Goal: Task Accomplishment & Management: Use online tool/utility

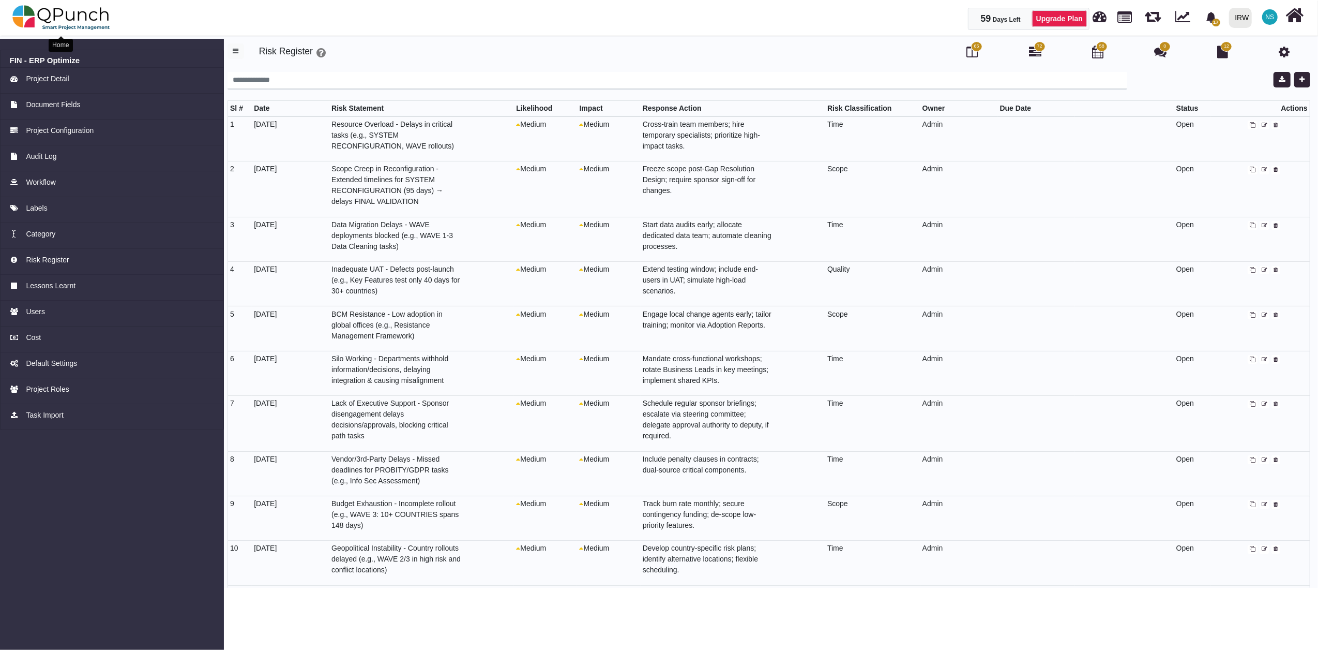
click at [95, 23] on img at bounding box center [61, 17] width 98 height 31
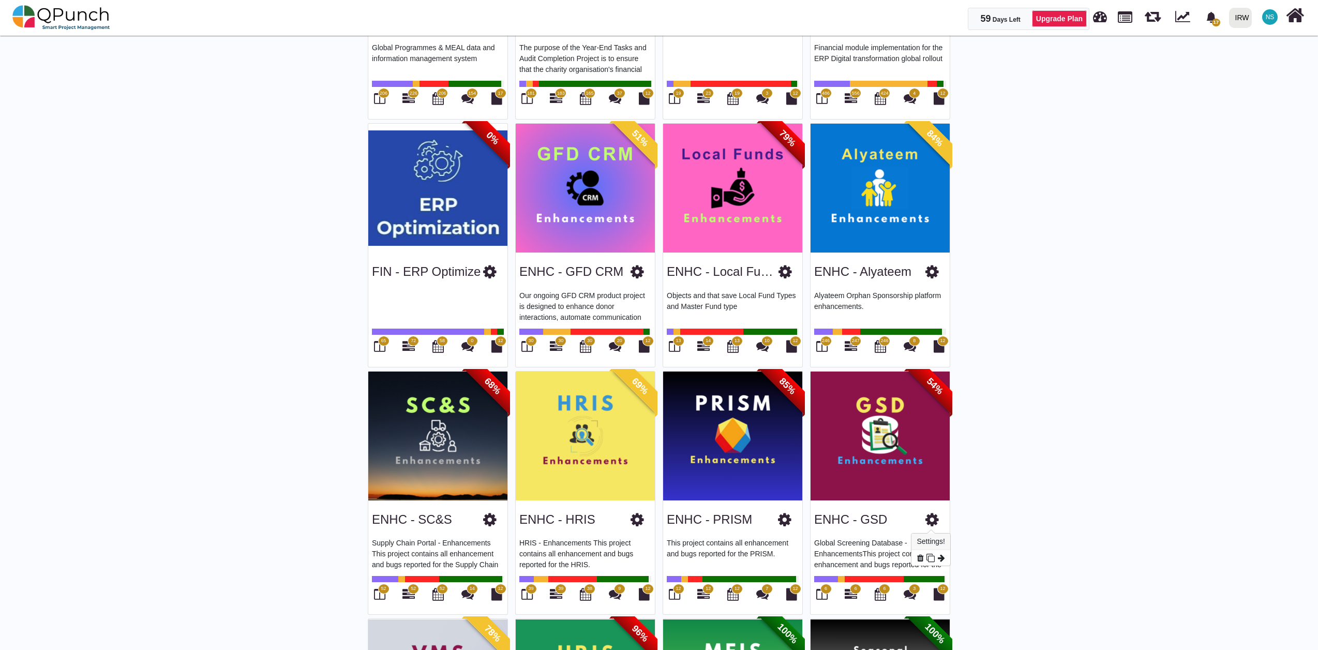
scroll to position [447, 0]
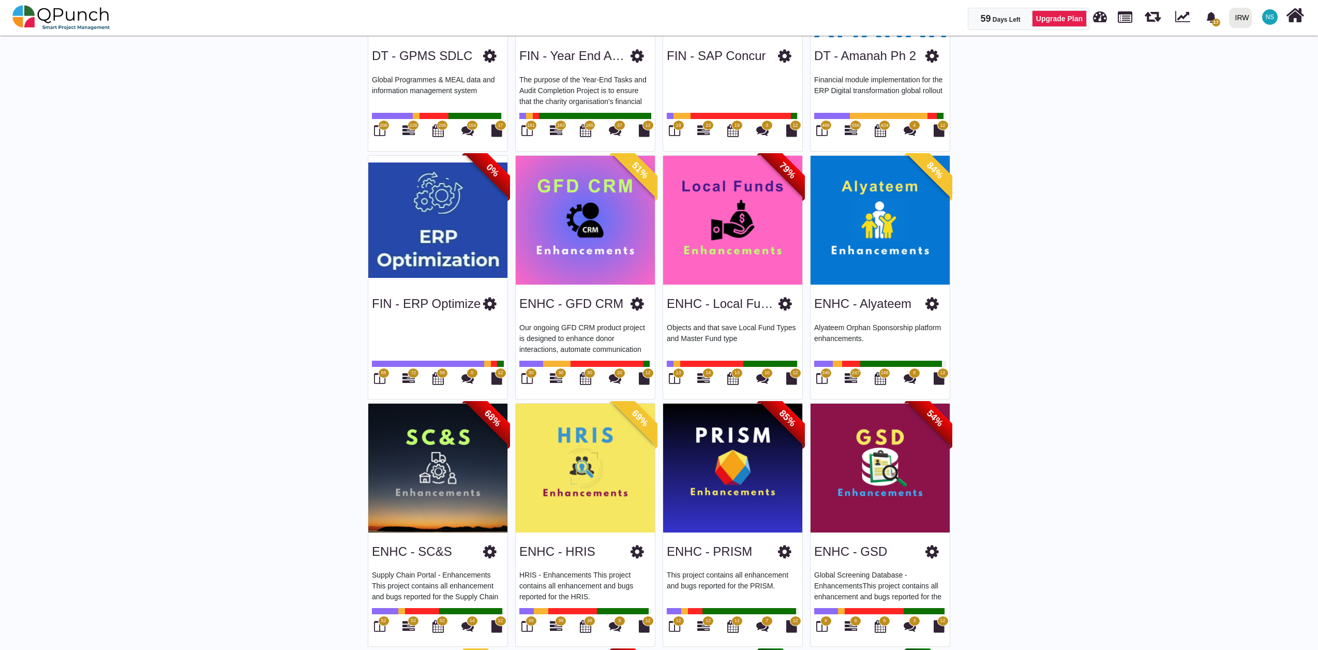
click at [456, 243] on img at bounding box center [437, 220] width 139 height 129
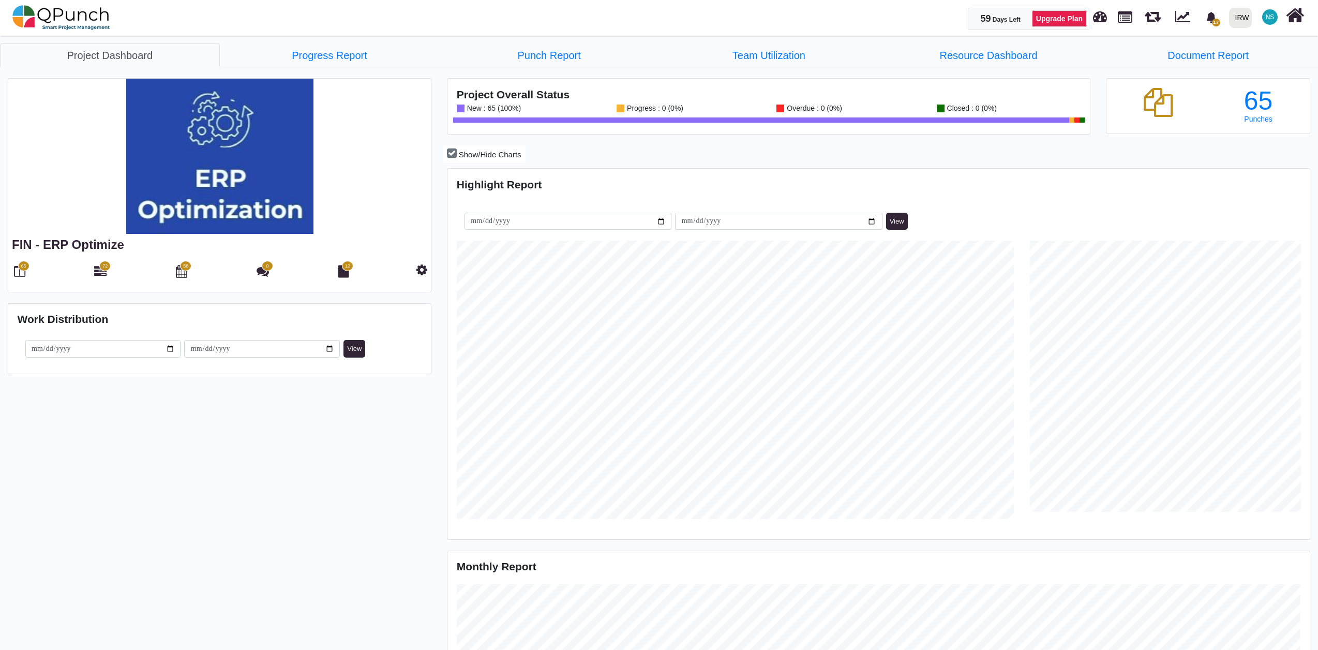
scroll to position [383, 859]
click at [107, 267] on span "72" at bounding box center [104, 266] width 5 height 7
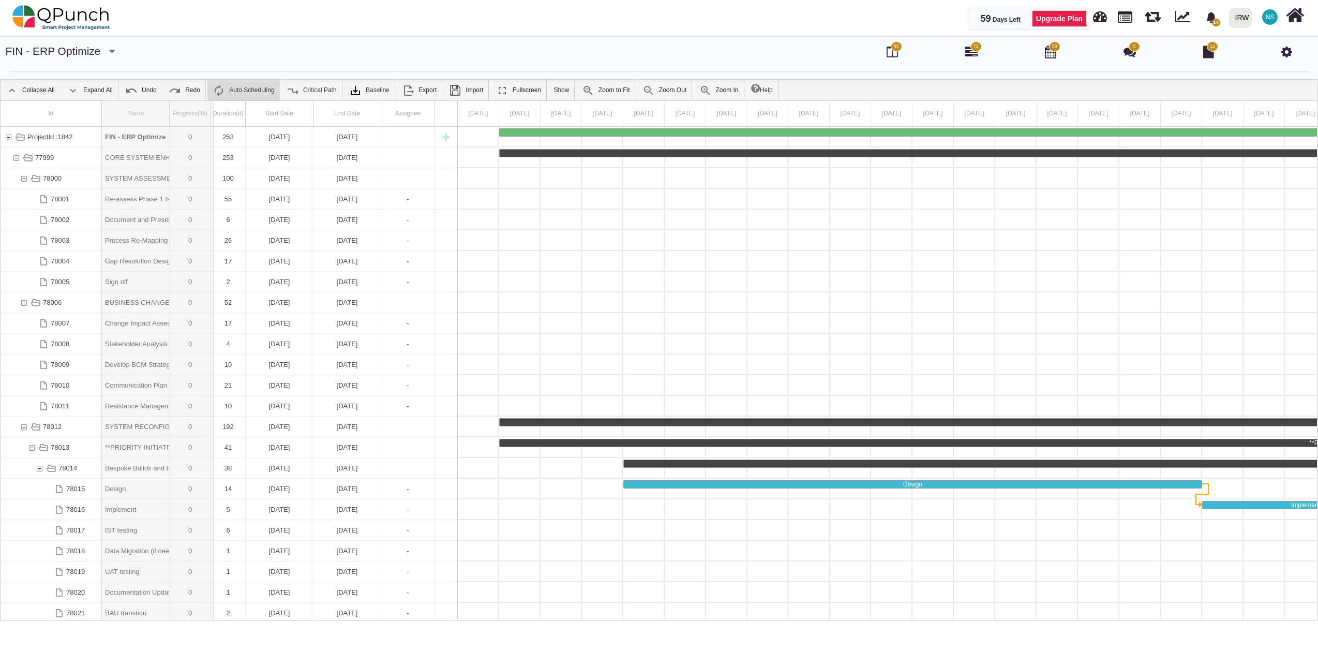
drag, startPoint x: 169, startPoint y: 112, endPoint x: 215, endPoint y: 115, distance: 46.6
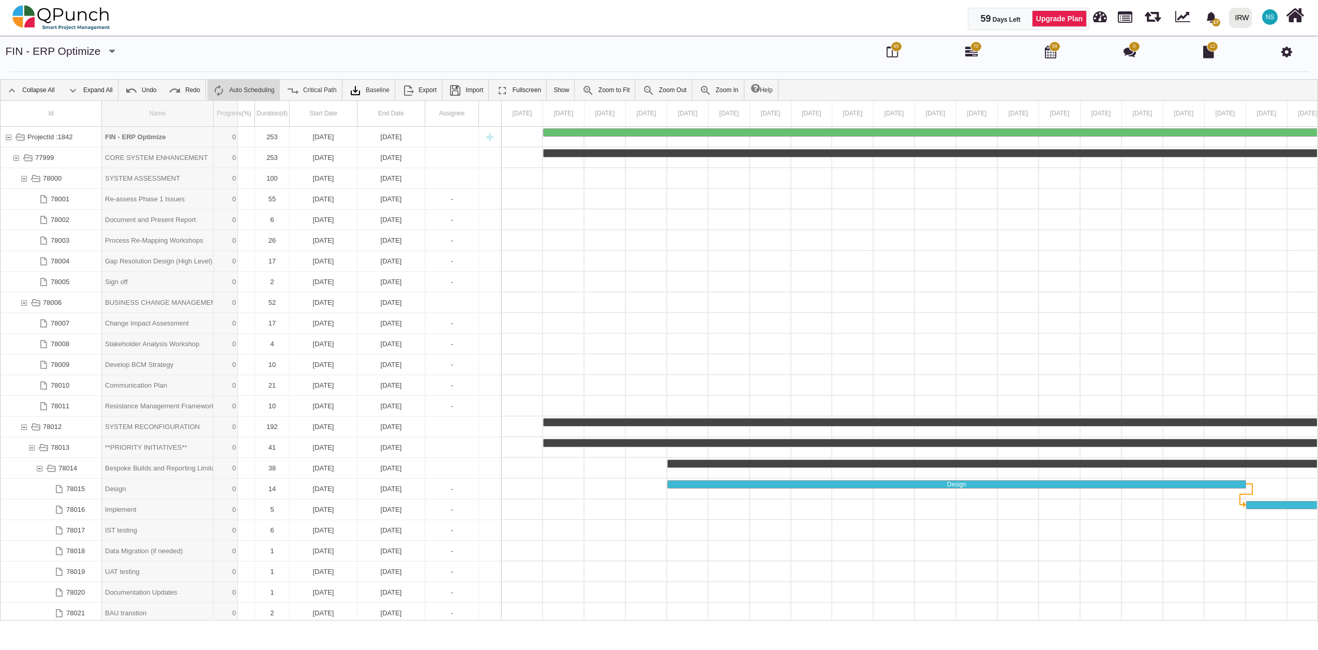
drag, startPoint x: 215, startPoint y: 115, endPoint x: 238, endPoint y: 118, distance: 23.0
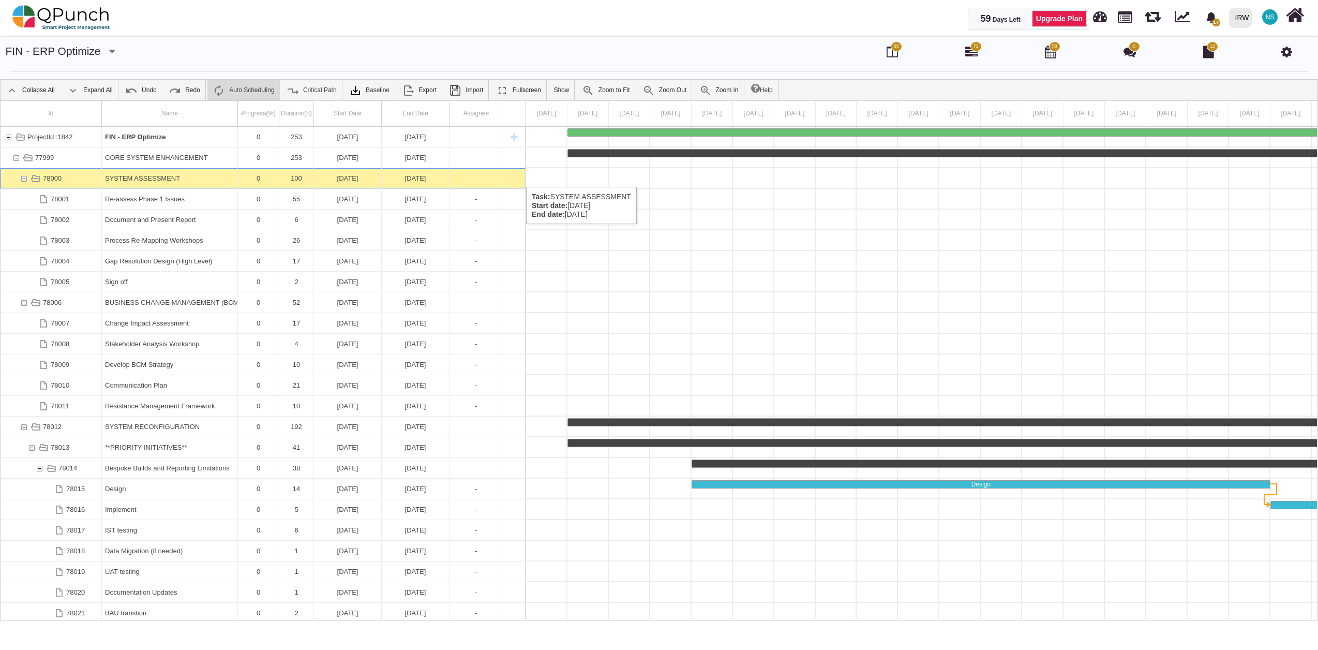
scroll to position [0, 1726]
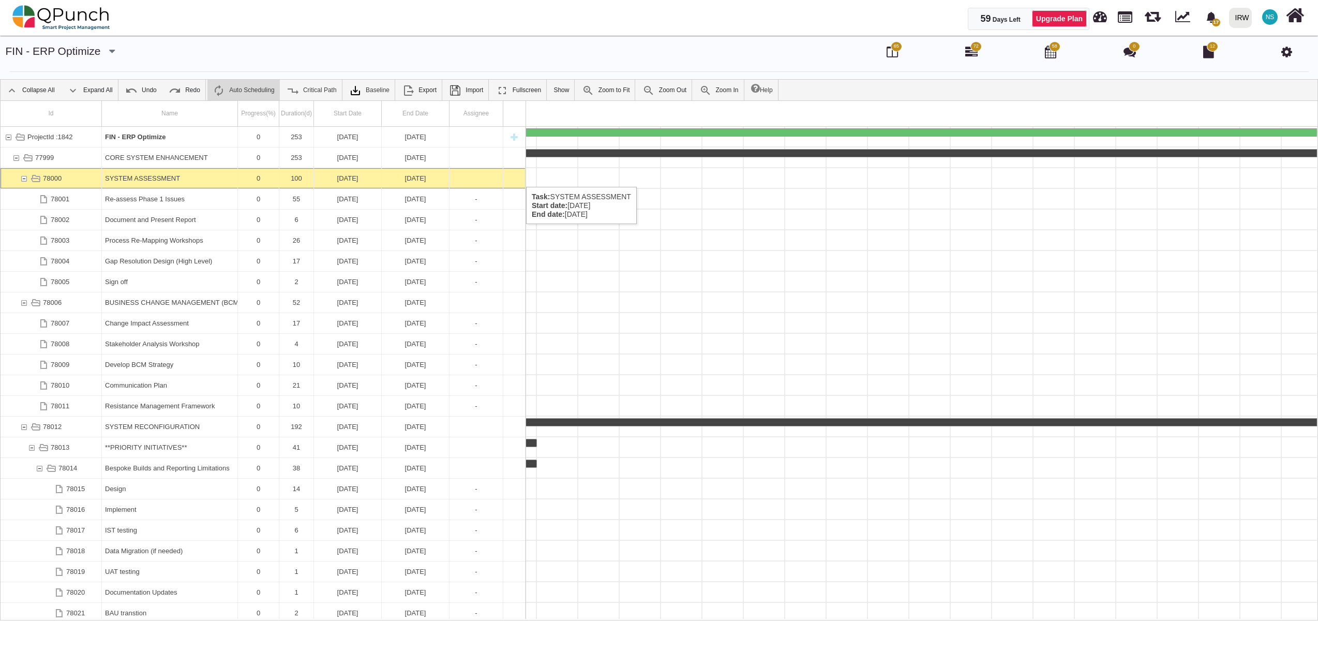
click at [23, 176] on div "78000" at bounding box center [23, 178] width 9 height 20
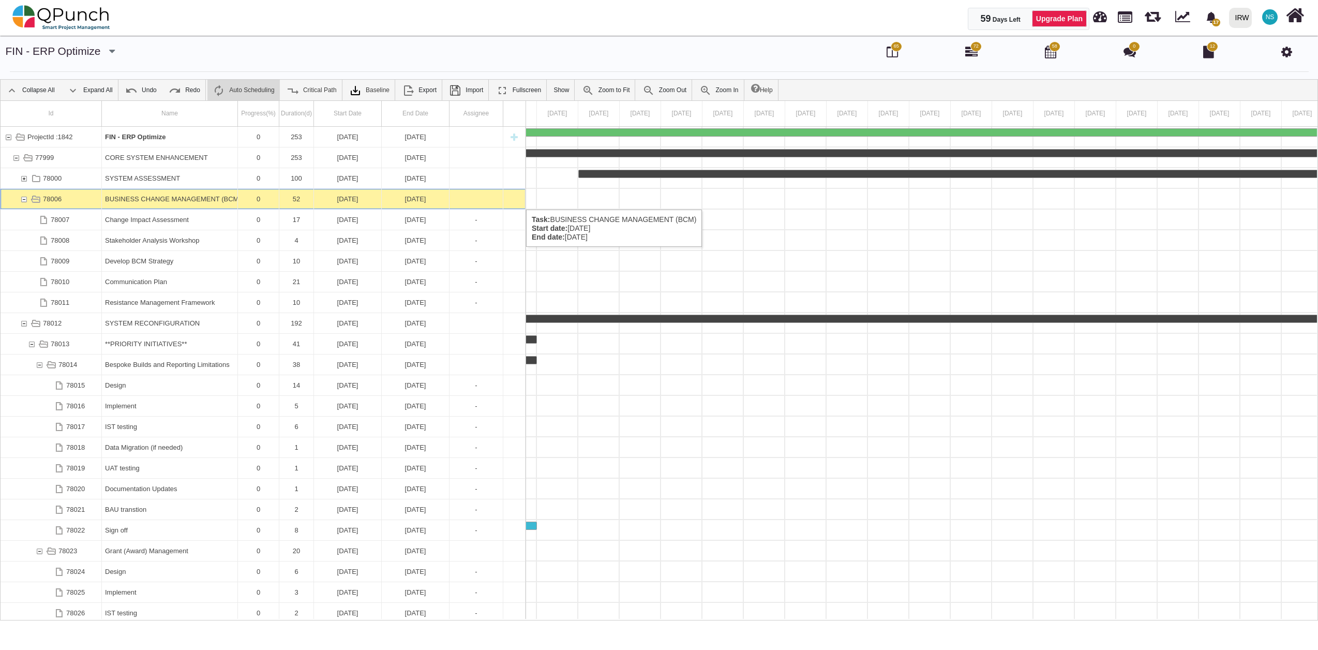
scroll to position [0, 4002]
click at [24, 199] on div "78006" at bounding box center [23, 199] width 9 height 20
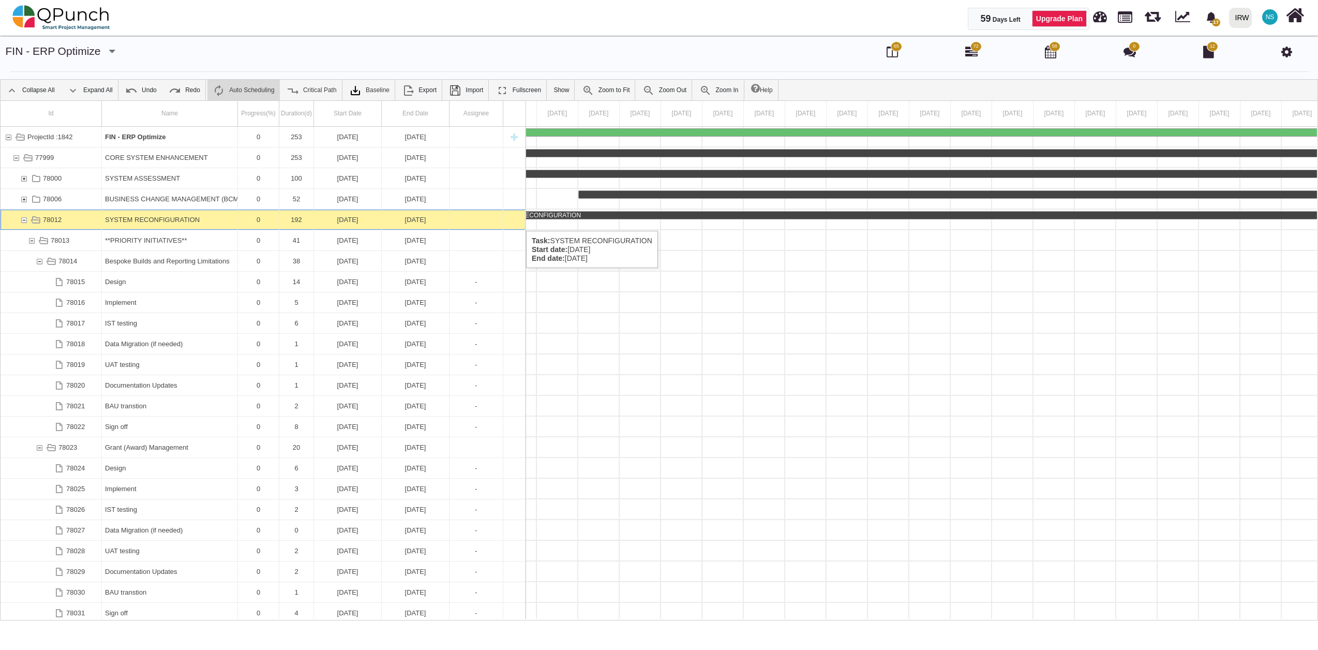
click at [26, 220] on div "78012" at bounding box center [23, 219] width 9 height 20
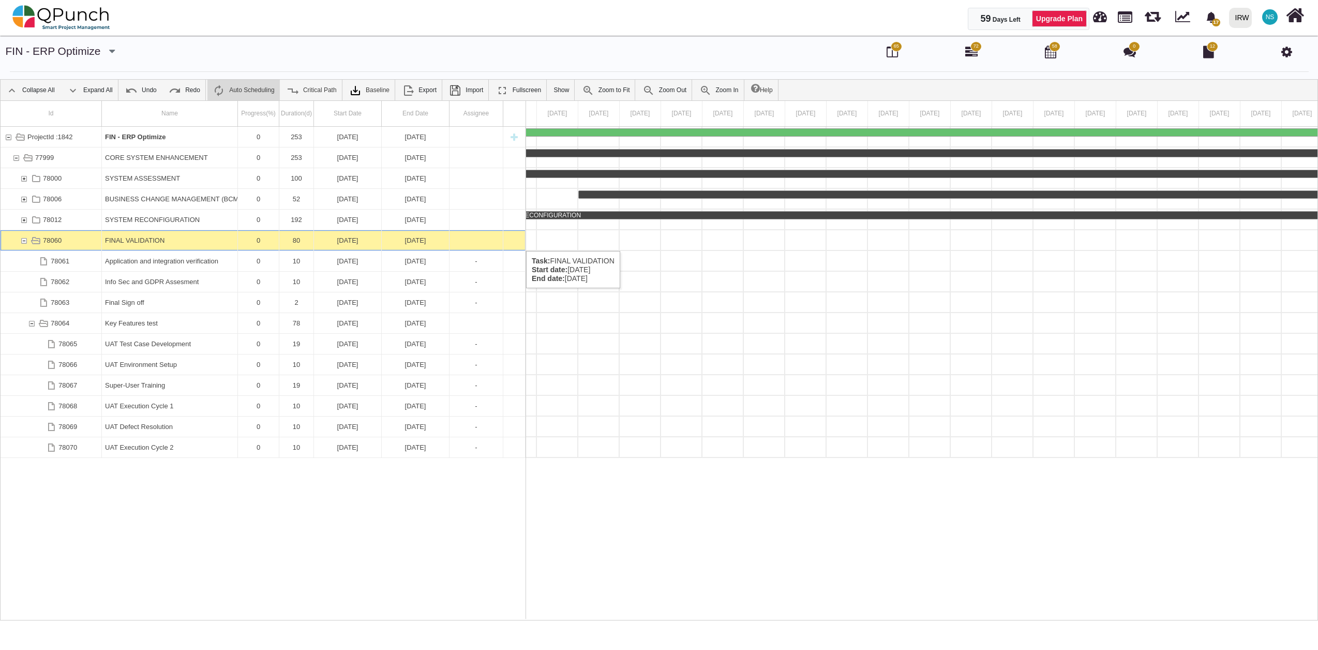
click at [25, 240] on div "78060" at bounding box center [23, 240] width 9 height 20
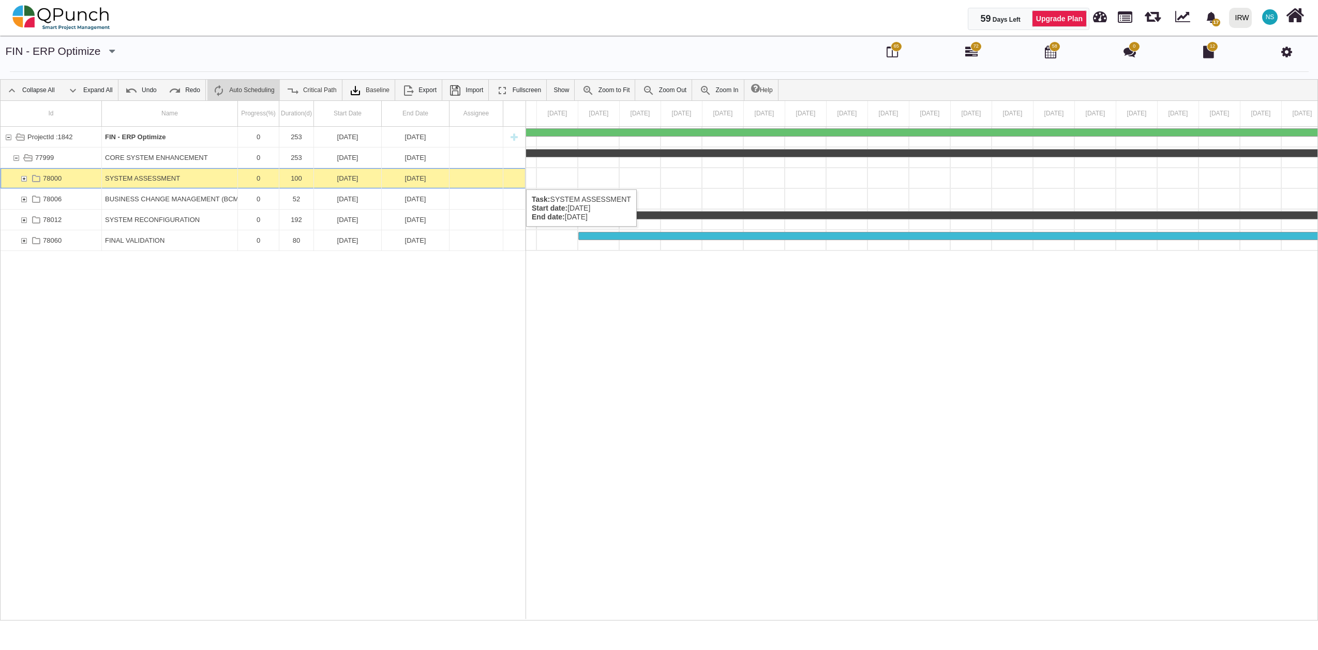
scroll to position [0, 5864]
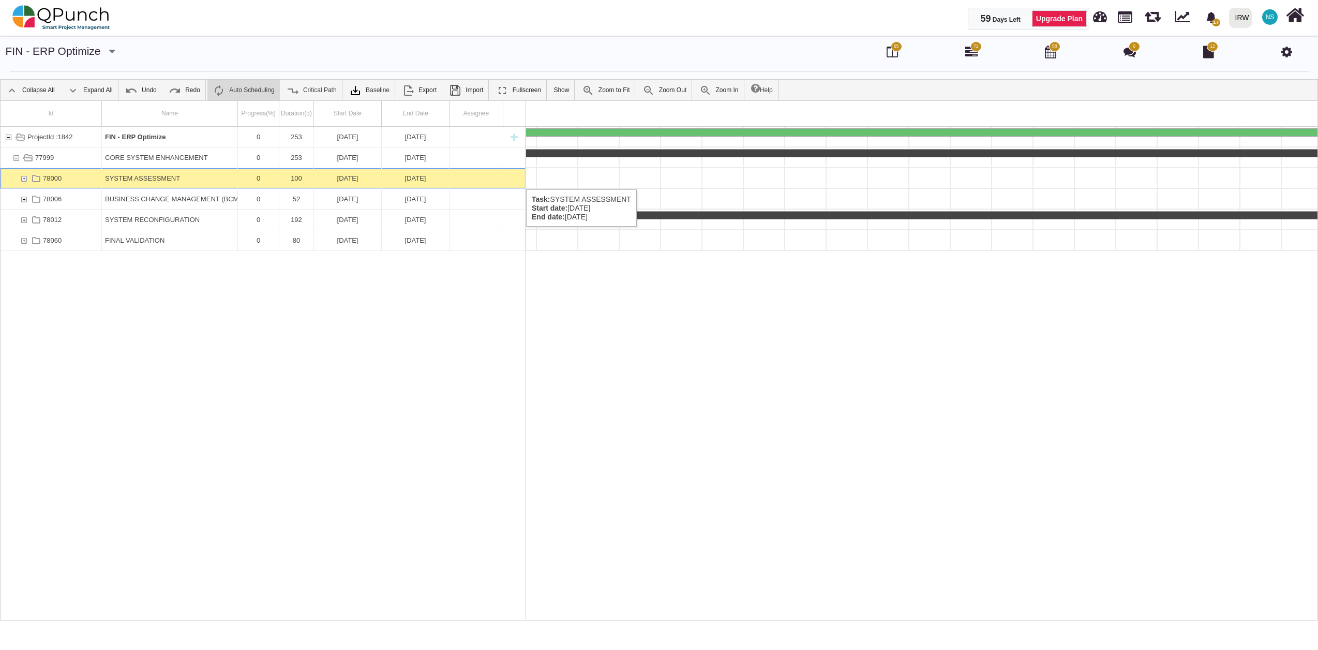
click at [23, 179] on div "78000" at bounding box center [23, 178] width 9 height 20
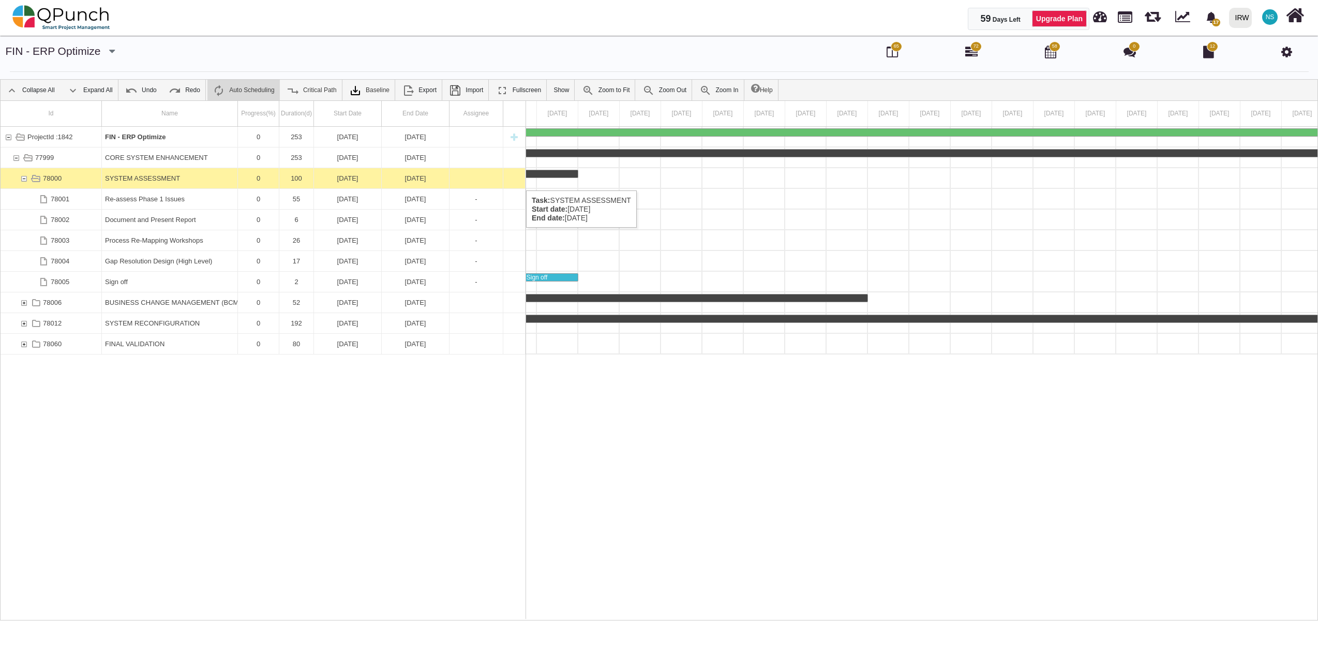
click at [23, 180] on div "78000" at bounding box center [23, 178] width 9 height 20
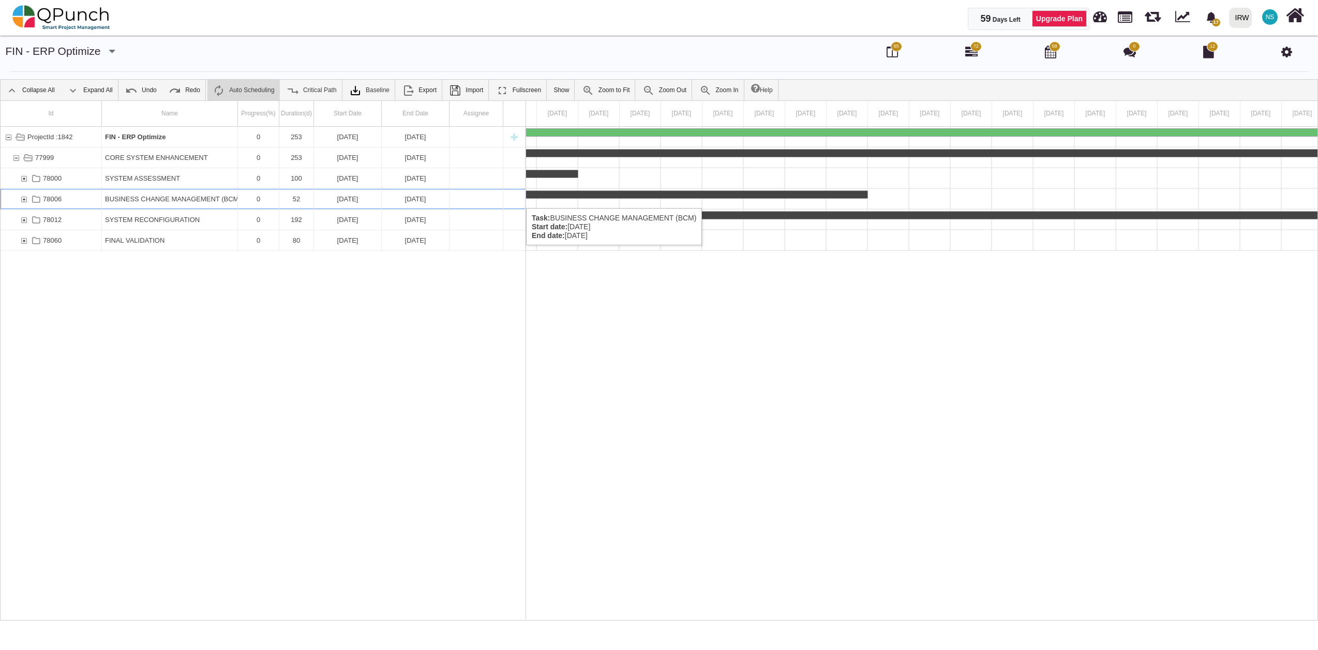
click at [24, 198] on div "78006" at bounding box center [23, 199] width 9 height 20
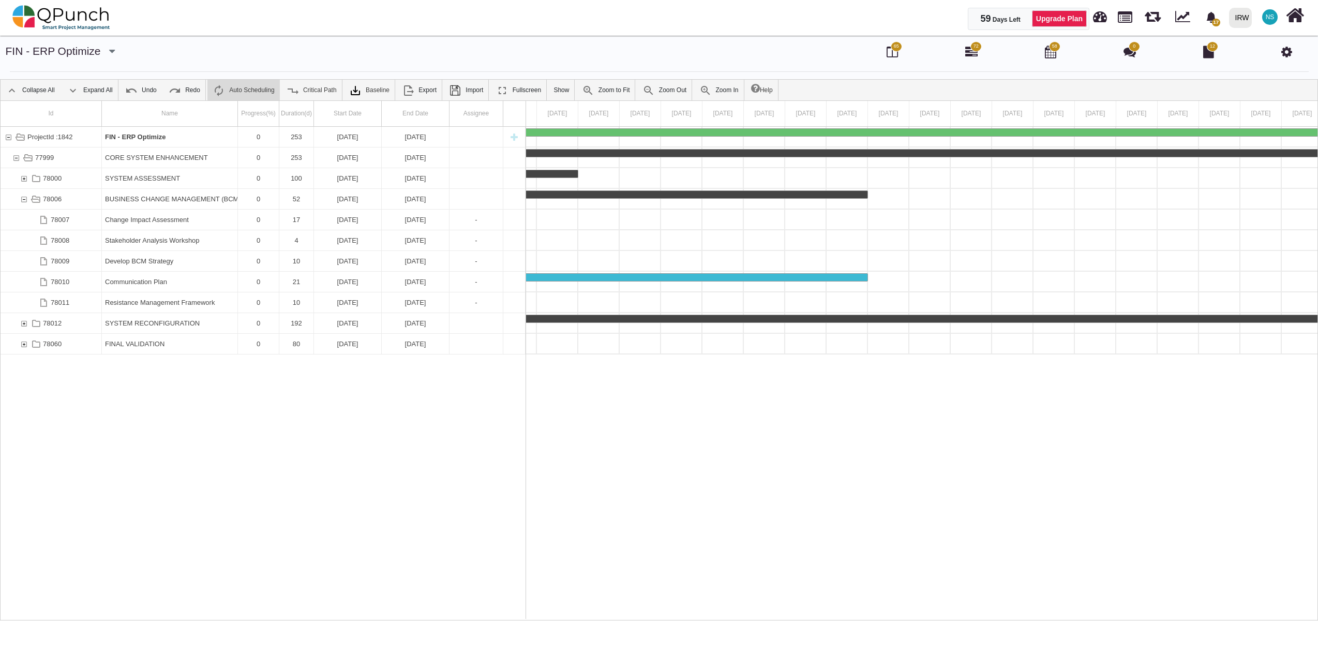
click at [24, 198] on div "78006" at bounding box center [23, 199] width 9 height 20
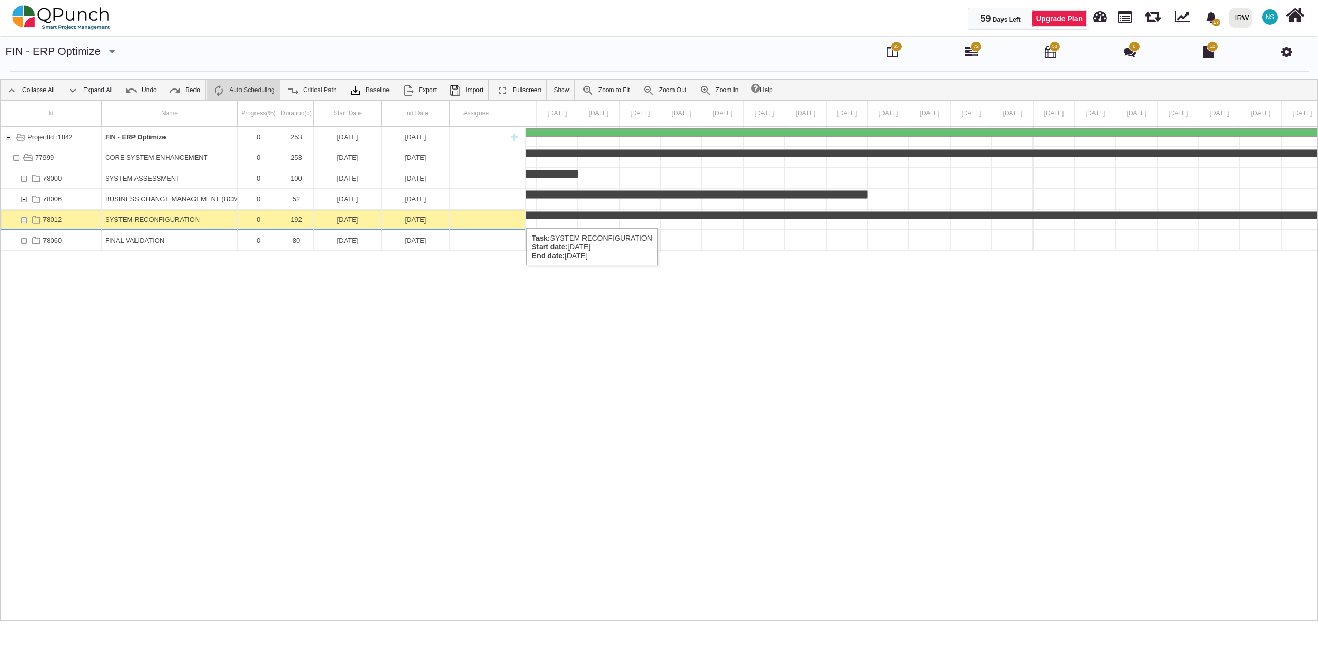
click at [23, 218] on div "78012" at bounding box center [23, 219] width 9 height 20
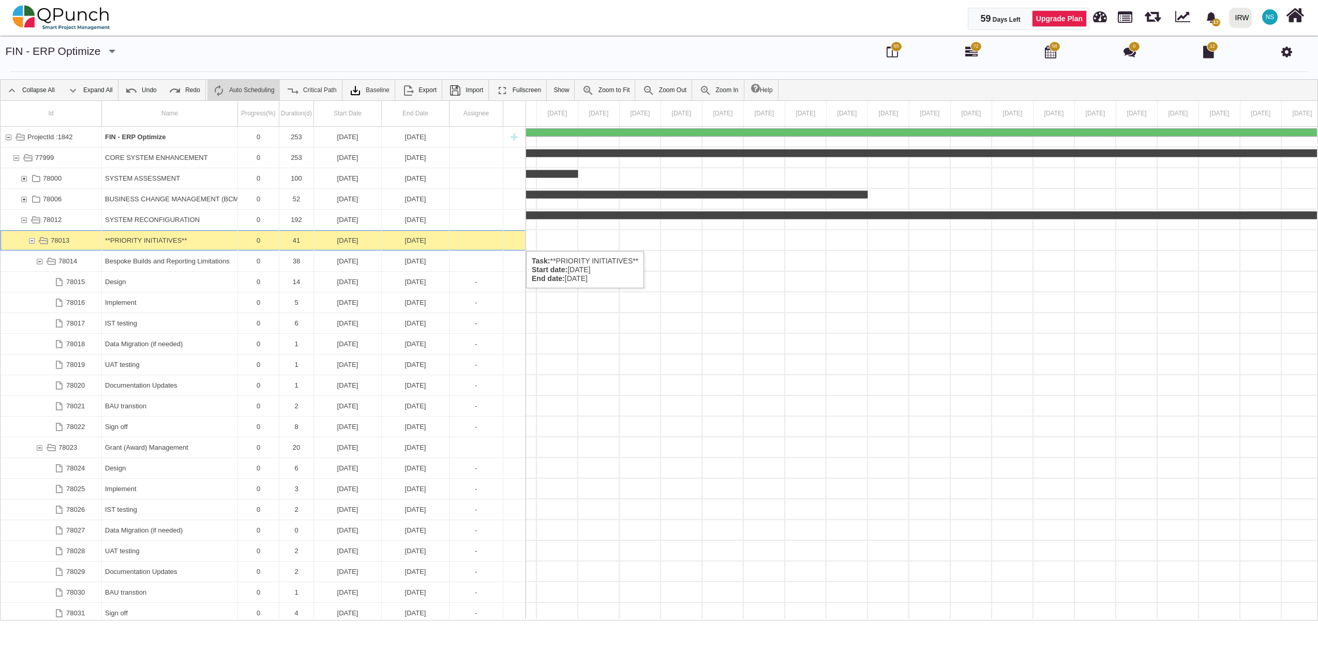
click at [31, 240] on div "78013" at bounding box center [31, 240] width 9 height 20
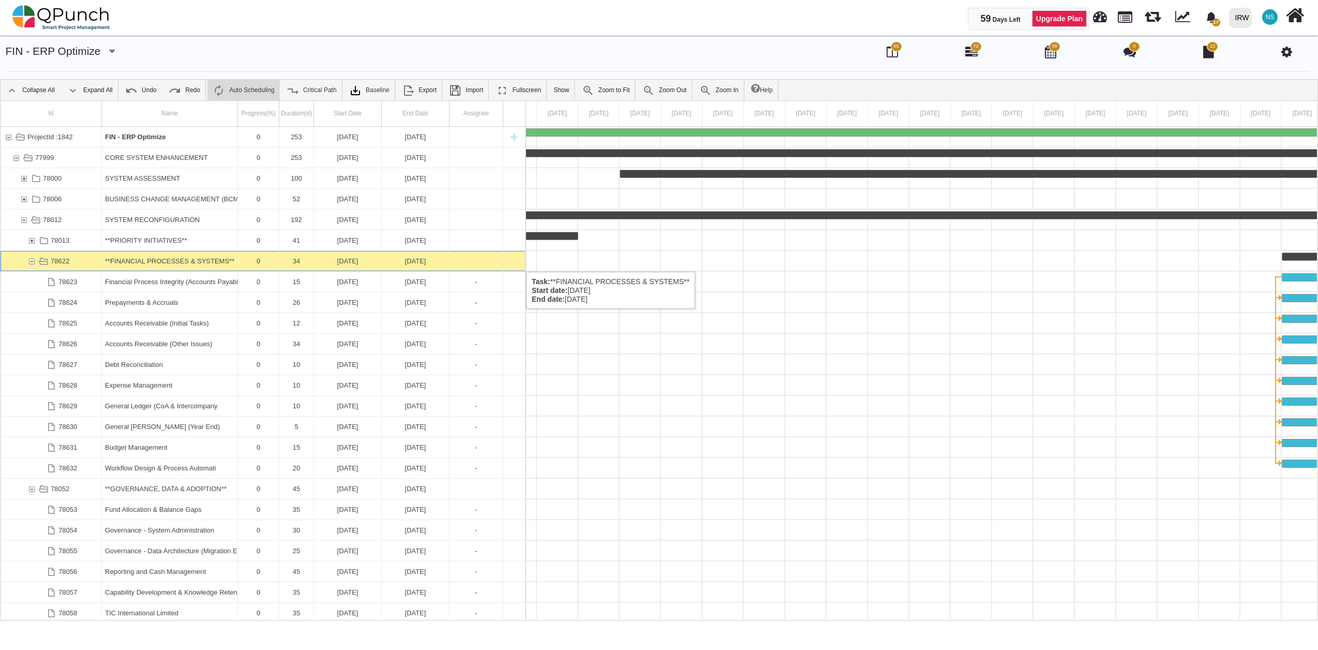
click at [29, 261] on div "78622" at bounding box center [31, 261] width 9 height 20
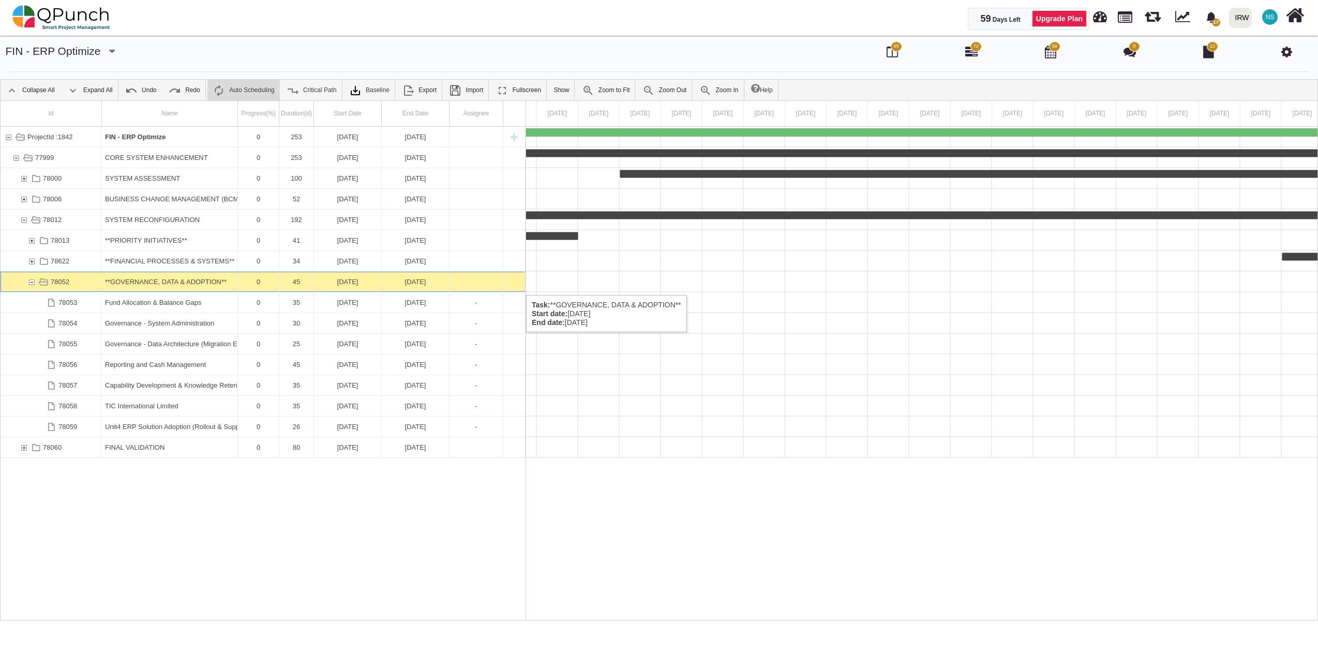
click at [29, 284] on div "78052" at bounding box center [31, 282] width 9 height 20
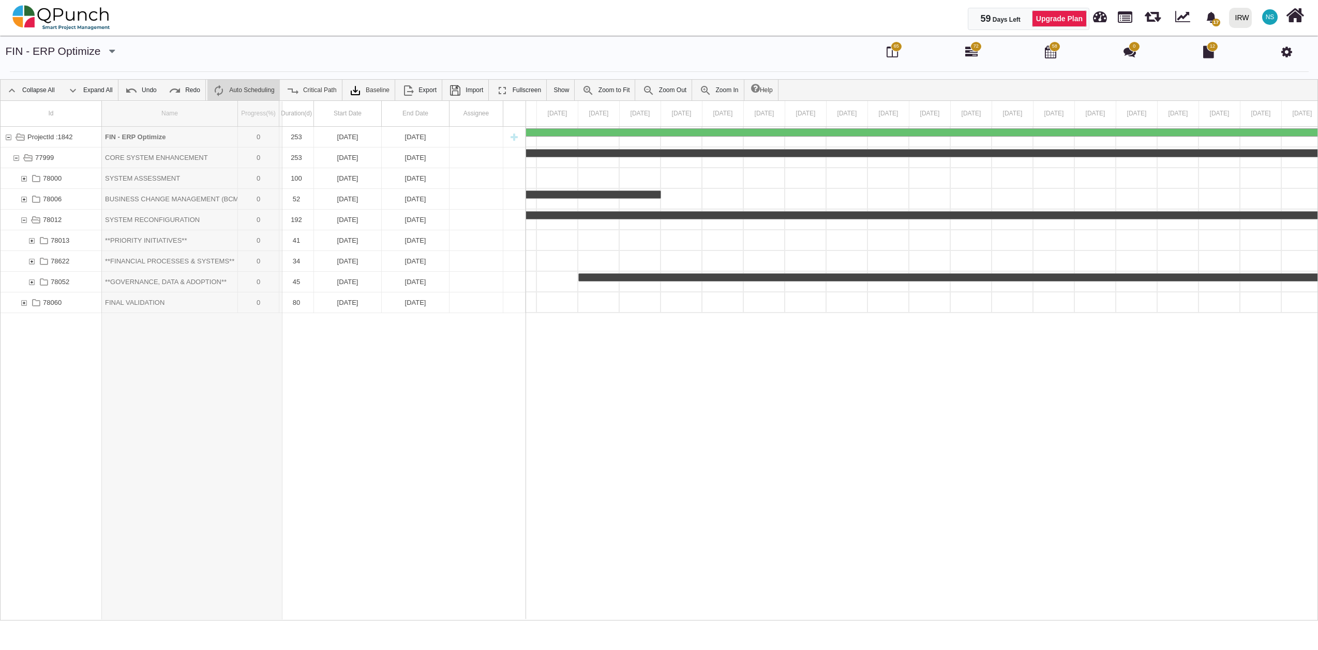
drag, startPoint x: 234, startPoint y: 114, endPoint x: 282, endPoint y: 112, distance: 48.1
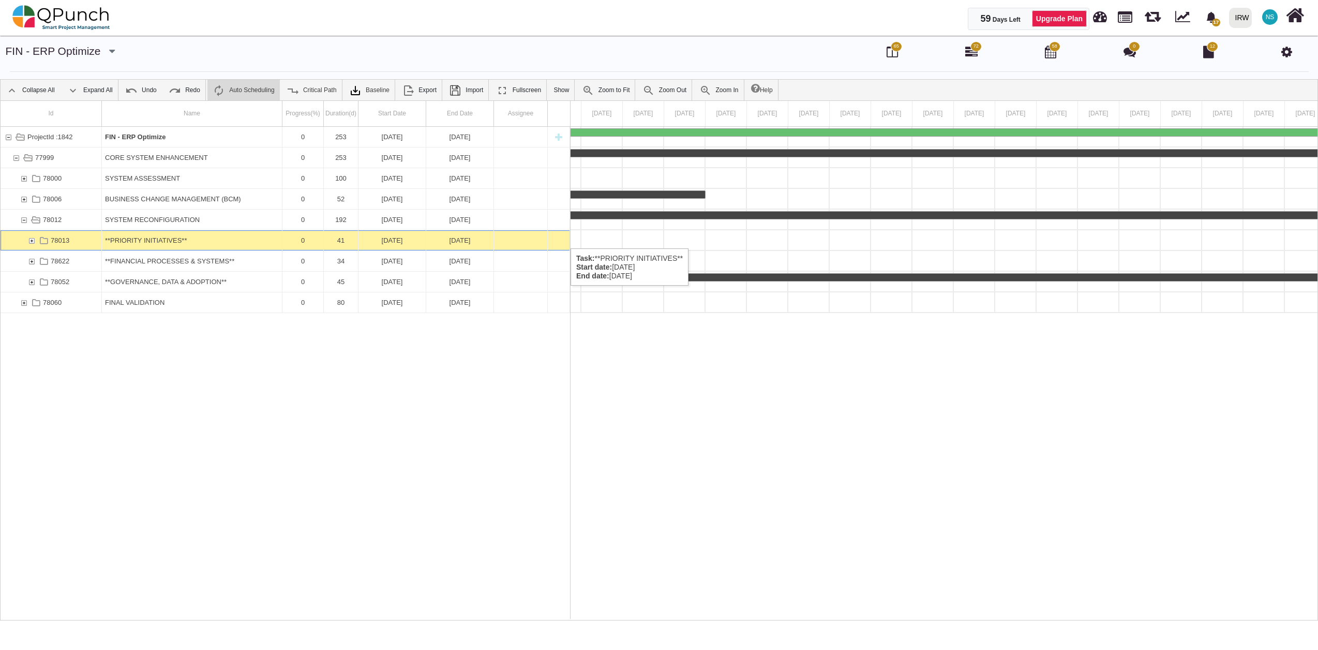
click at [29, 238] on div "78013" at bounding box center [31, 240] width 9 height 20
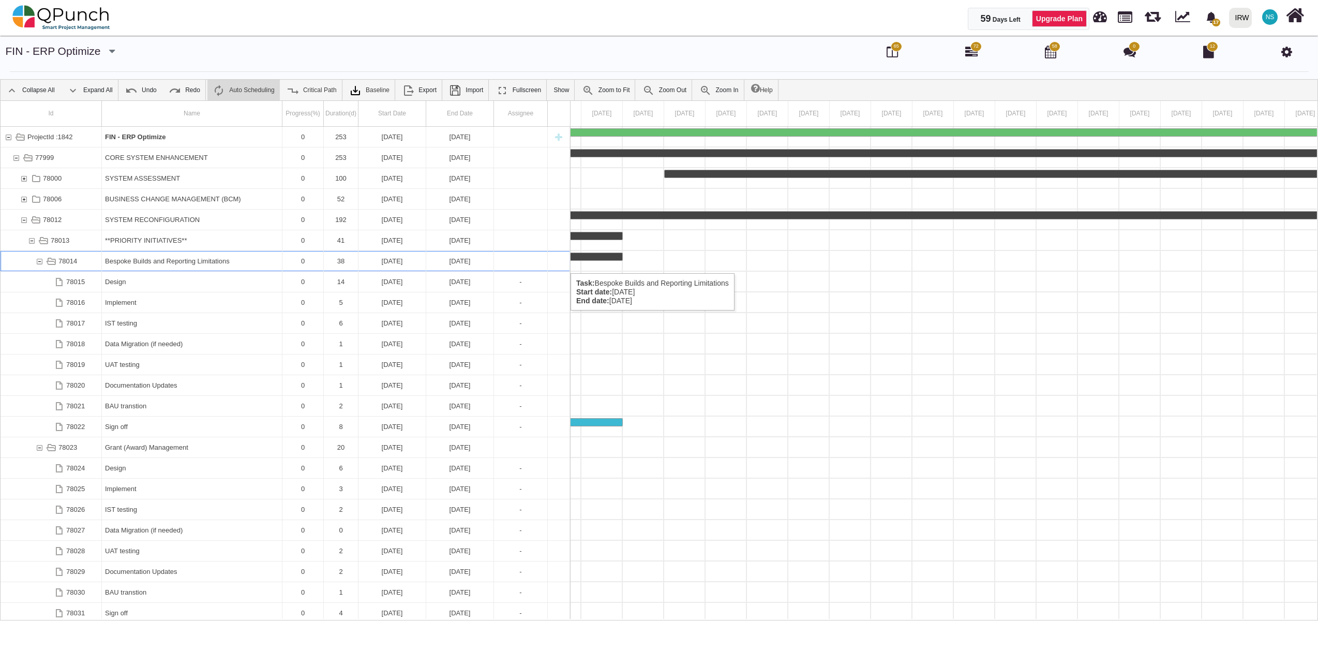
click at [40, 263] on div "78014" at bounding box center [39, 261] width 9 height 20
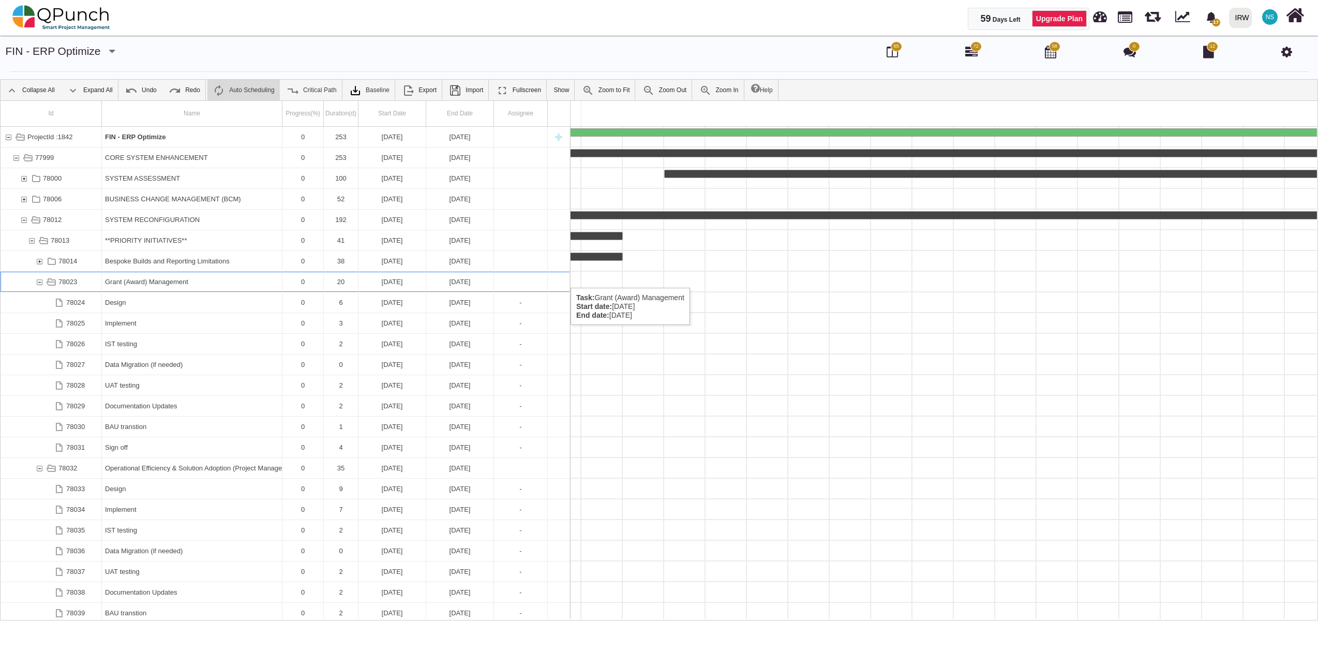
click at [40, 278] on div "78023" at bounding box center [39, 282] width 9 height 20
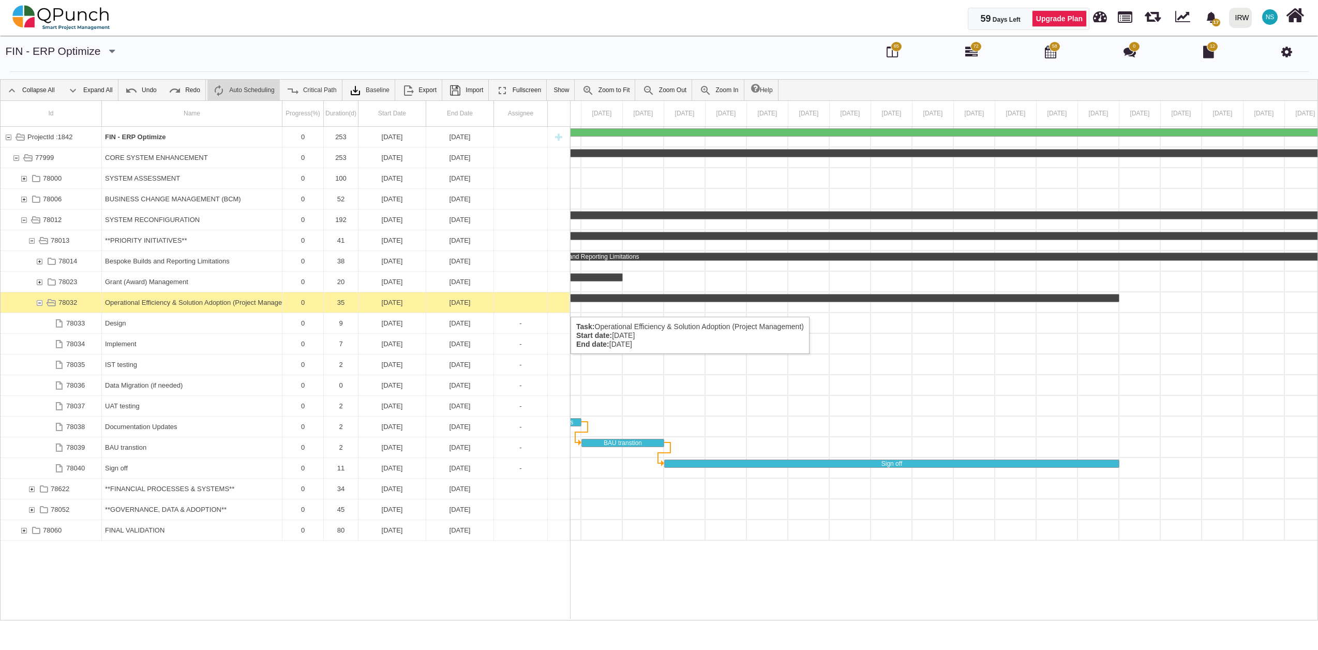
click at [40, 305] on div "78032" at bounding box center [39, 302] width 9 height 20
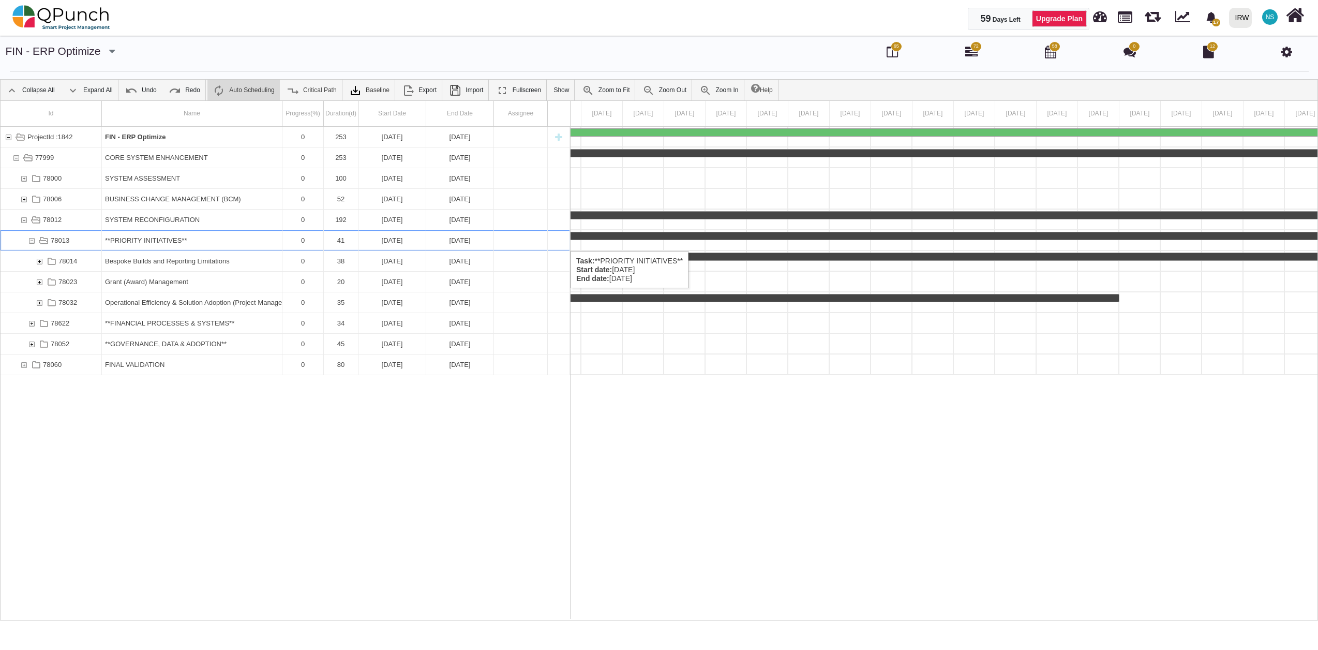
click at [33, 240] on div "78013" at bounding box center [31, 240] width 9 height 20
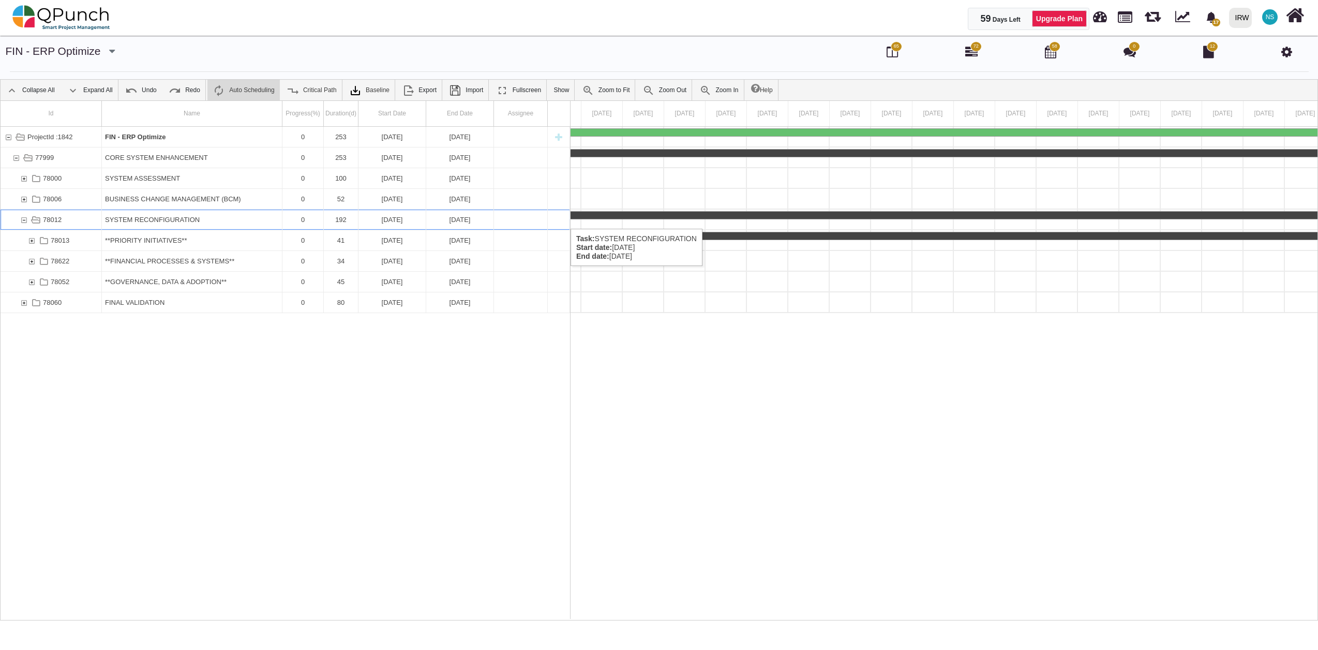
click at [89, 218] on div "78012" at bounding box center [51, 219] width 101 height 20
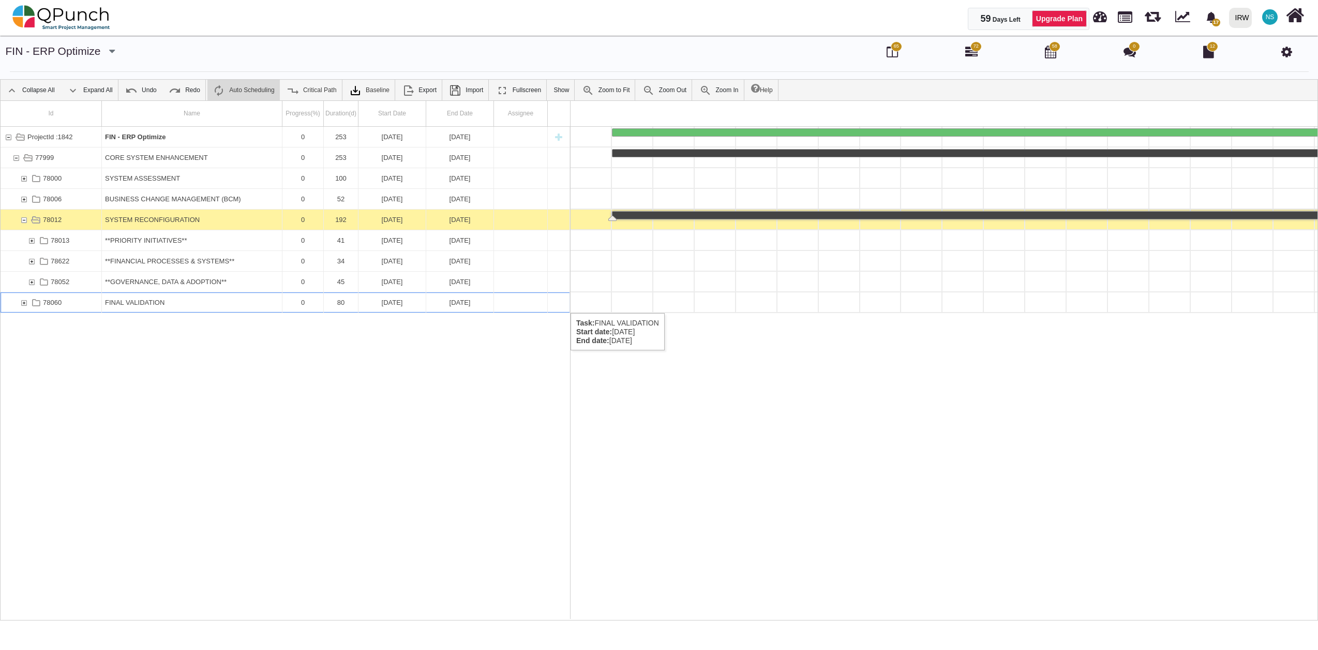
click at [22, 303] on div "78060" at bounding box center [23, 302] width 9 height 20
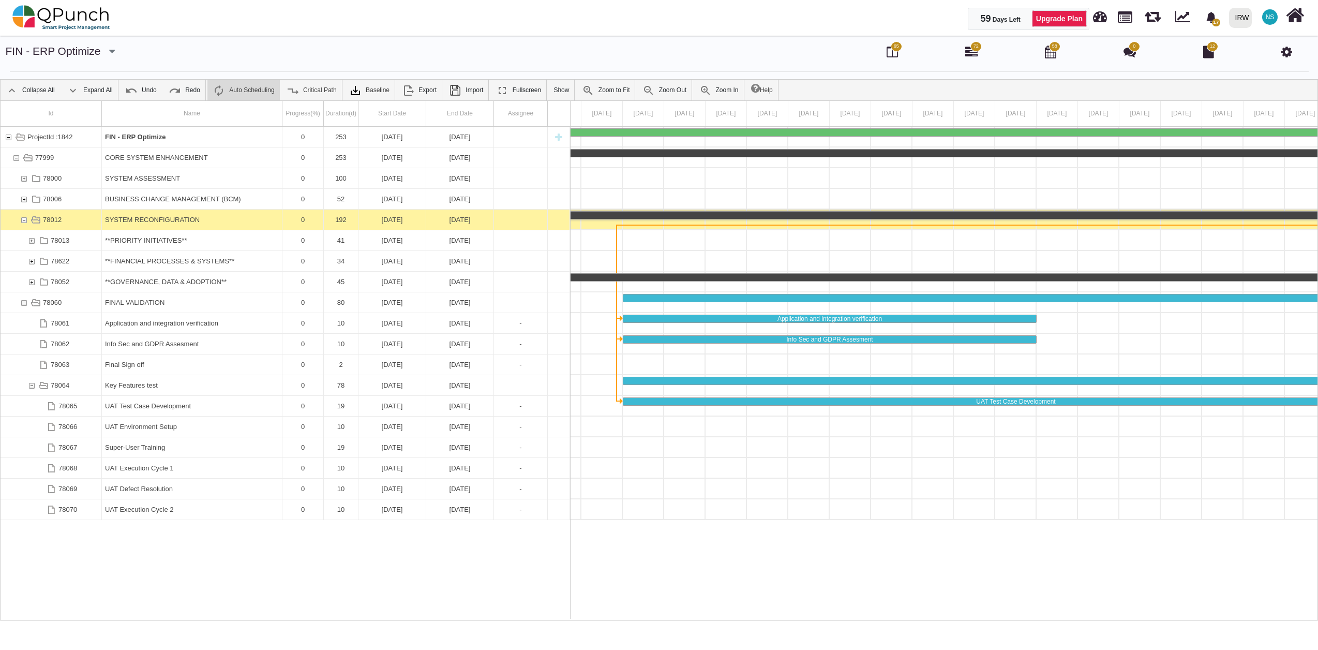
click at [22, 303] on div "78060" at bounding box center [23, 302] width 9 height 20
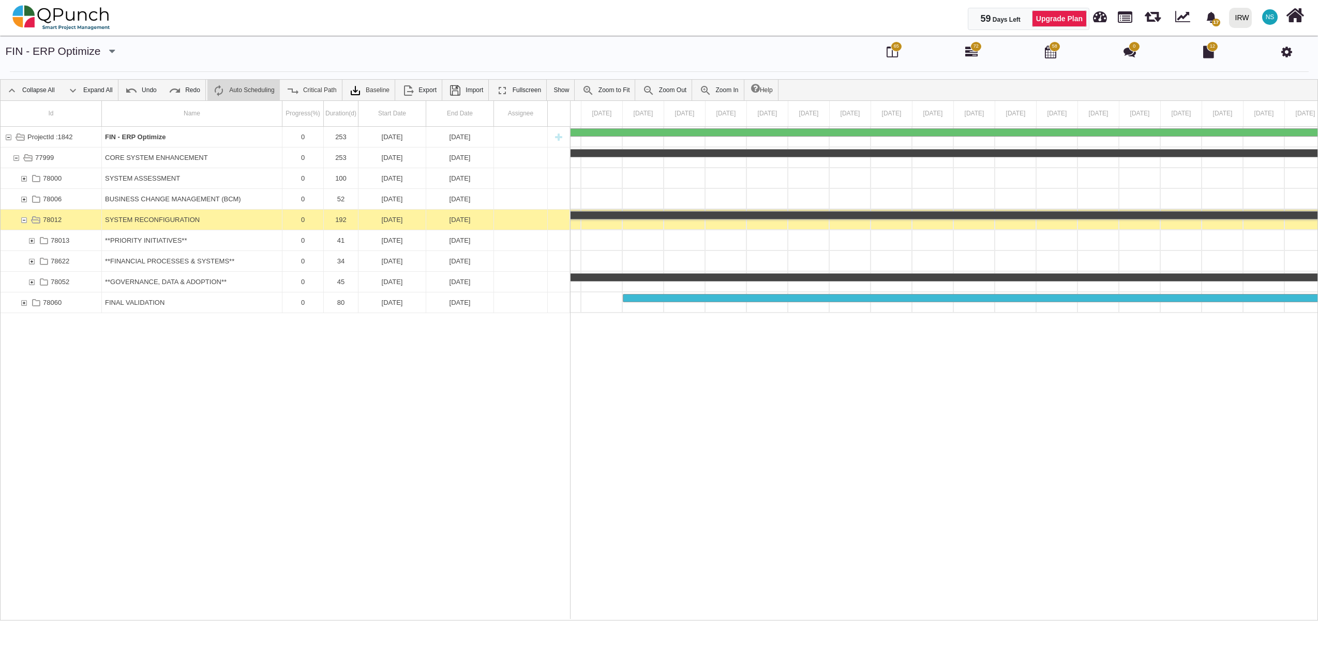
click at [22, 303] on div "78060" at bounding box center [23, 302] width 9 height 20
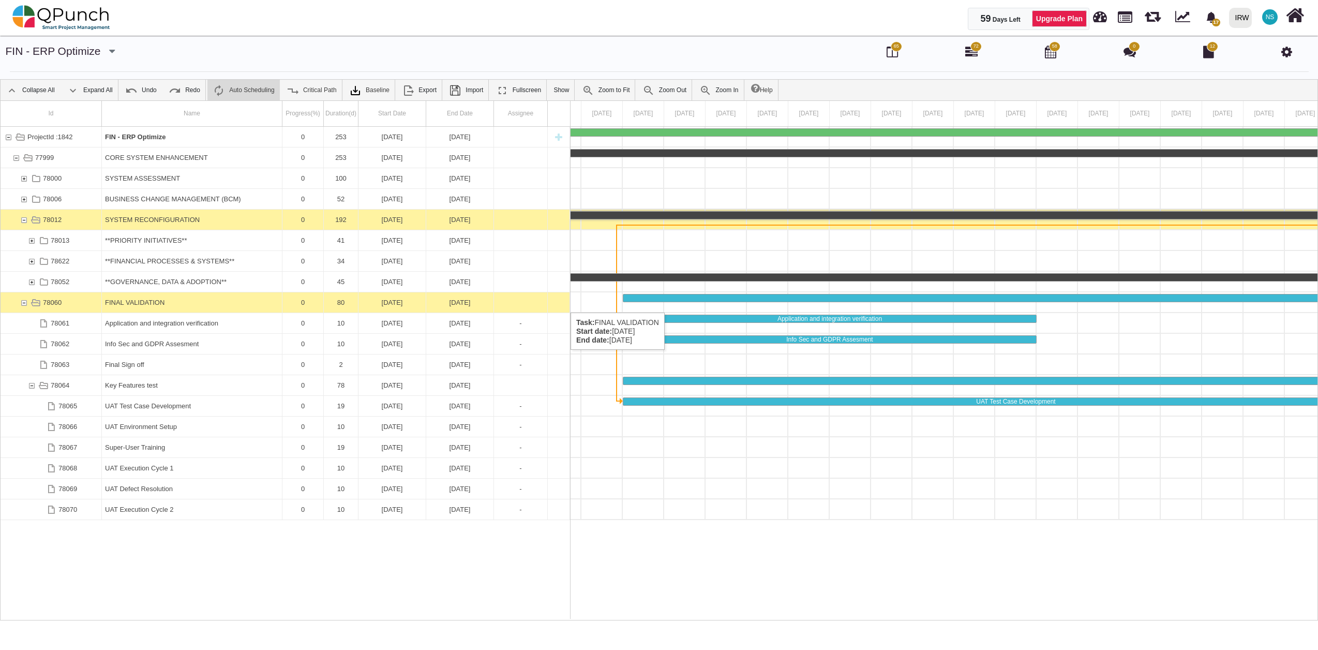
click at [27, 302] on div "78060" at bounding box center [23, 302] width 9 height 20
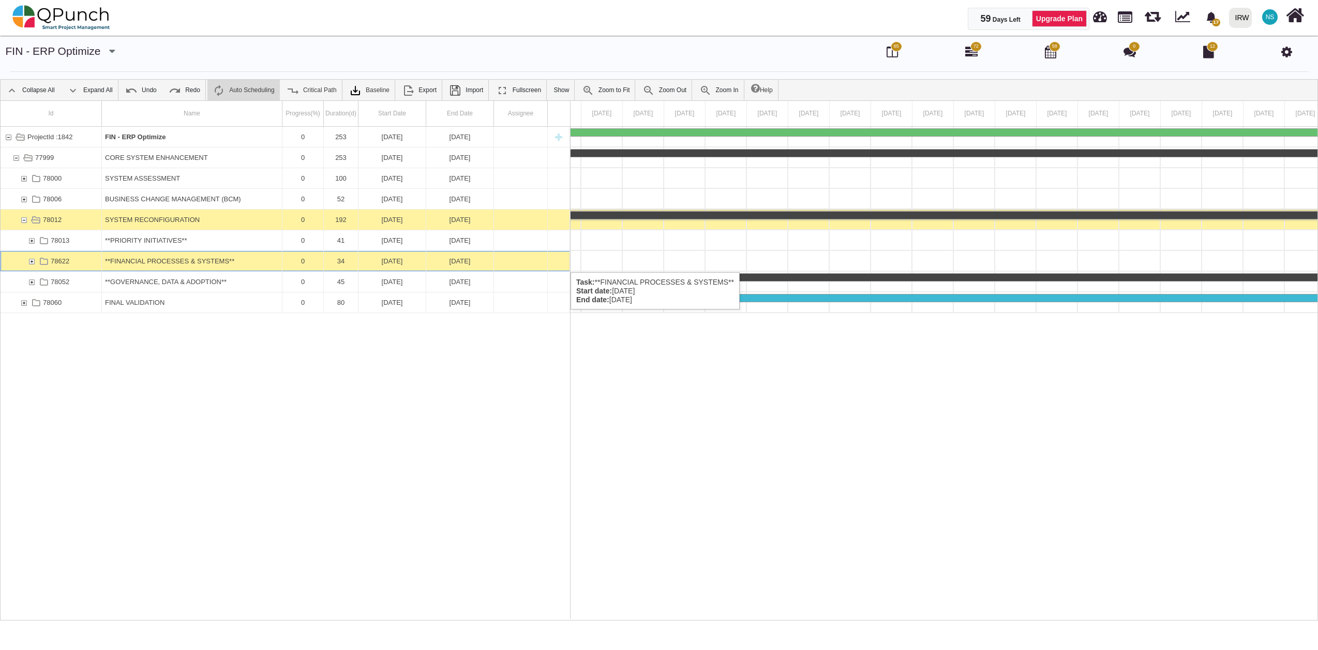
scroll to position [0, 3795]
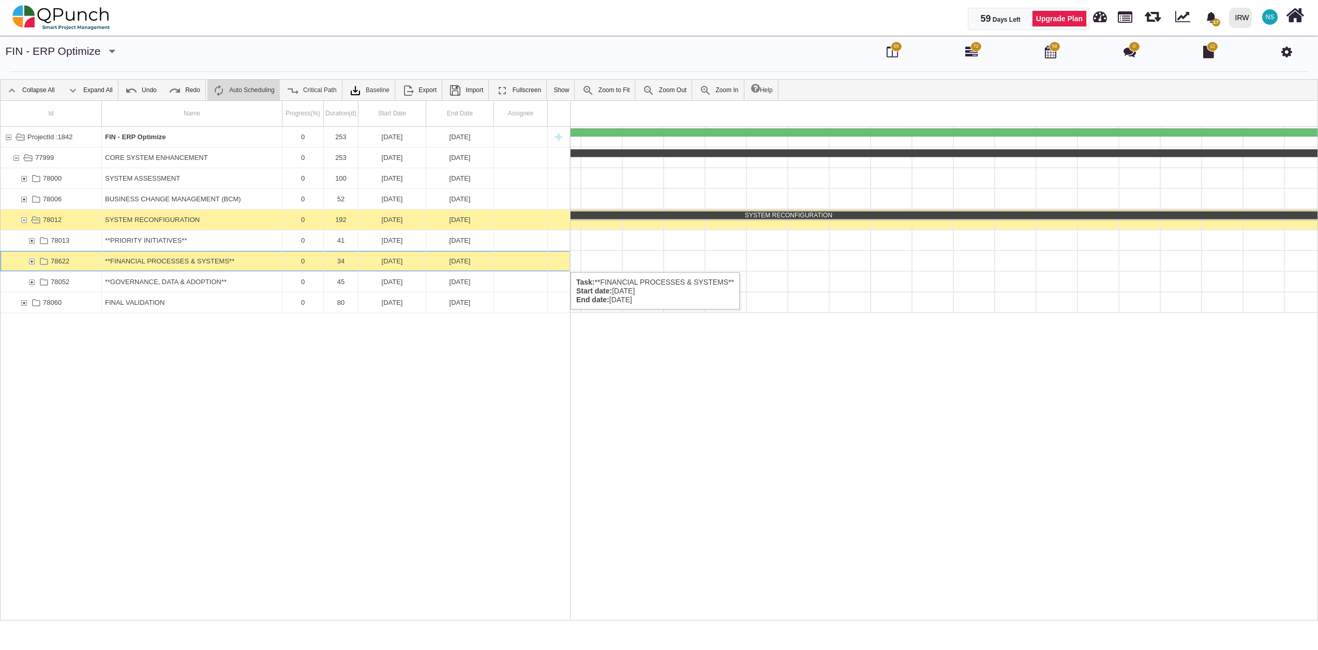
click at [29, 262] on div "78622" at bounding box center [31, 261] width 9 height 20
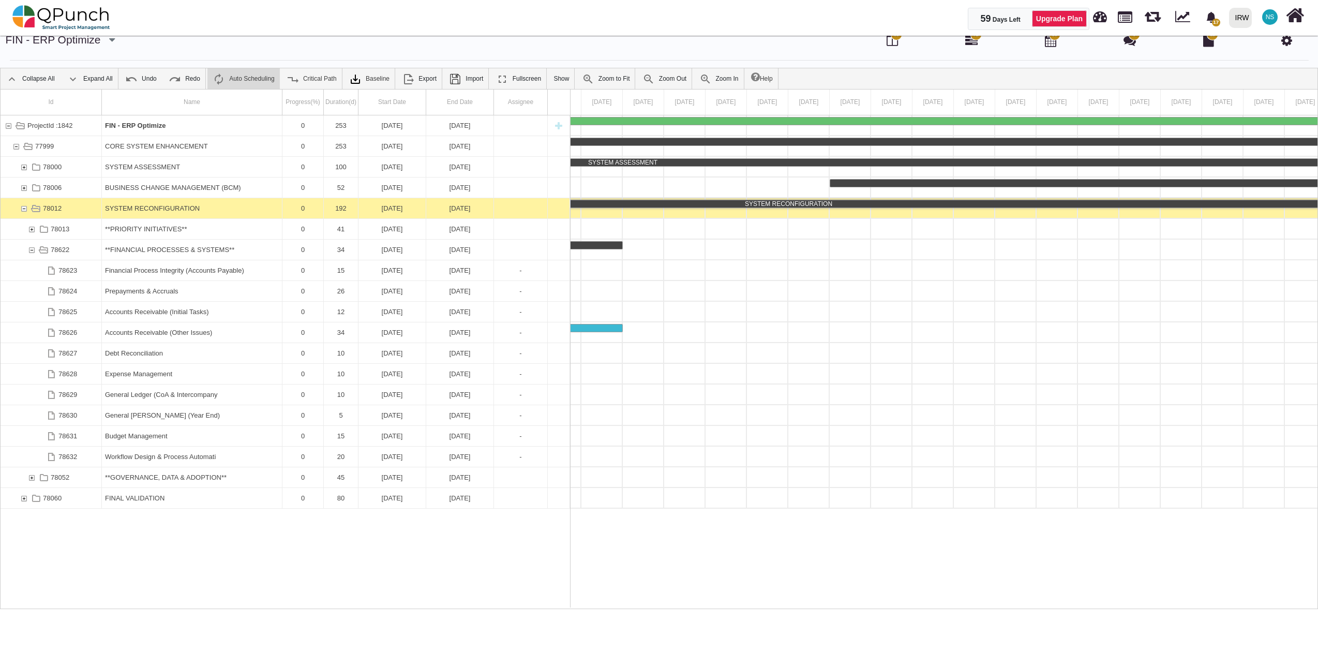
scroll to position [0, 0]
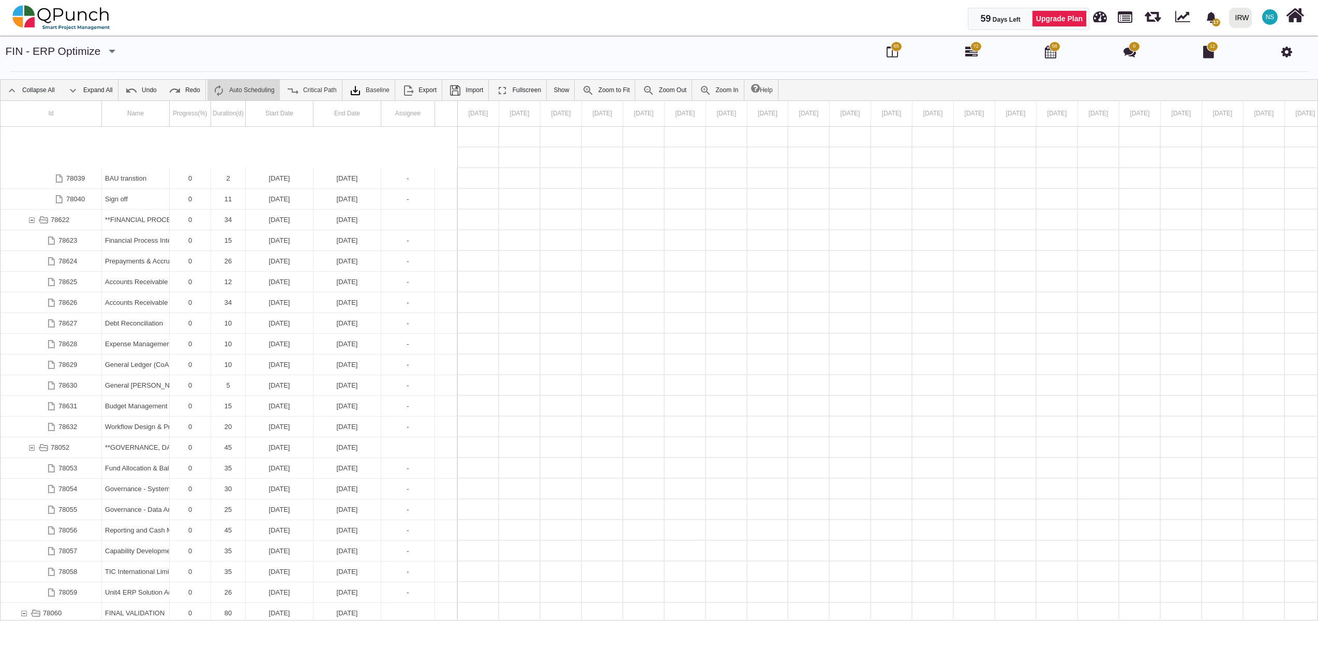
scroll to position [1018, 0]
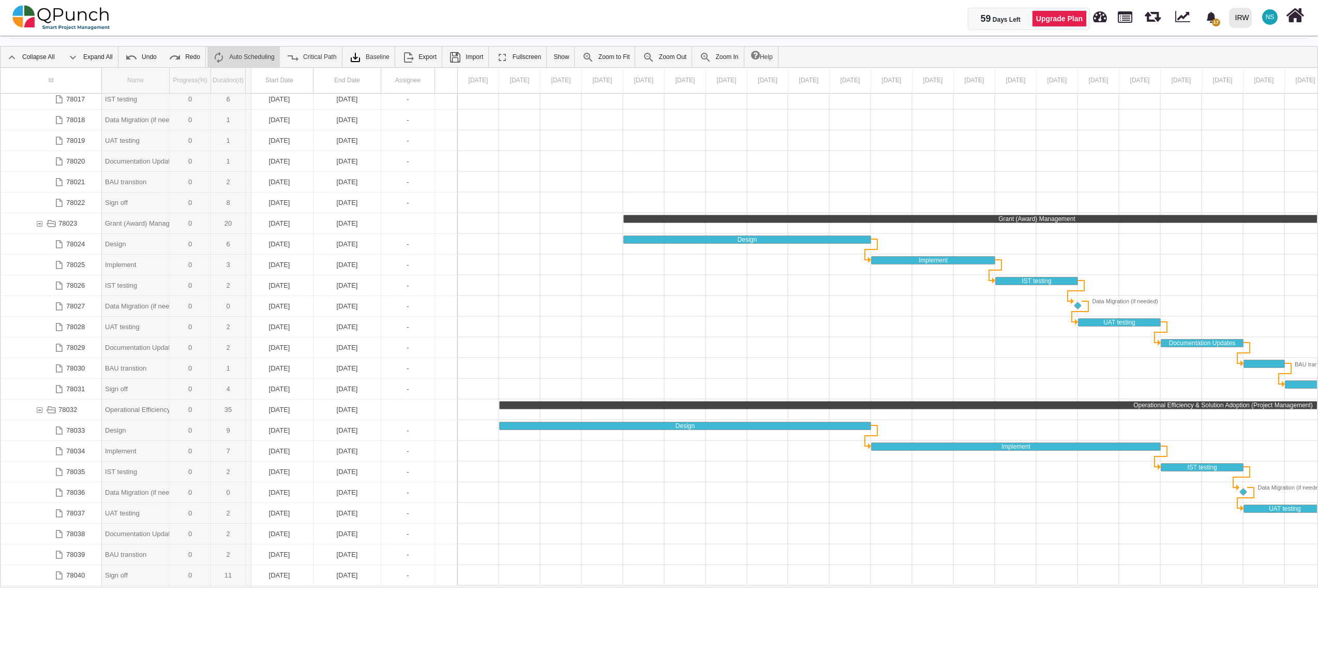
drag, startPoint x: 172, startPoint y: 80, endPoint x: 251, endPoint y: 89, distance: 79.7
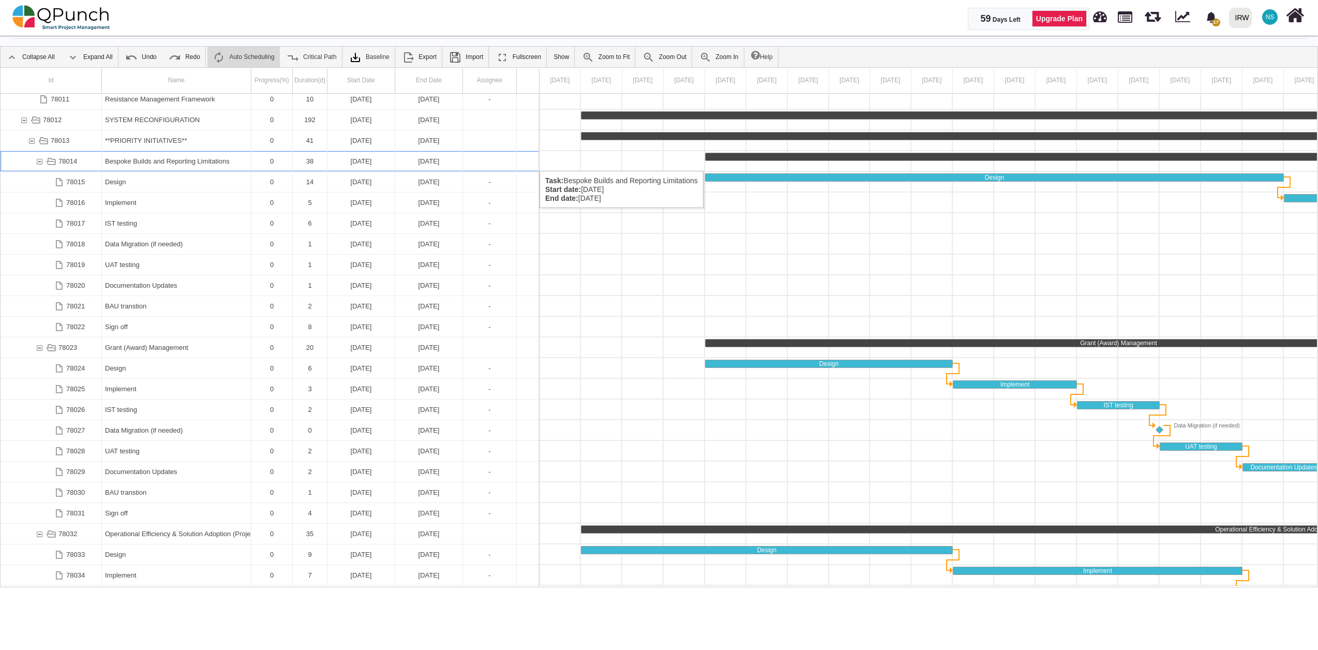
click at [36, 160] on div "78014" at bounding box center [39, 161] width 9 height 20
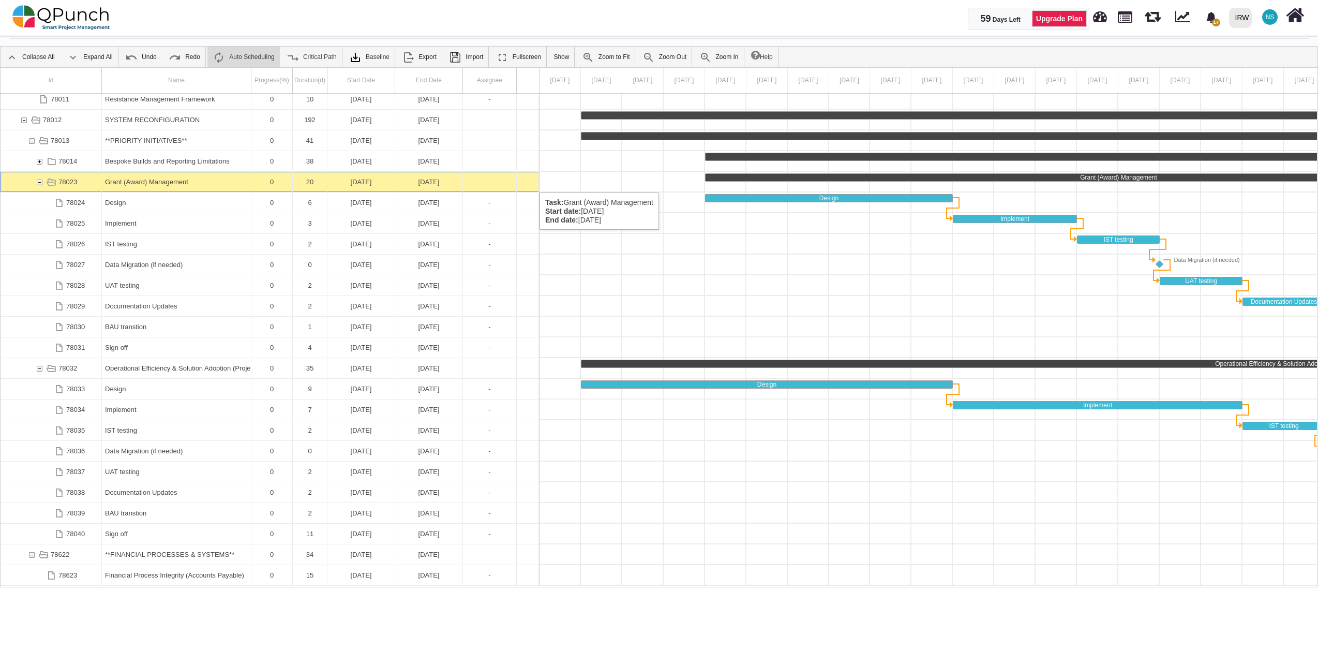
click at [40, 182] on div "78023" at bounding box center [39, 182] width 9 height 20
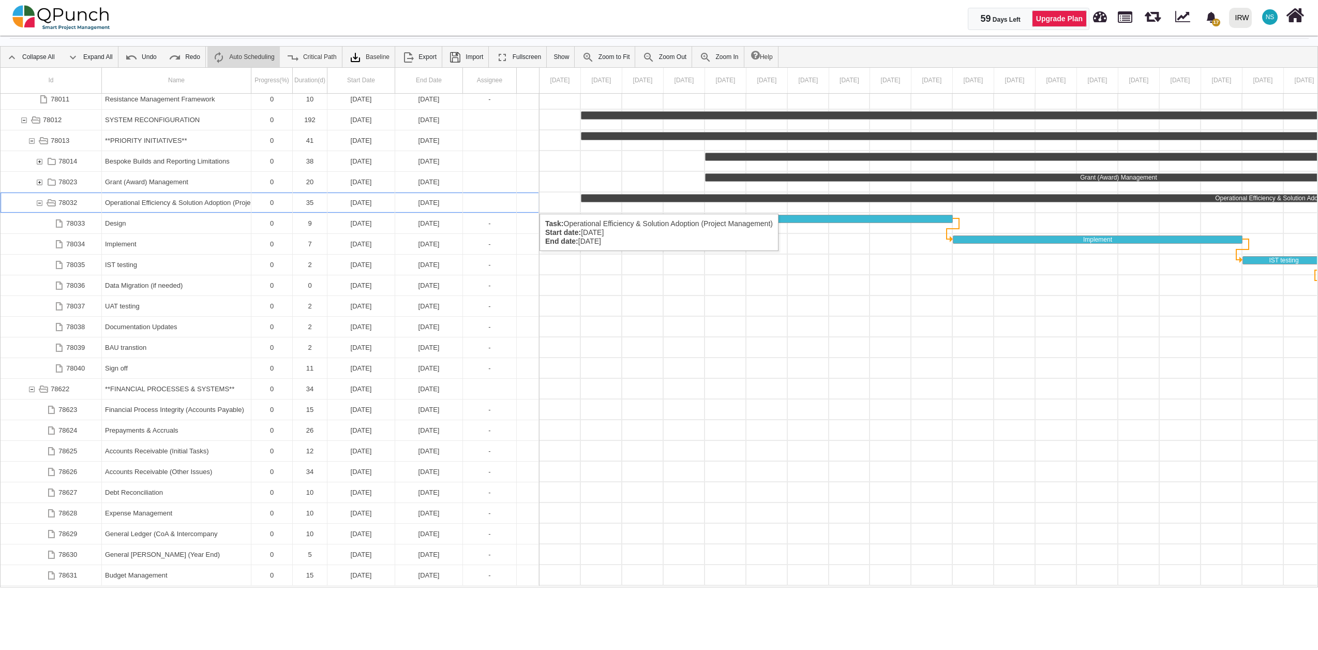
click at [42, 203] on div "78032" at bounding box center [39, 202] width 9 height 20
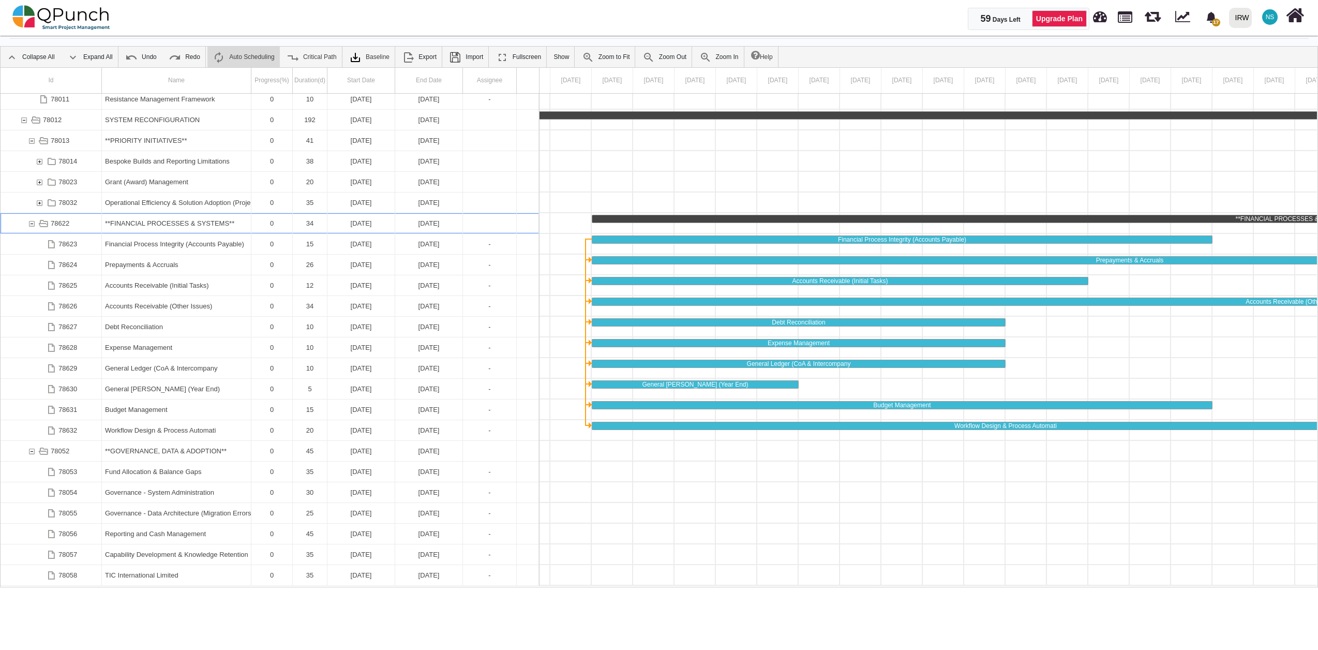
click at [32, 222] on div "78622" at bounding box center [31, 223] width 9 height 20
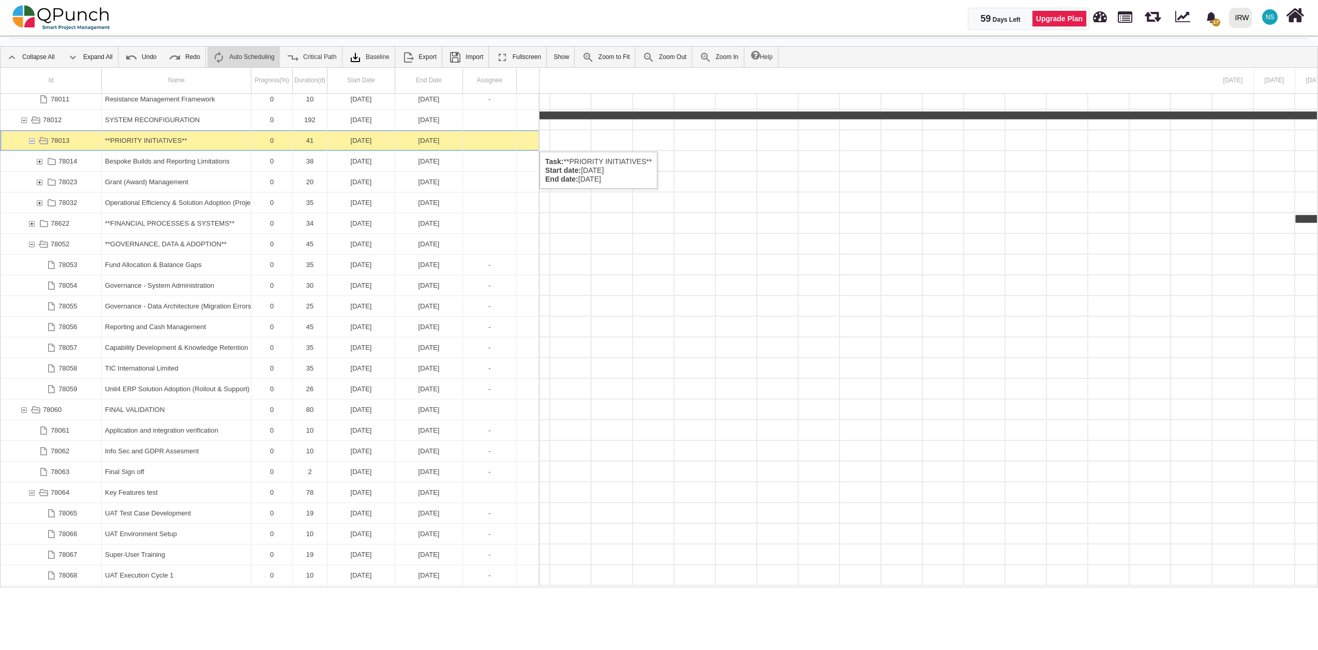
click at [34, 141] on div "78013" at bounding box center [31, 140] width 9 height 20
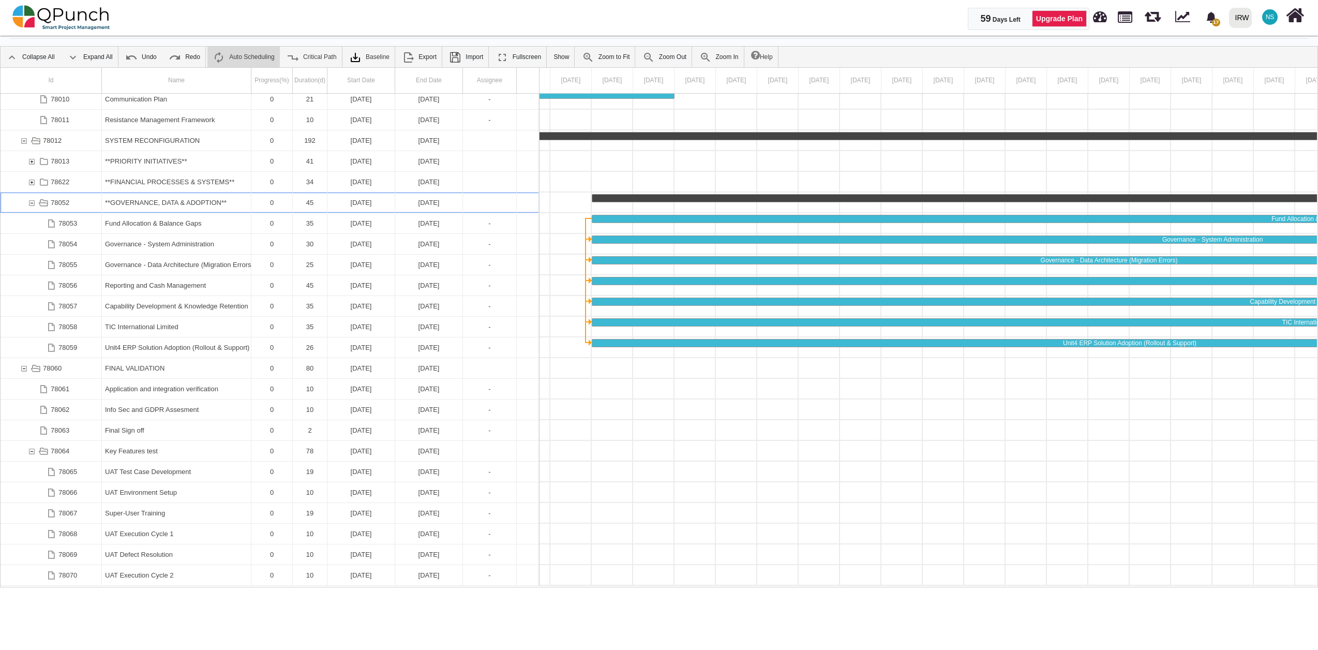
click at [34, 201] on div "78052" at bounding box center [31, 202] width 9 height 20
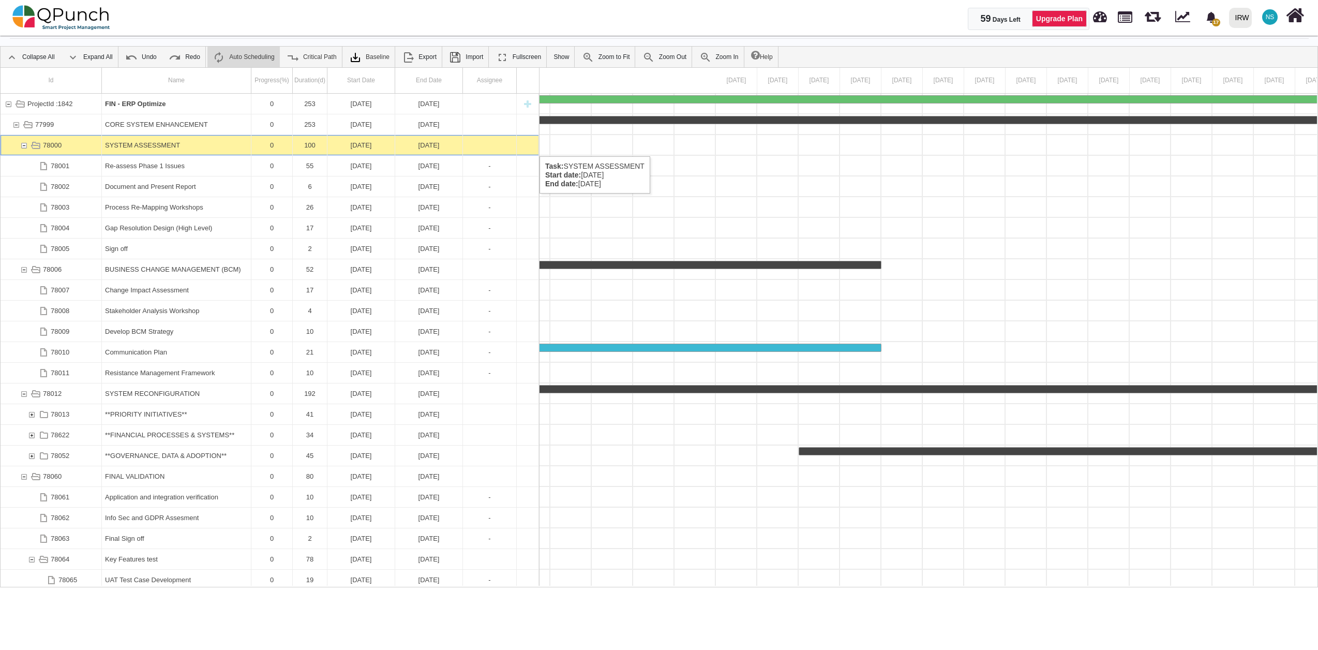
click at [22, 146] on div "78000" at bounding box center [23, 145] width 9 height 20
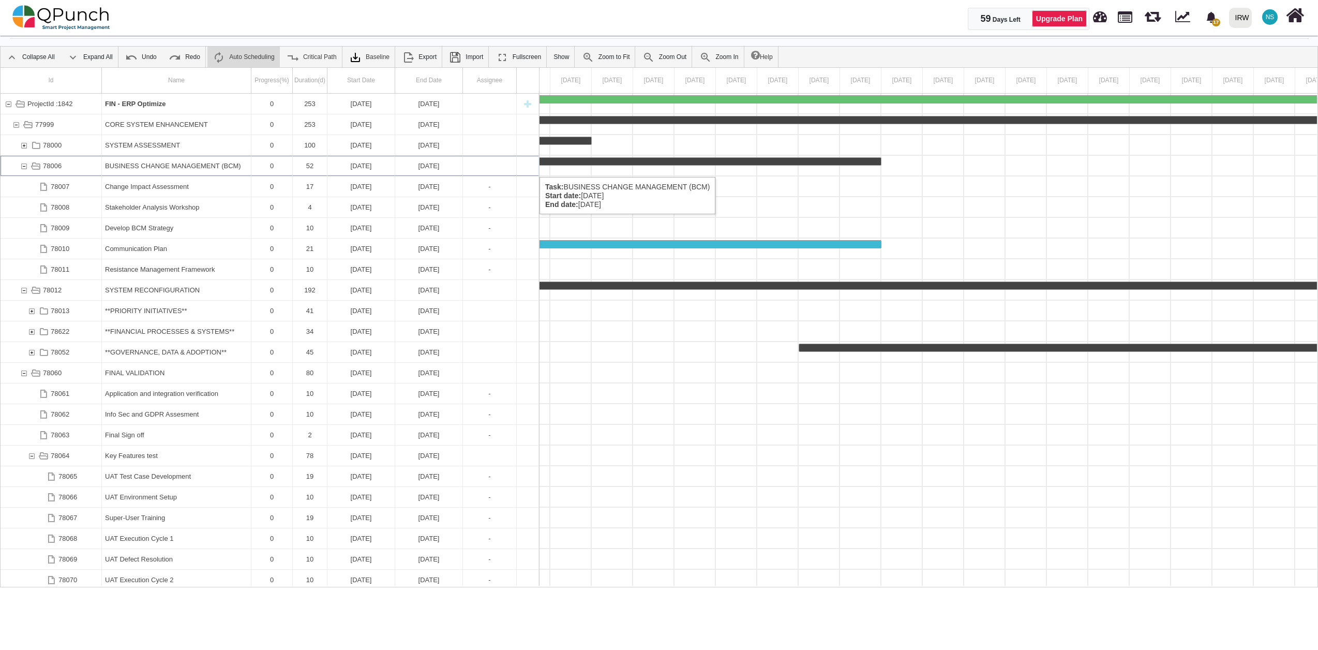
click at [24, 167] on div "78006" at bounding box center [23, 166] width 9 height 20
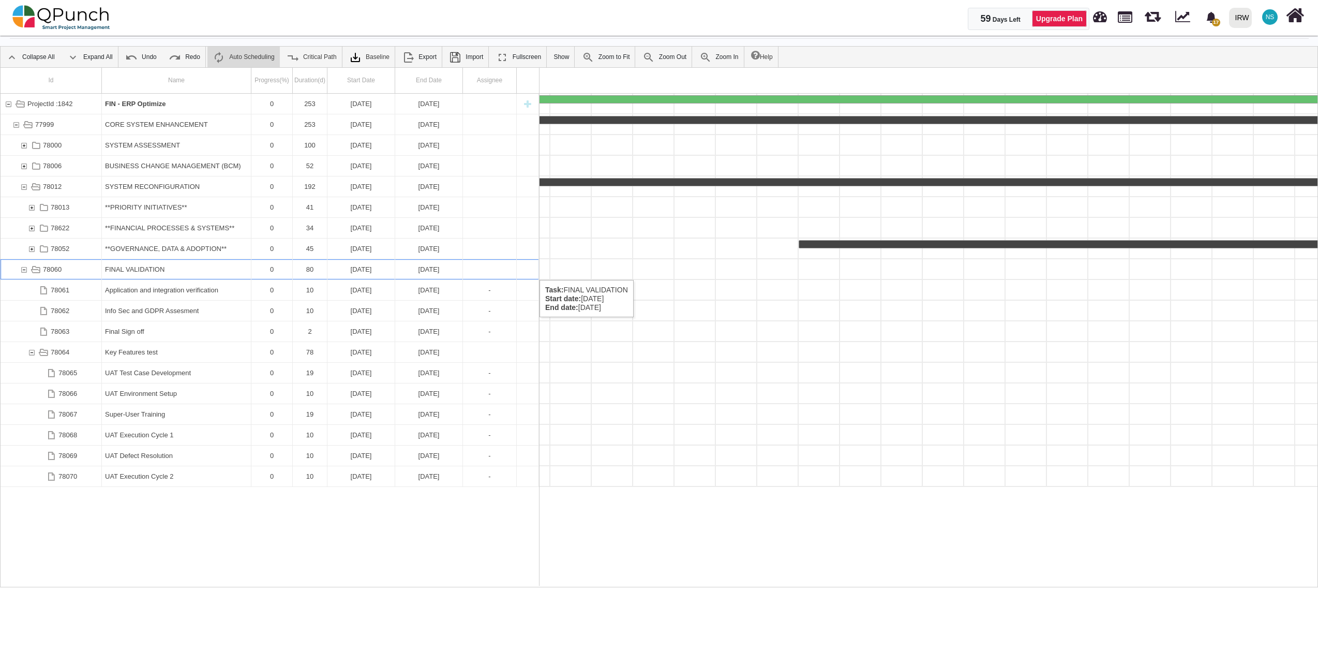
scroll to position [0, 7146]
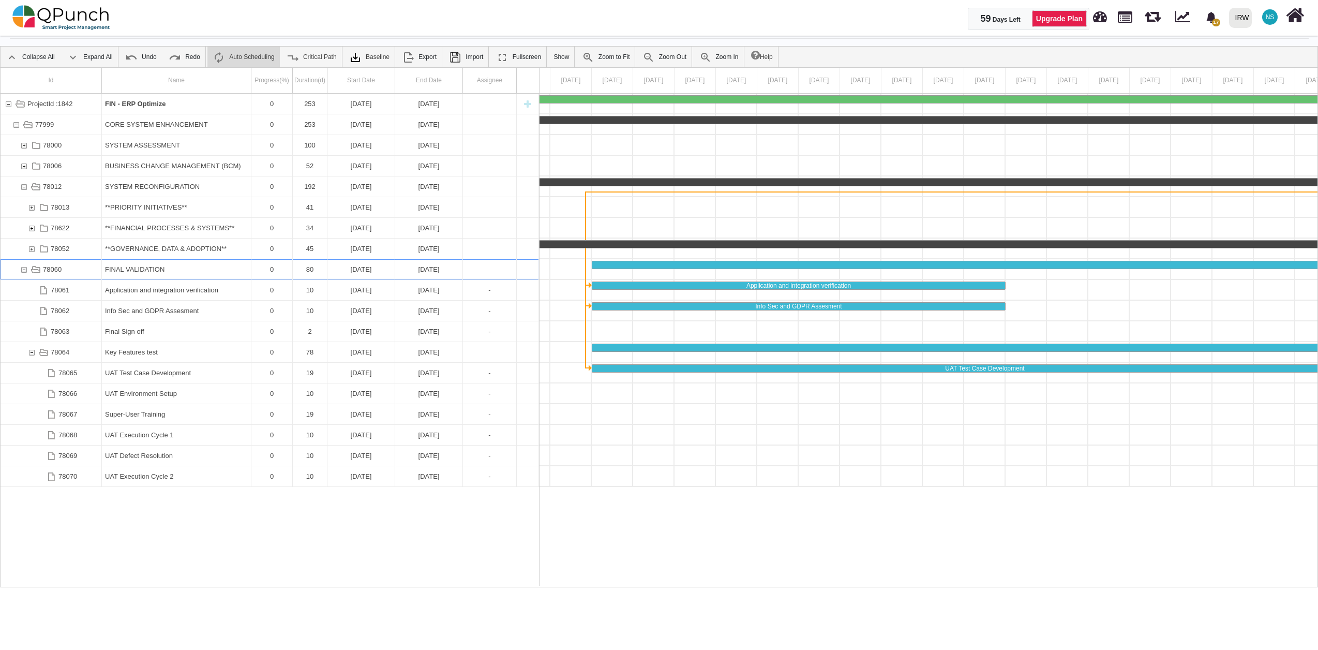
click at [24, 269] on div "78060" at bounding box center [23, 269] width 9 height 20
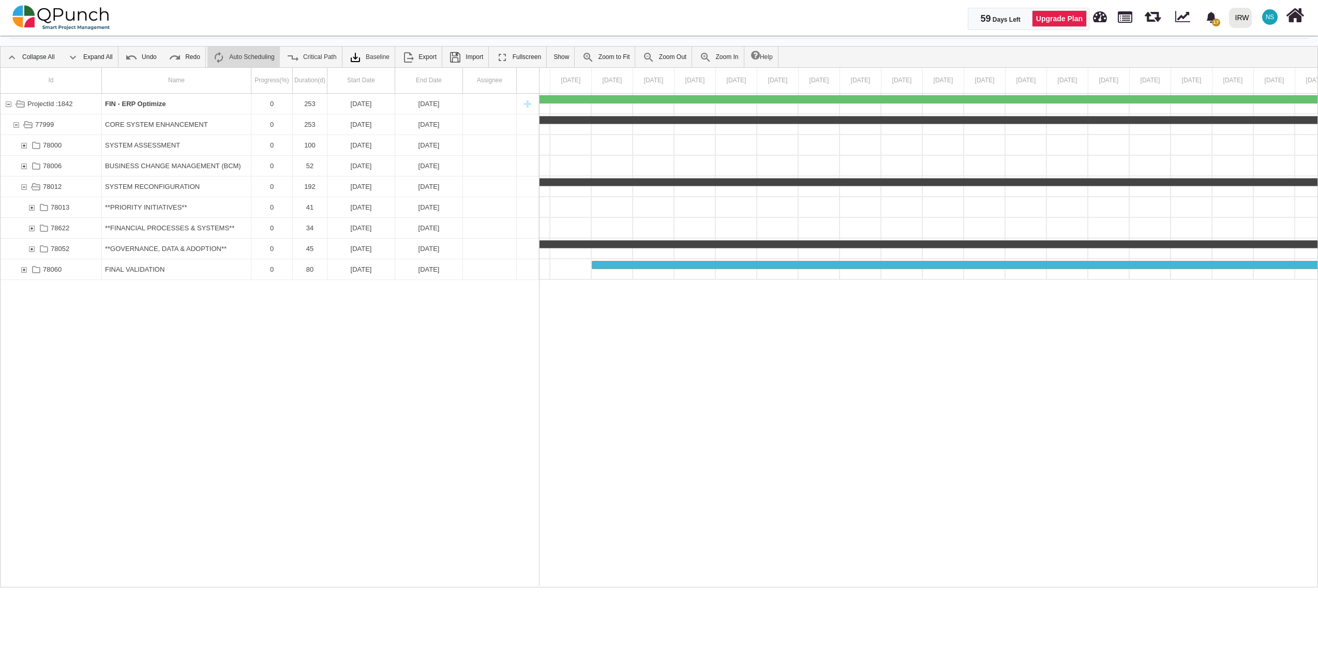
click at [24, 269] on div "78060" at bounding box center [23, 269] width 9 height 20
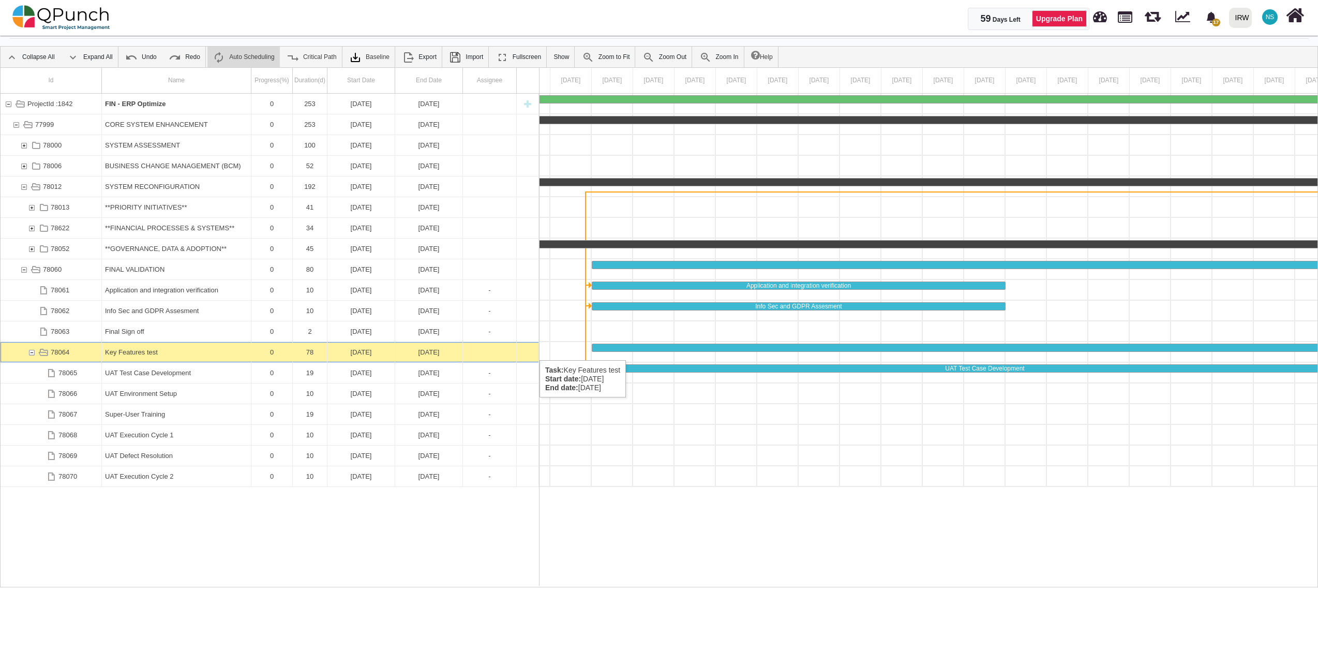
click at [32, 350] on div "78064" at bounding box center [31, 352] width 9 height 20
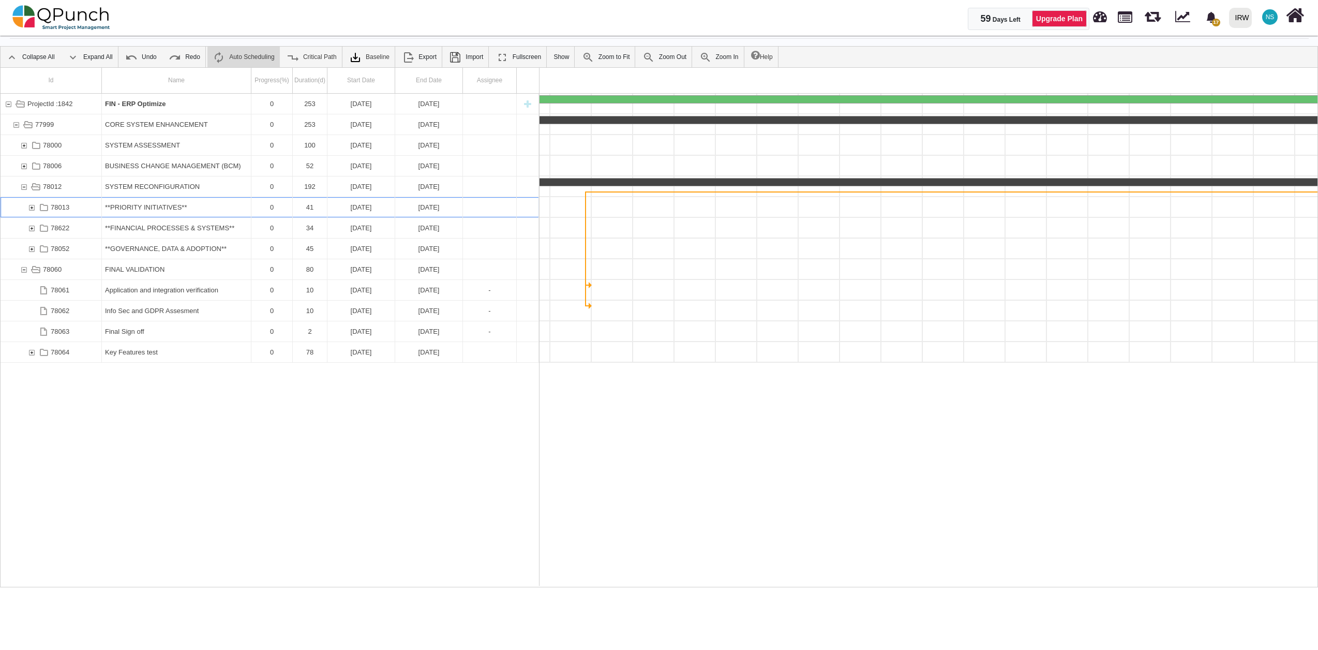
click at [34, 205] on div "78013" at bounding box center [31, 207] width 9 height 20
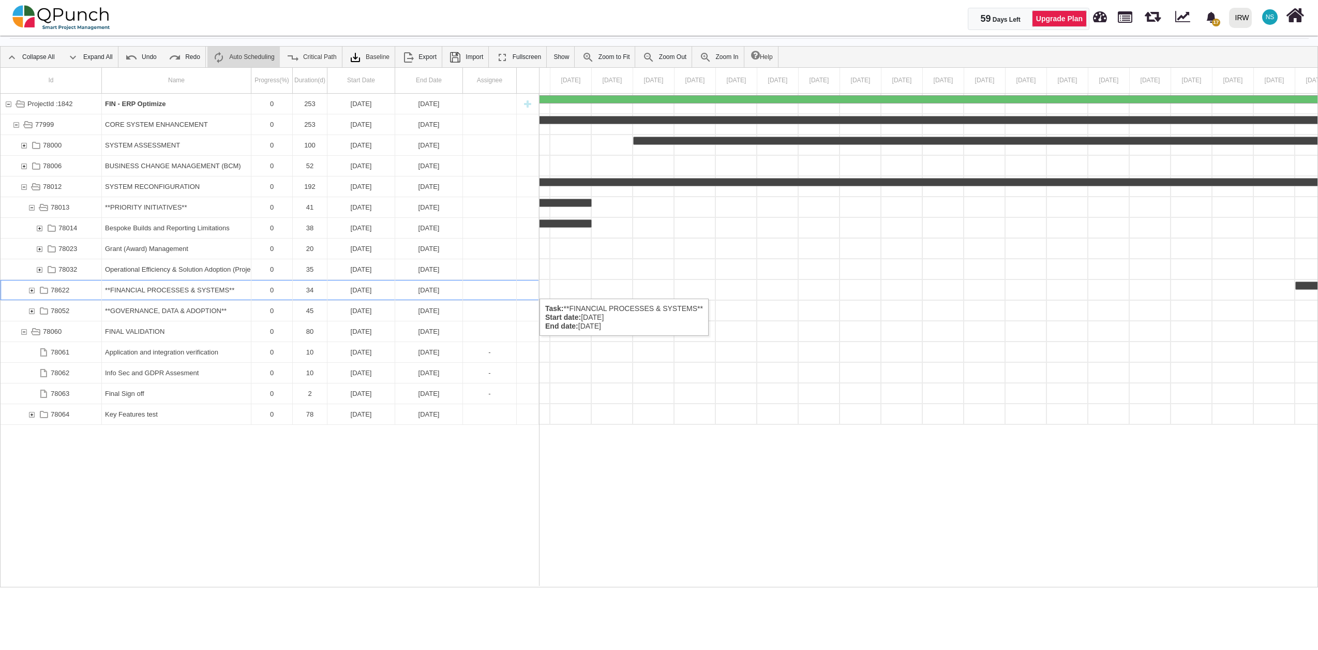
click at [34, 288] on div "78622" at bounding box center [31, 290] width 9 height 20
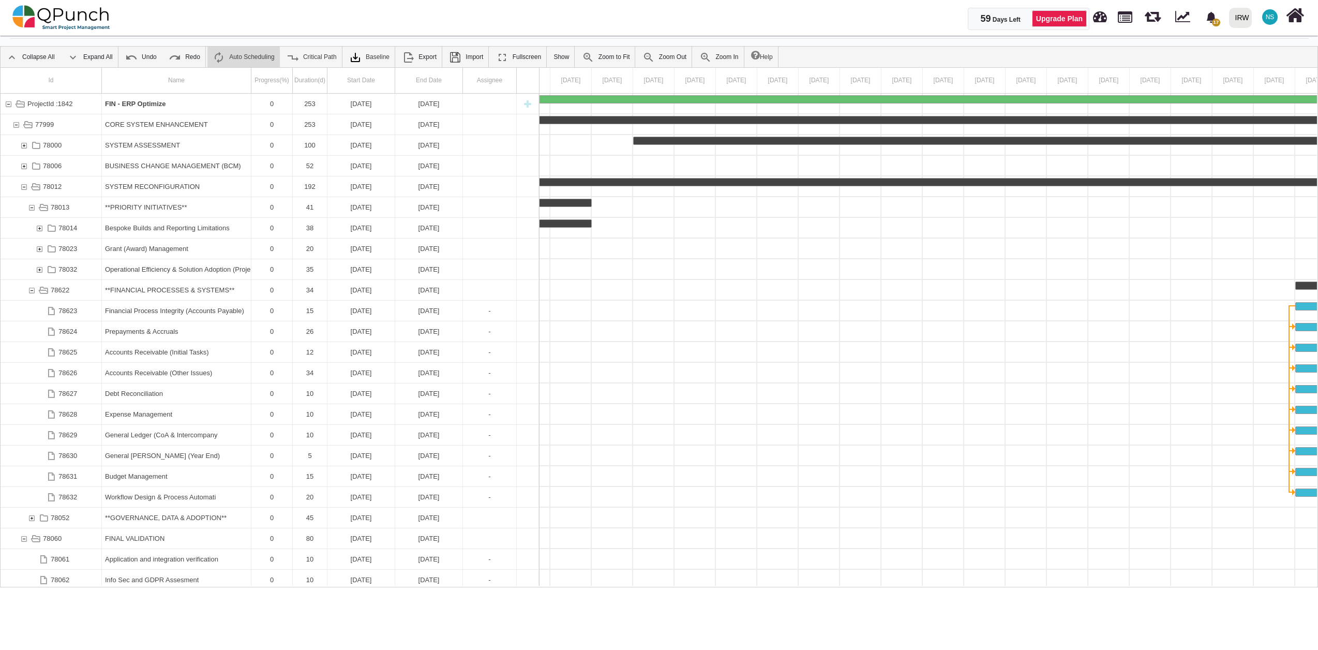
click at [34, 288] on div "78622" at bounding box center [31, 290] width 9 height 20
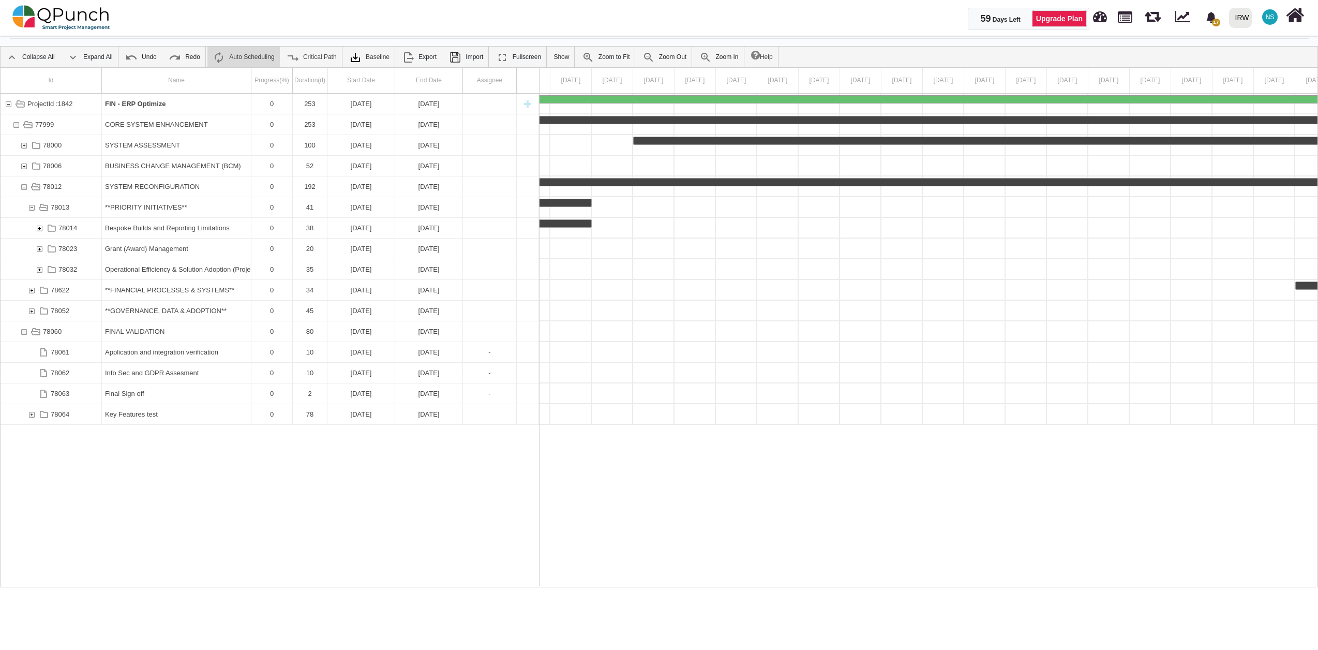
click at [34, 288] on div "78622" at bounding box center [31, 290] width 9 height 20
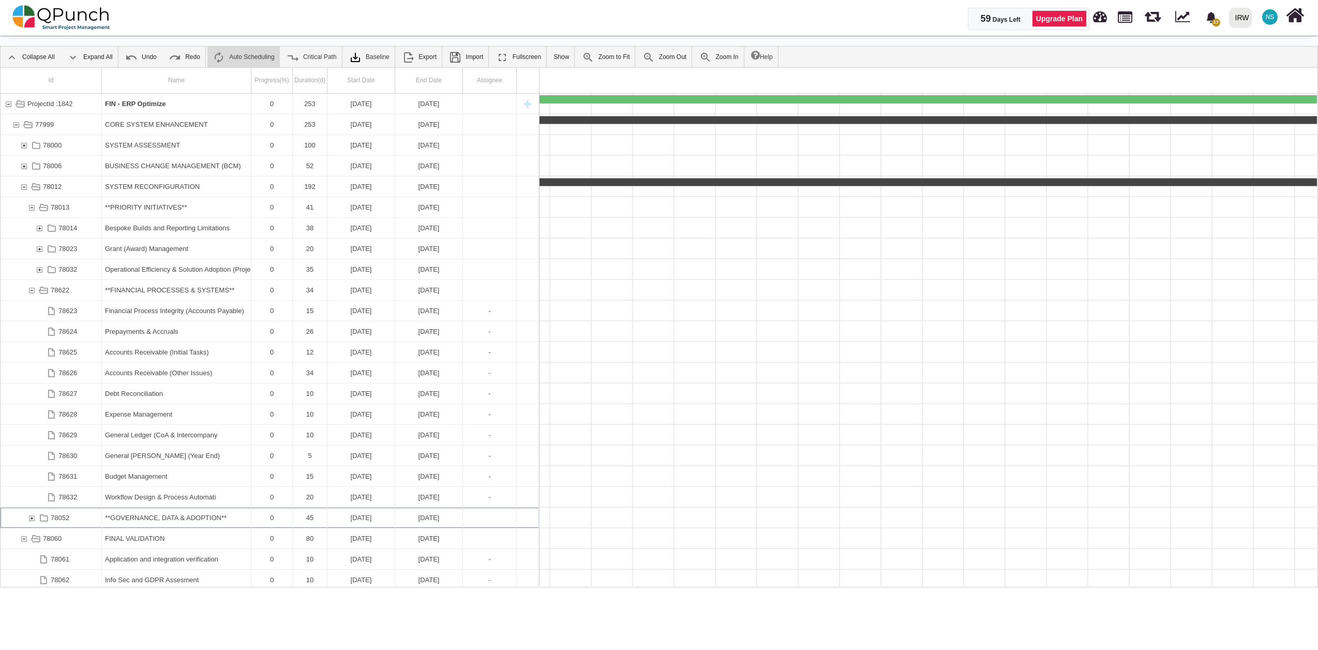
click at [33, 520] on div "78052" at bounding box center [31, 517] width 9 height 20
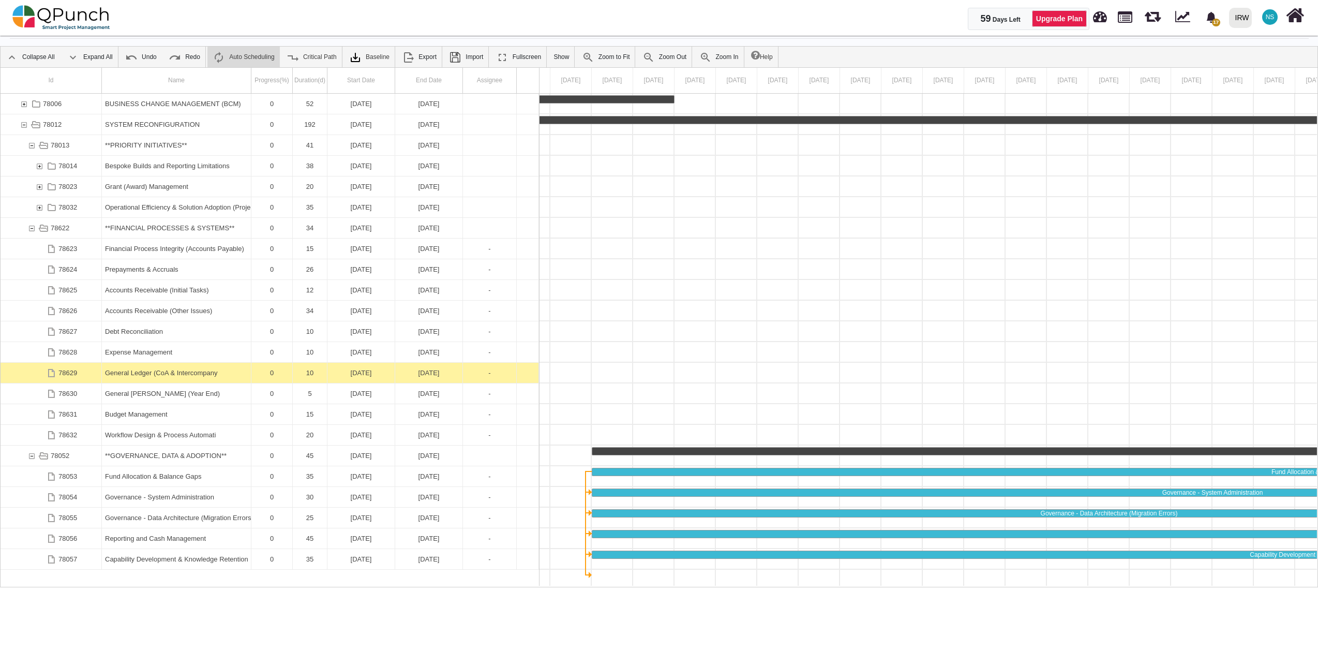
scroll to position [0, 0]
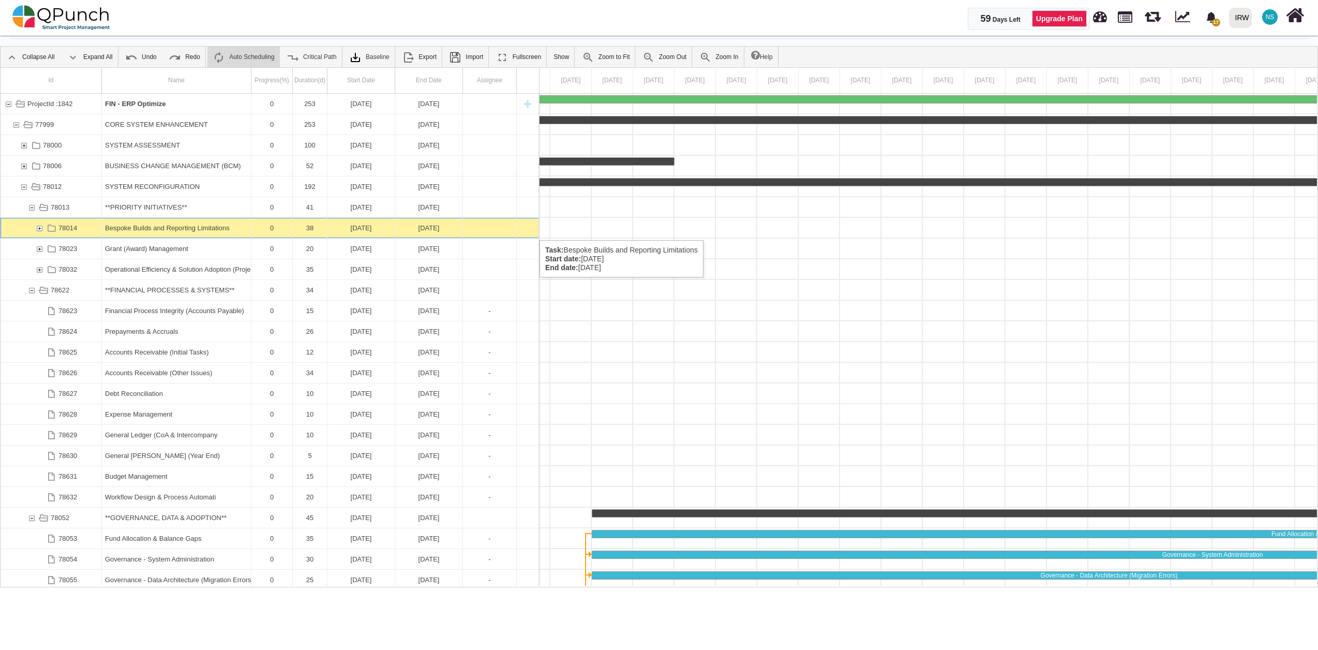
click at [41, 230] on div "78014" at bounding box center [39, 228] width 9 height 20
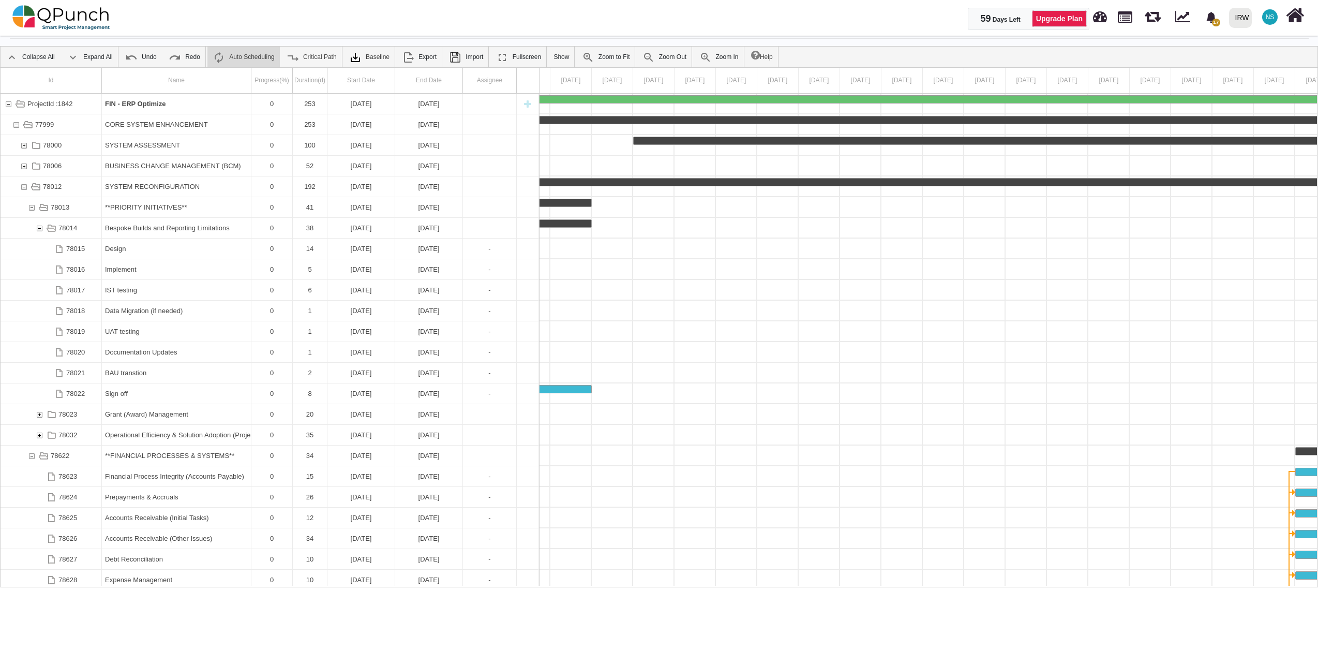
click at [41, 229] on div "78014" at bounding box center [39, 228] width 9 height 20
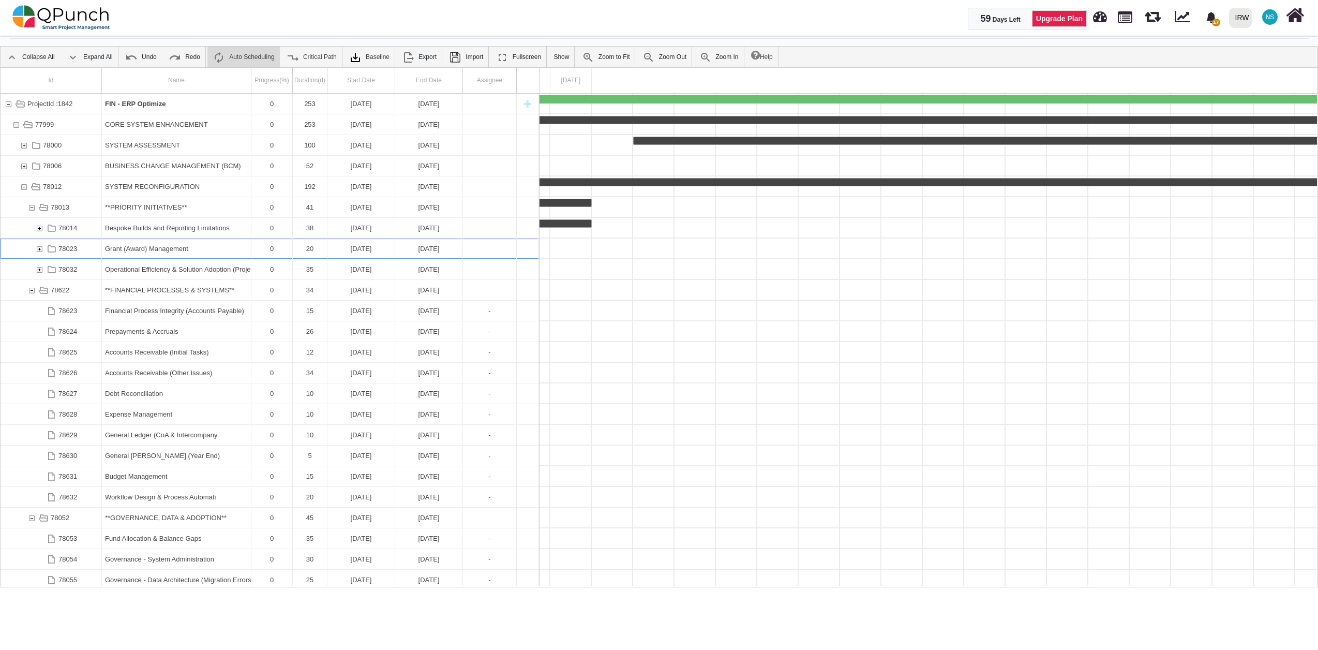
scroll to position [0, 940]
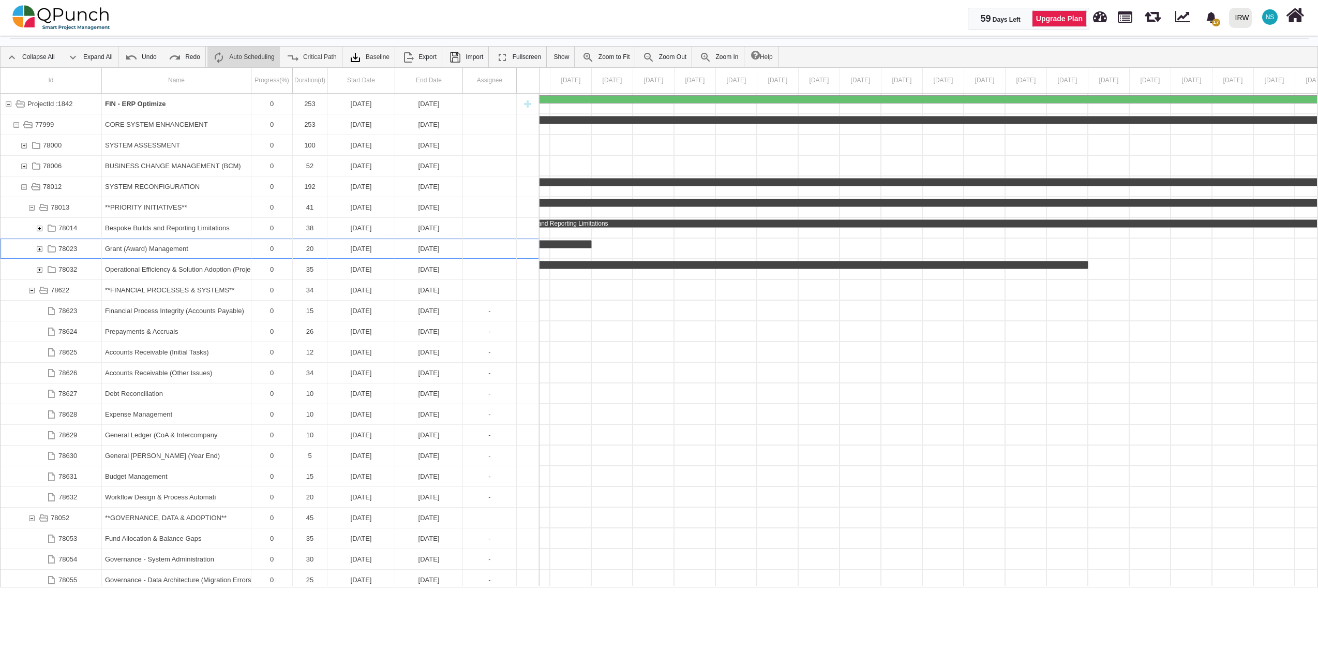
click at [38, 249] on div "78023" at bounding box center [39, 248] width 9 height 20
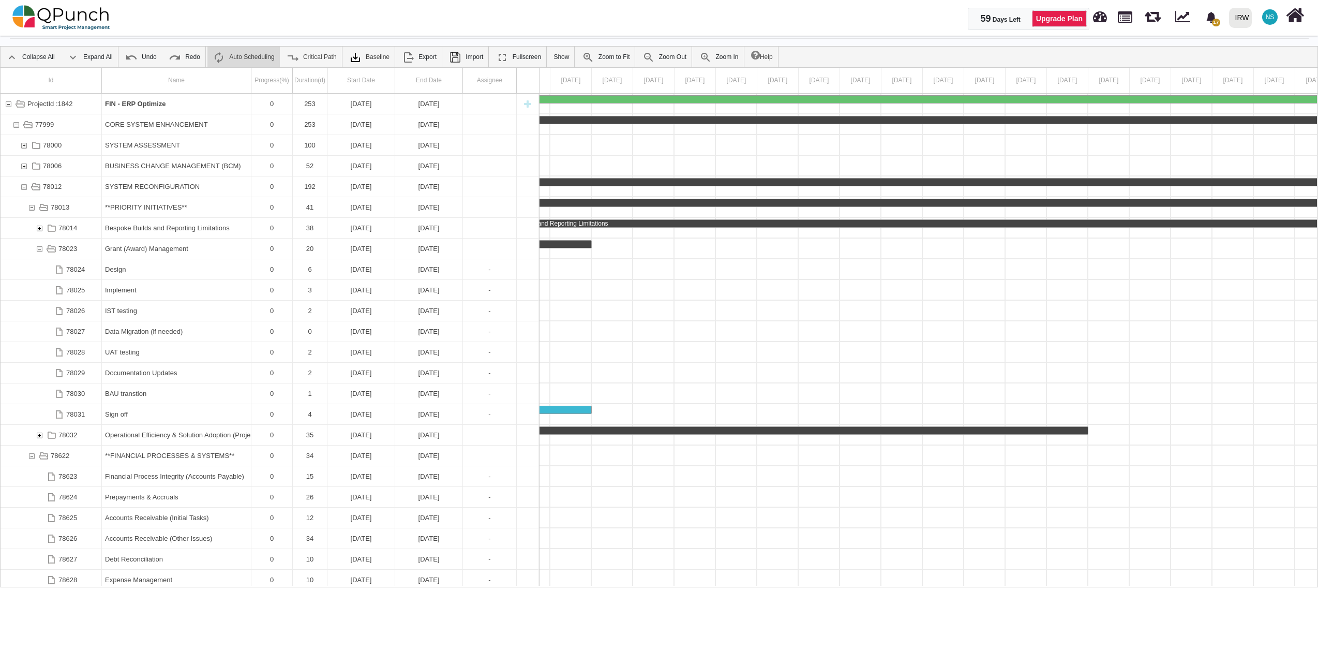
click at [38, 249] on div "78023" at bounding box center [39, 248] width 9 height 20
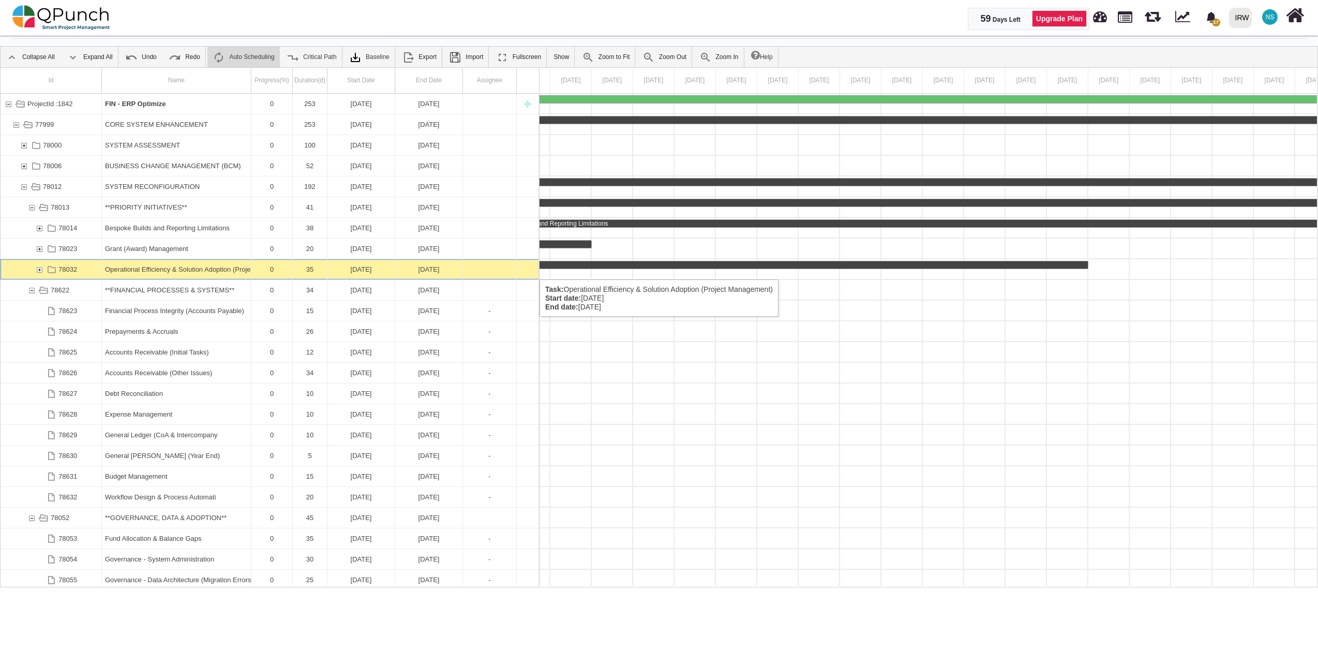
click at [38, 269] on div "78032" at bounding box center [39, 269] width 9 height 20
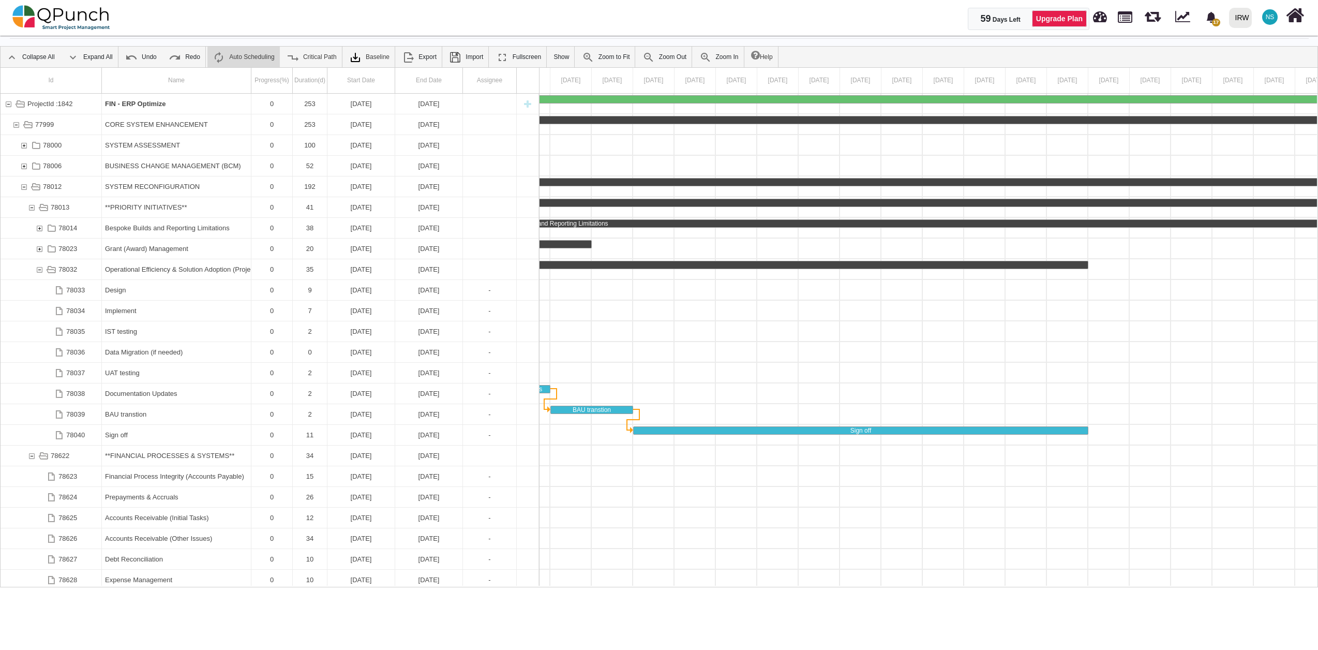
click at [38, 269] on div "78032" at bounding box center [39, 269] width 9 height 20
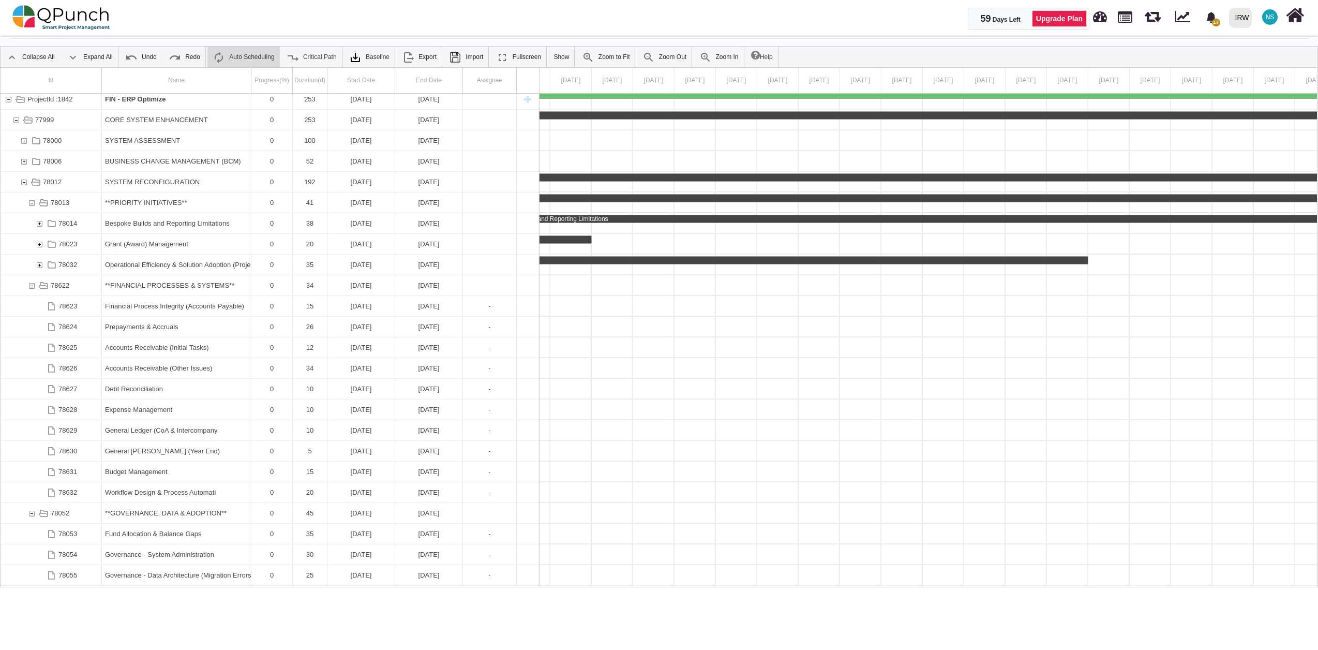
scroll to position [0, 0]
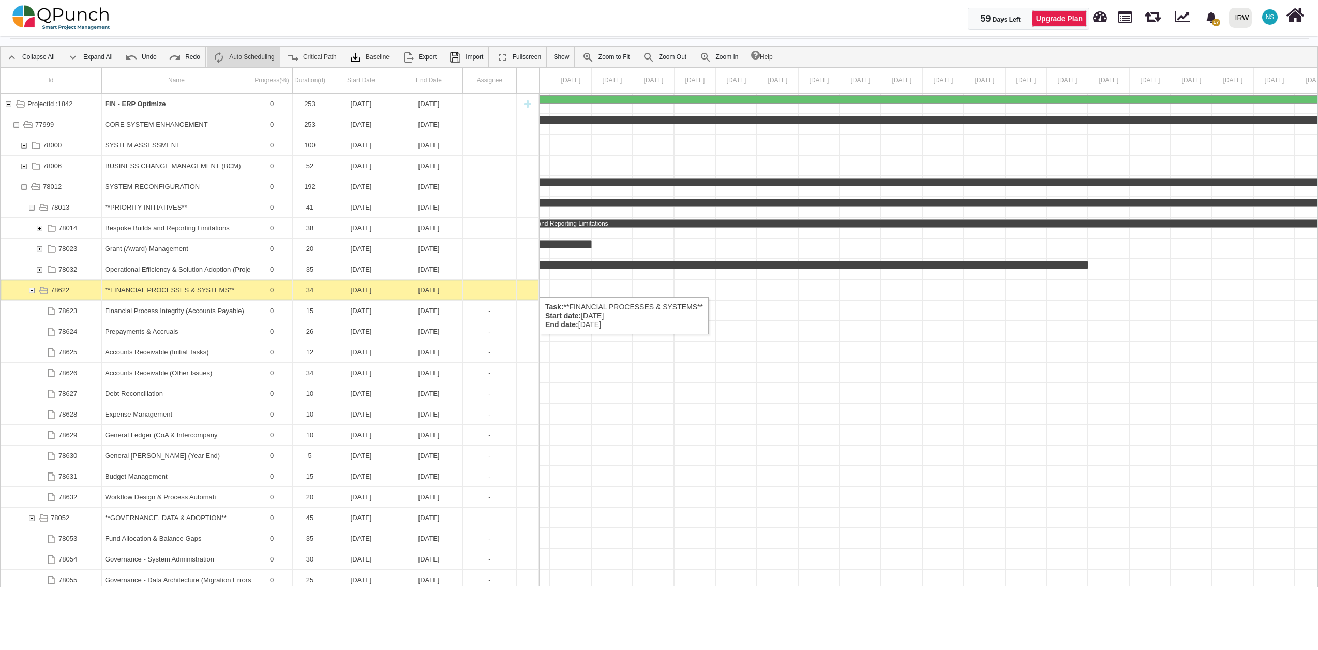
click at [29, 287] on div "78622" at bounding box center [31, 290] width 9 height 20
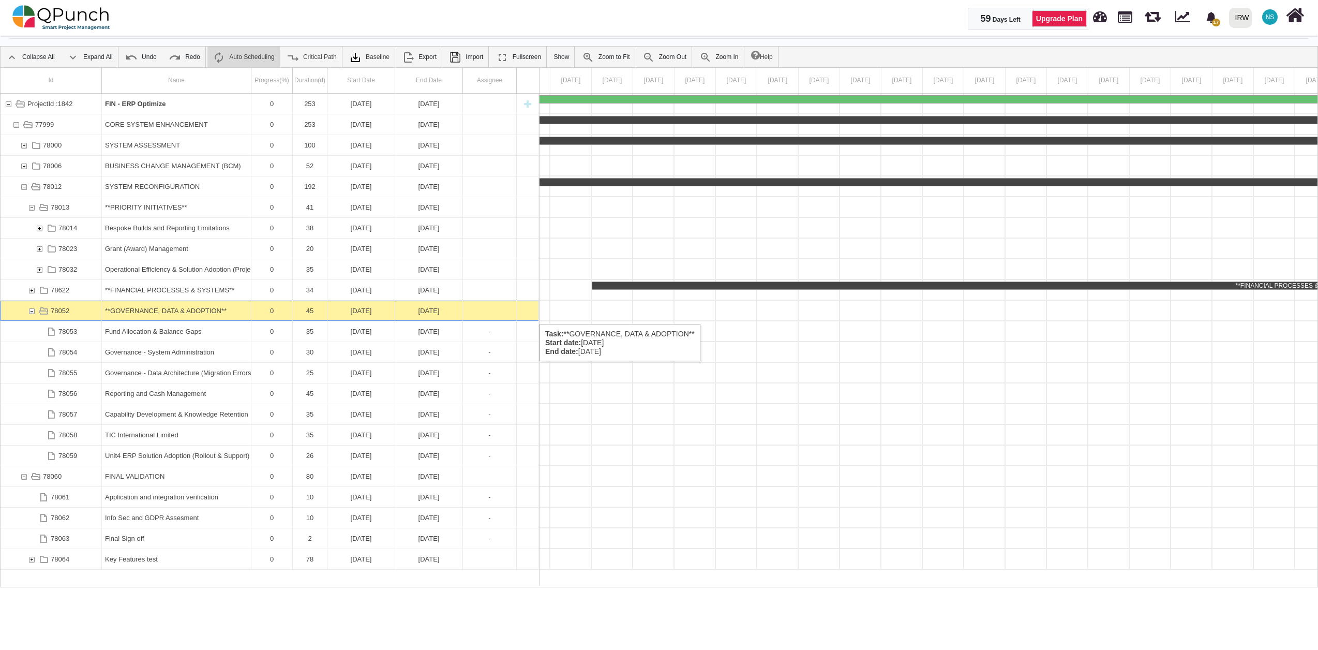
scroll to position [0, 6071]
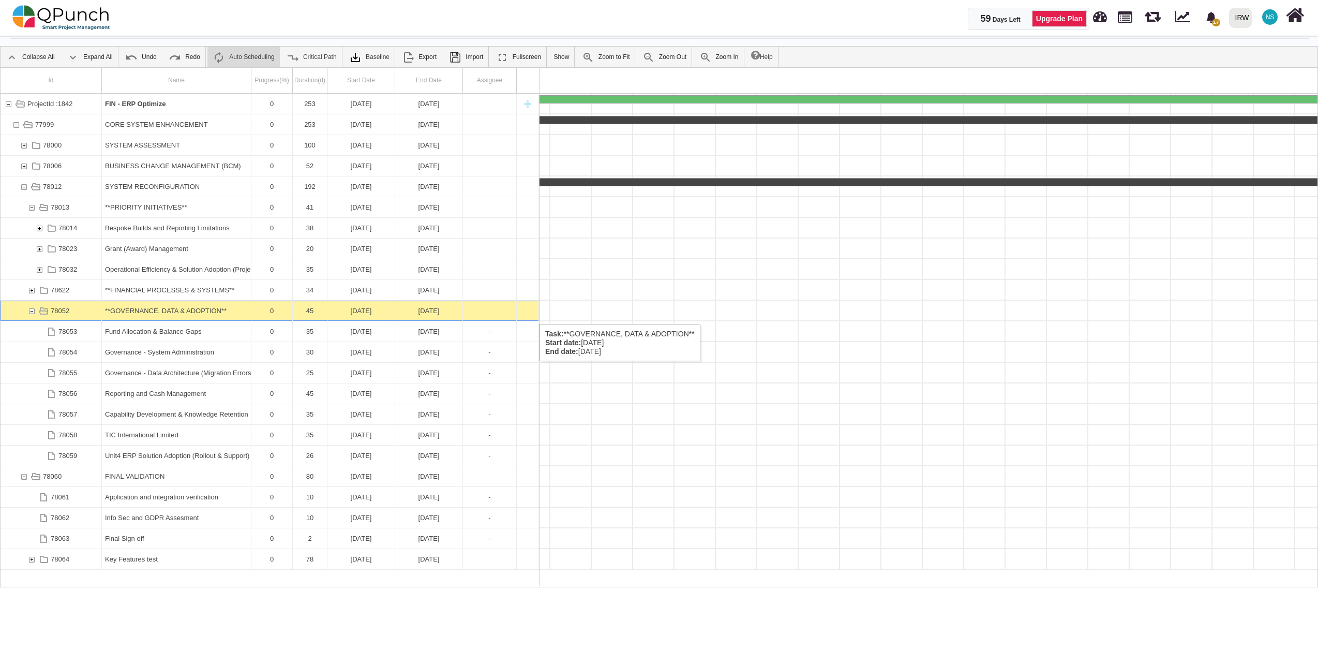
click at [32, 313] on div "78052" at bounding box center [31, 310] width 9 height 20
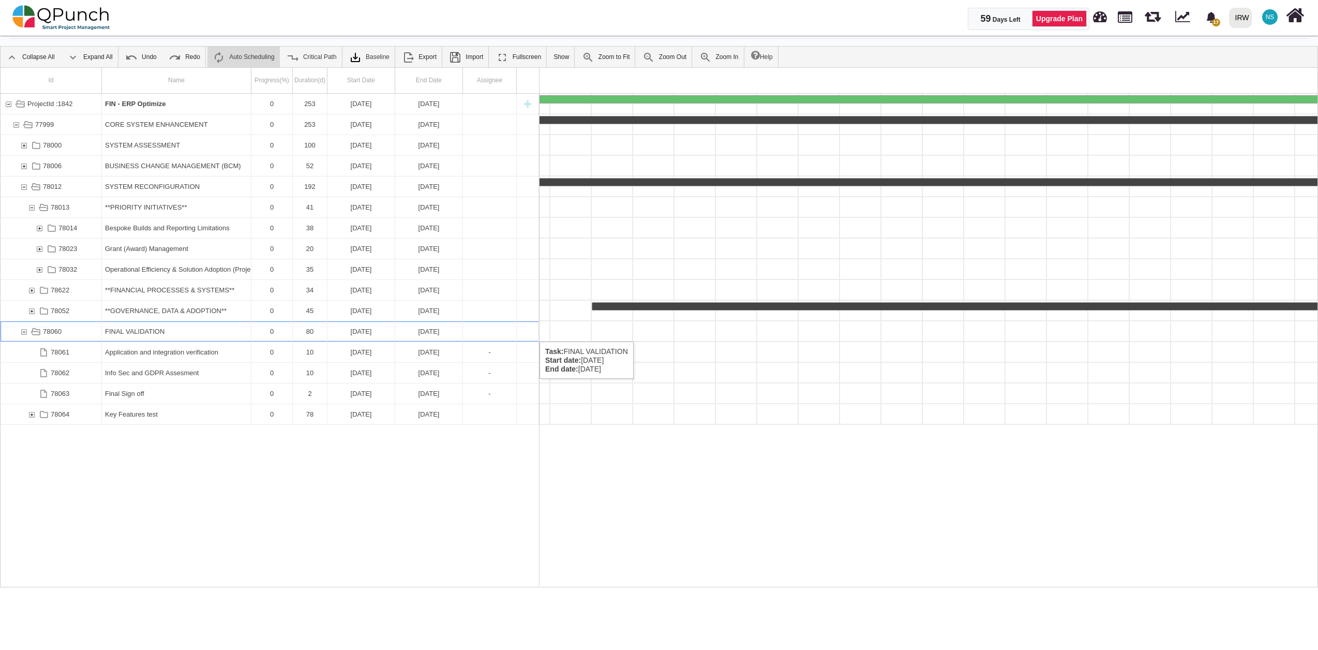
scroll to position [0, 7146]
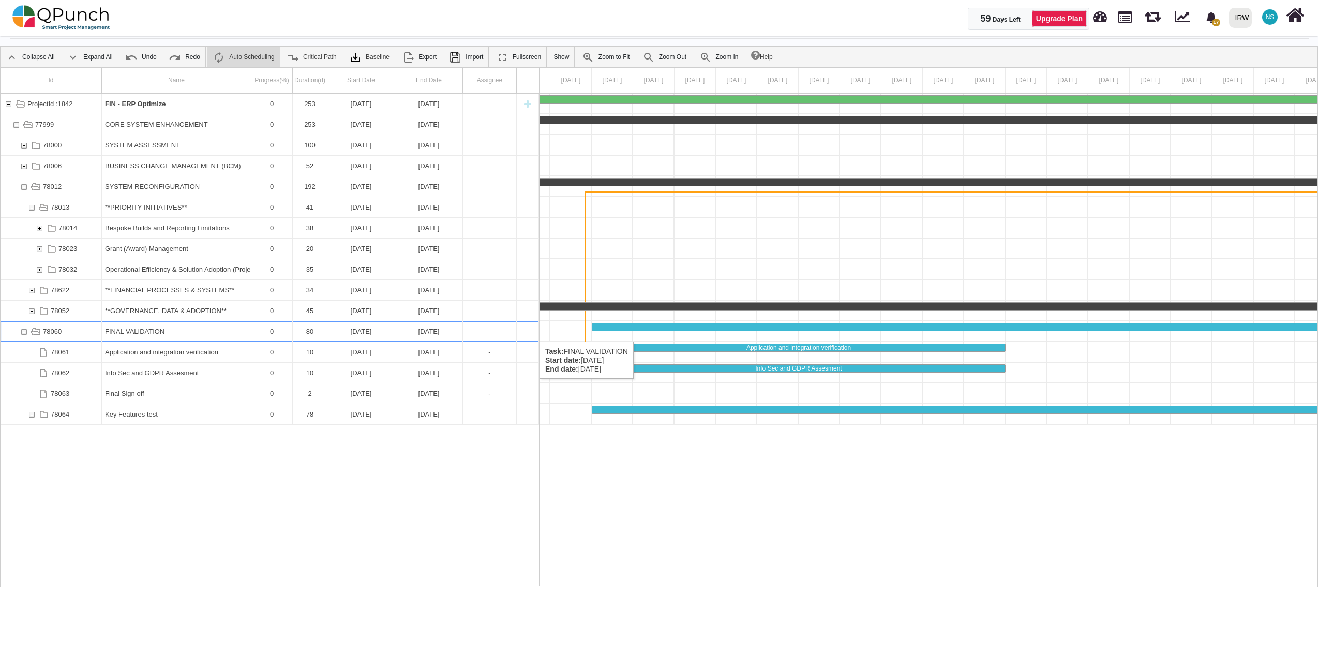
click at [22, 331] on div "78060" at bounding box center [23, 331] width 9 height 20
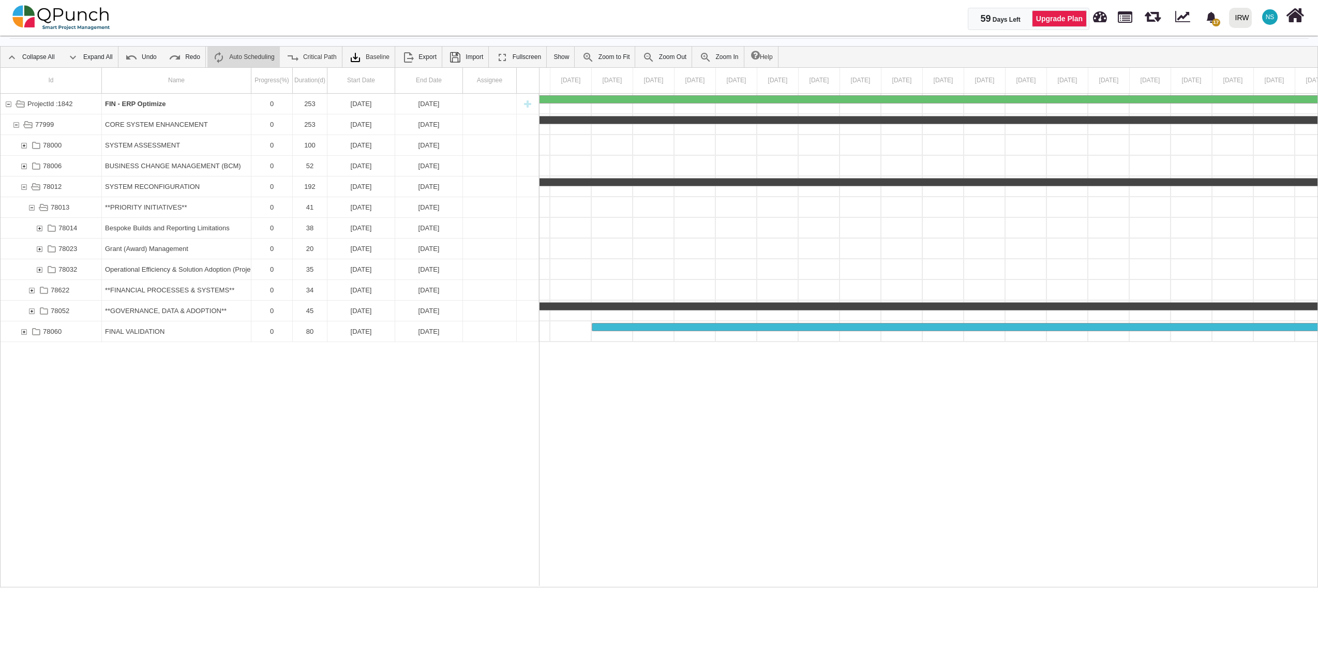
click at [21, 331] on div "78060" at bounding box center [23, 331] width 9 height 20
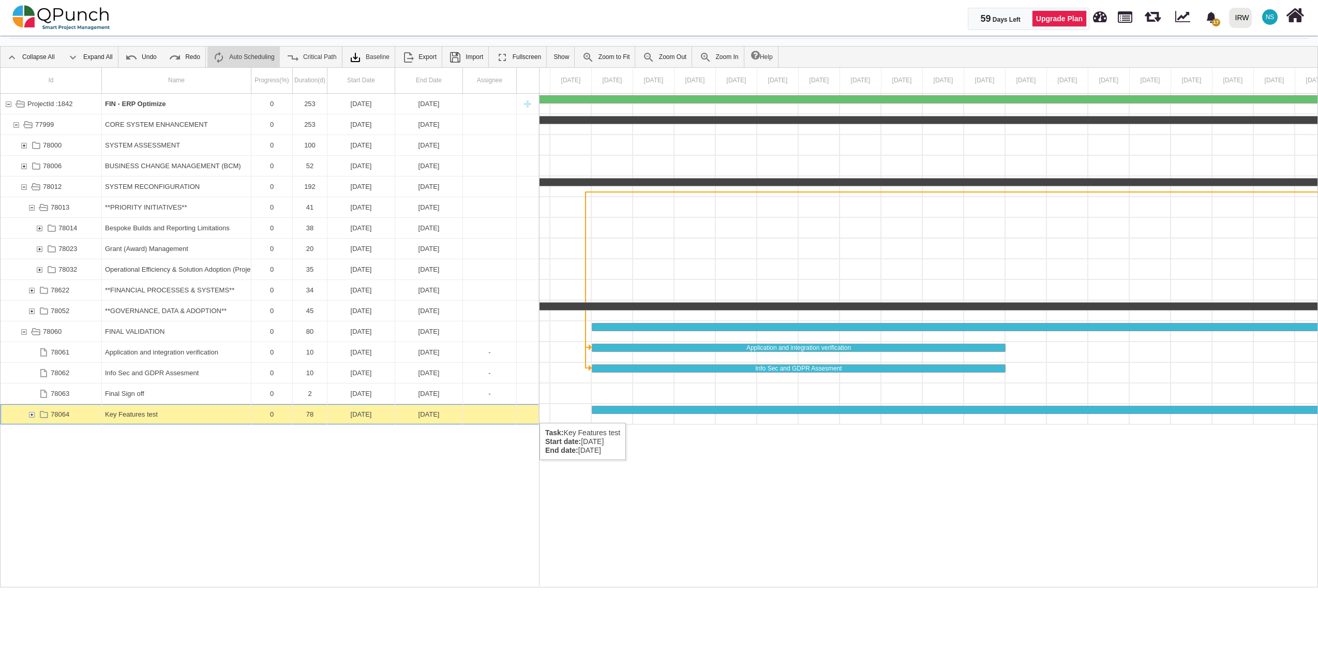
click at [27, 412] on div "78064" at bounding box center [31, 414] width 9 height 20
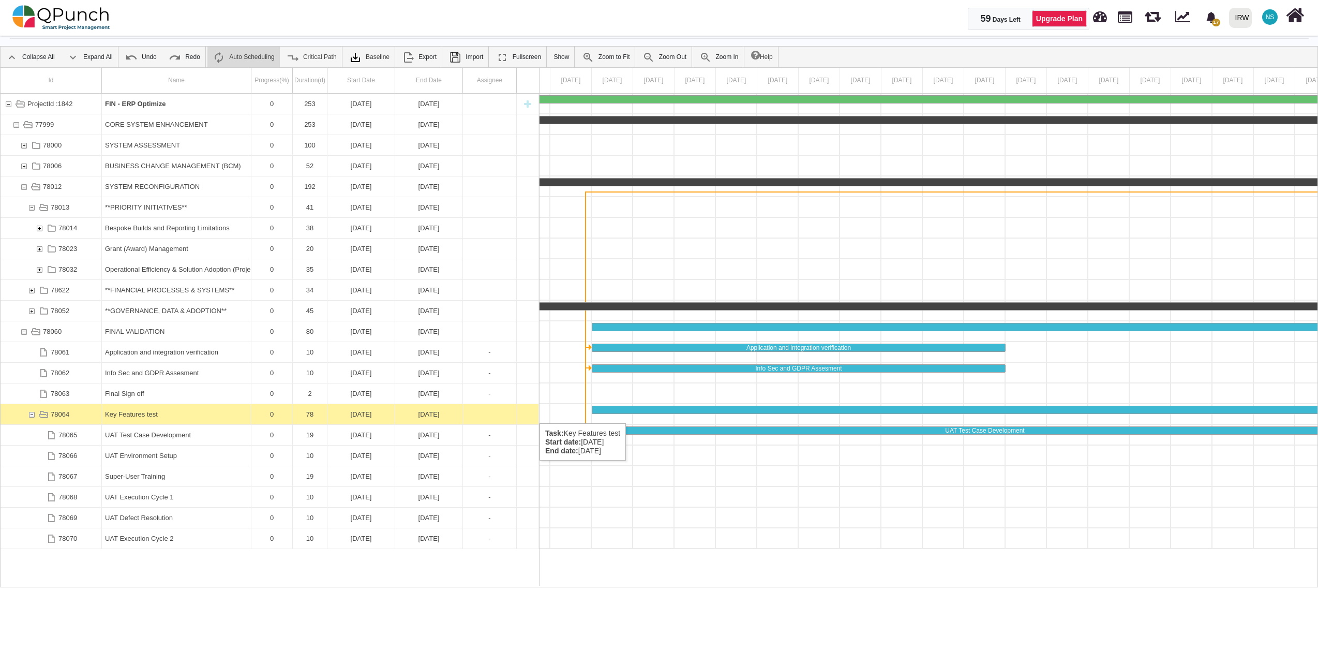
click at [30, 413] on div "78064" at bounding box center [31, 414] width 9 height 20
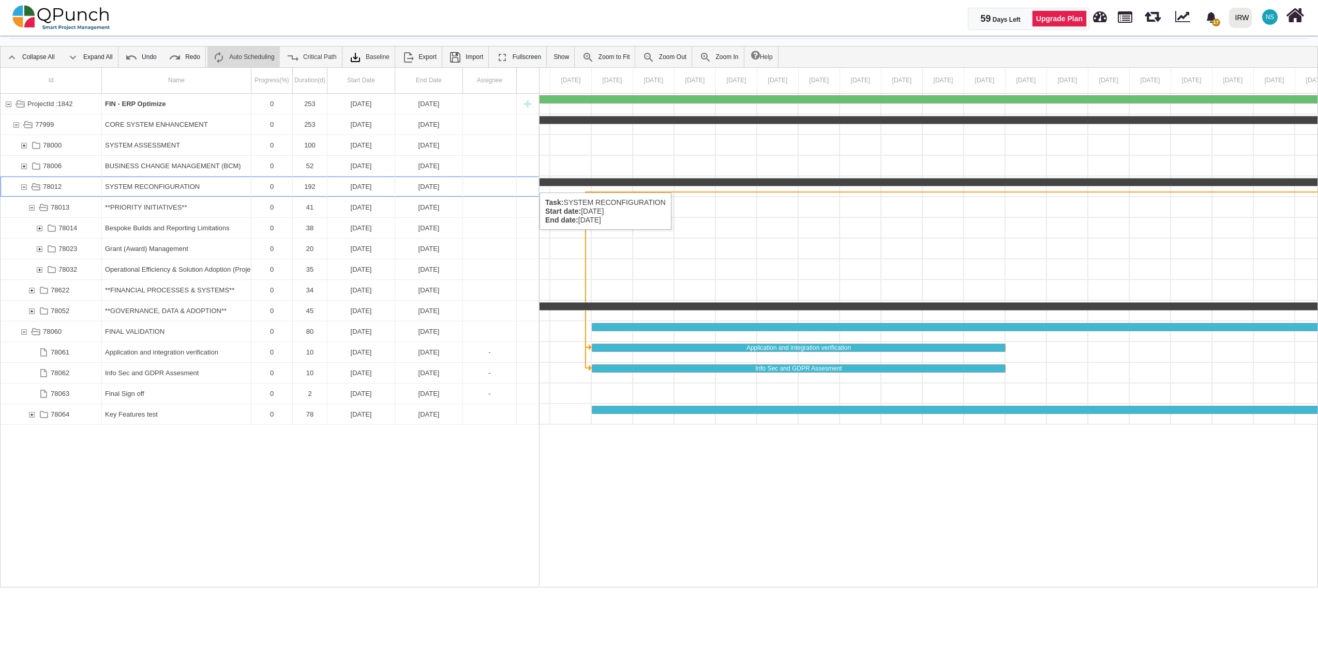
click at [24, 182] on div "78012" at bounding box center [23, 186] width 9 height 20
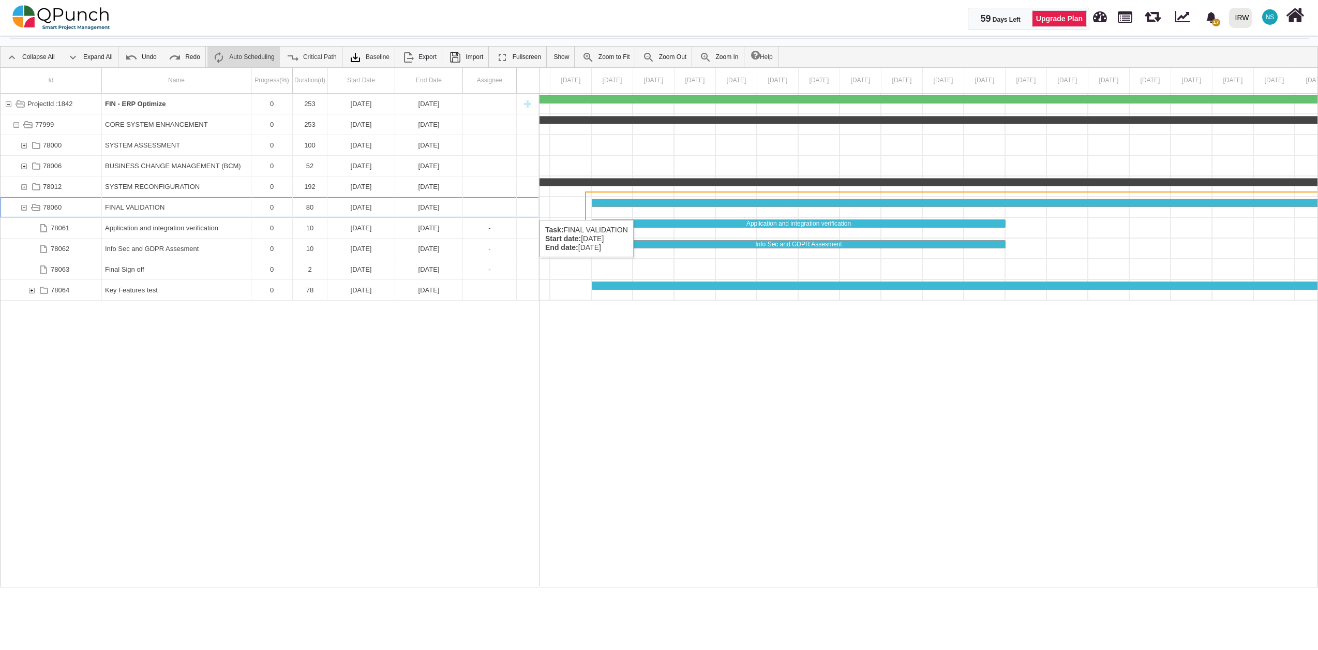
click at [23, 209] on div "78060" at bounding box center [23, 207] width 9 height 20
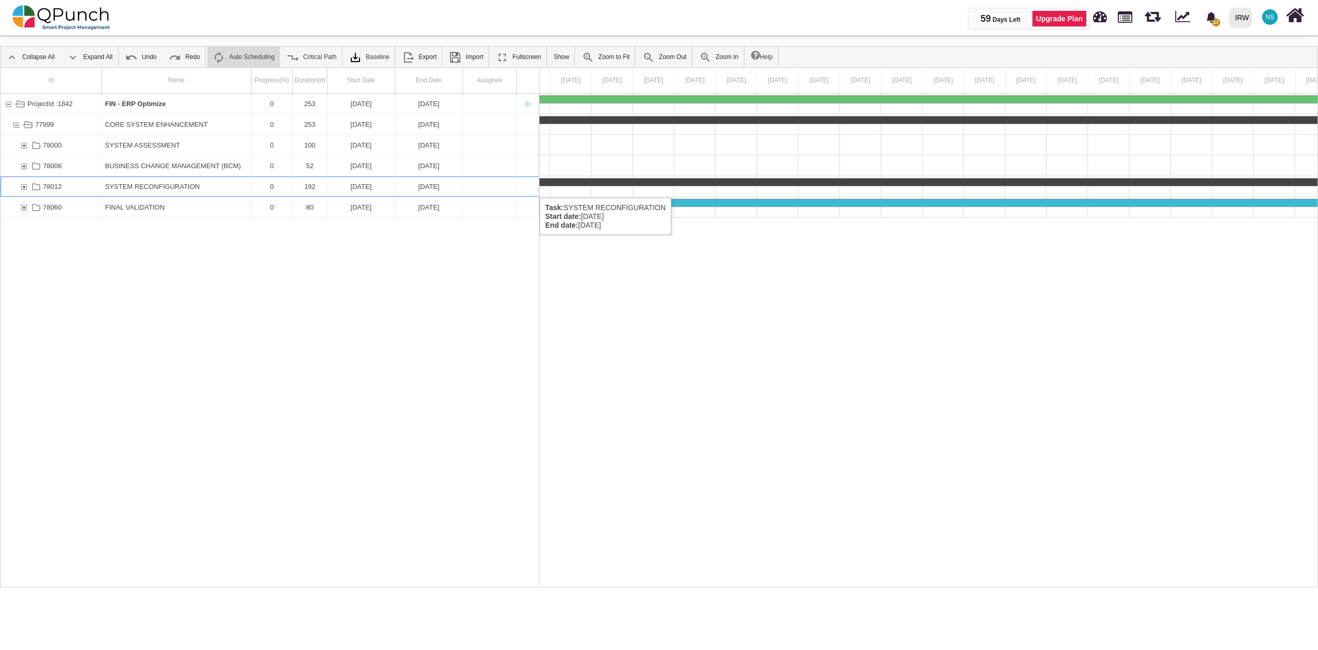
click at [25, 187] on div "78012" at bounding box center [23, 186] width 9 height 20
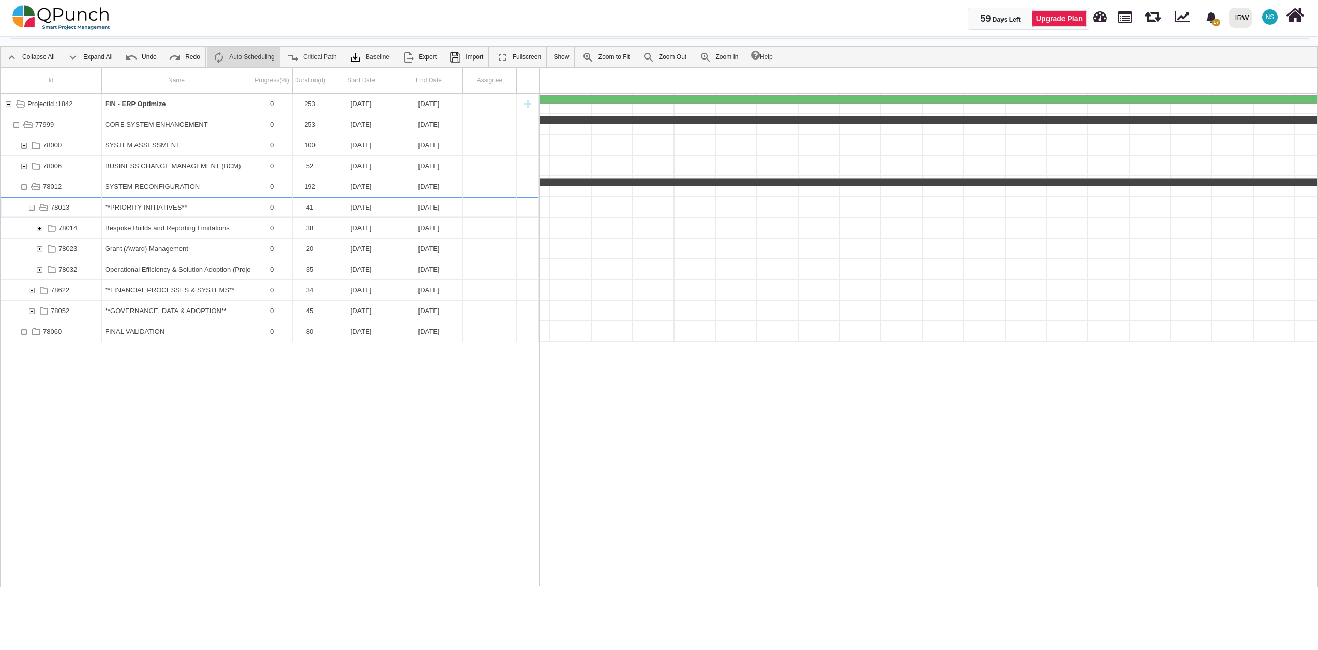
scroll to position [0, 1685]
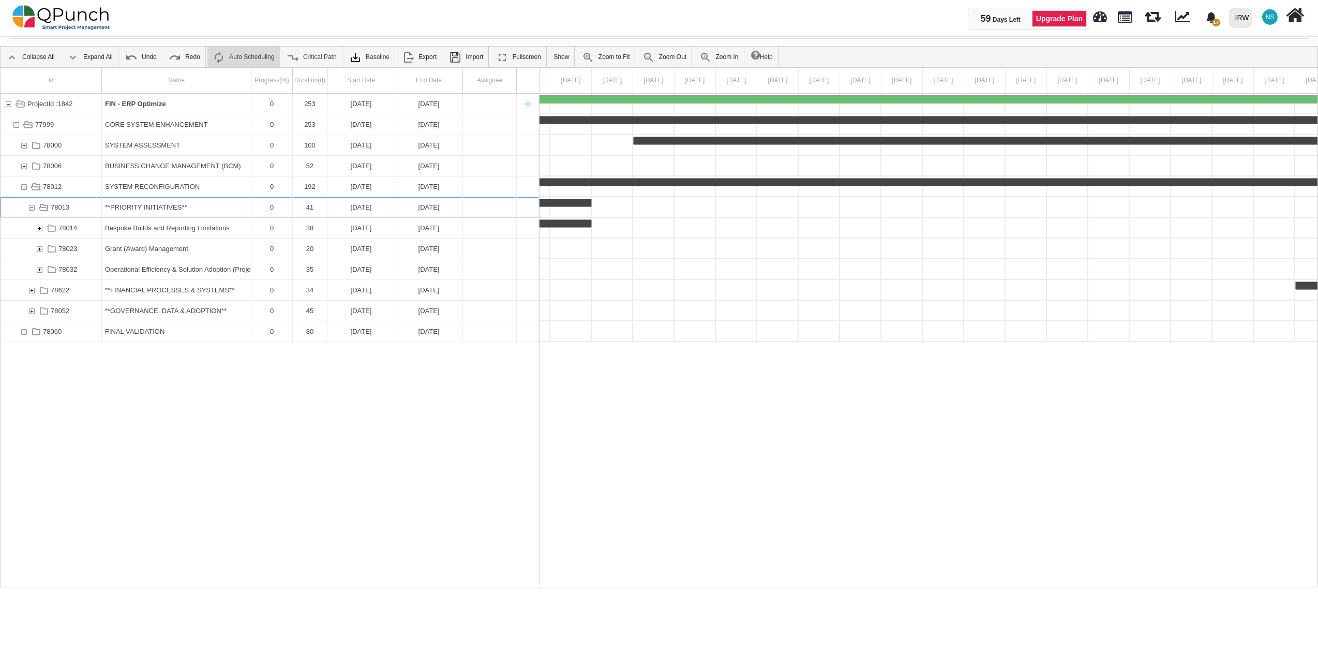
click at [29, 205] on div "78013" at bounding box center [31, 207] width 9 height 20
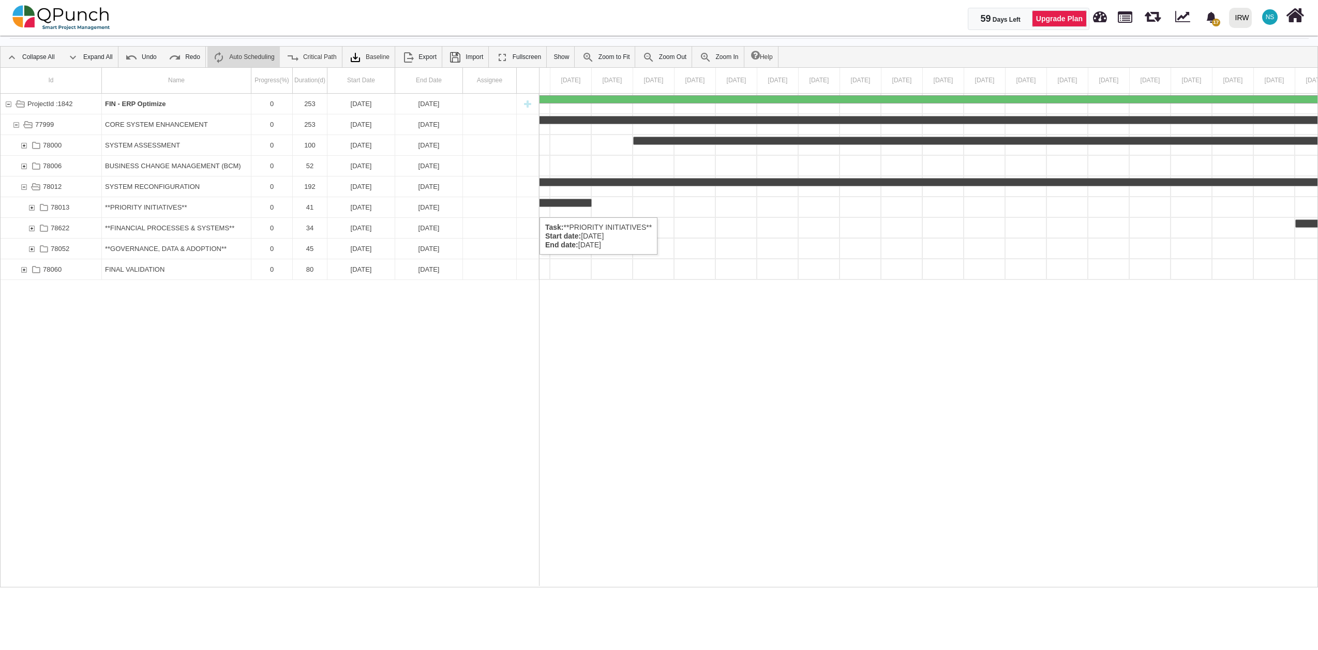
click at [32, 207] on div "78013" at bounding box center [31, 207] width 9 height 20
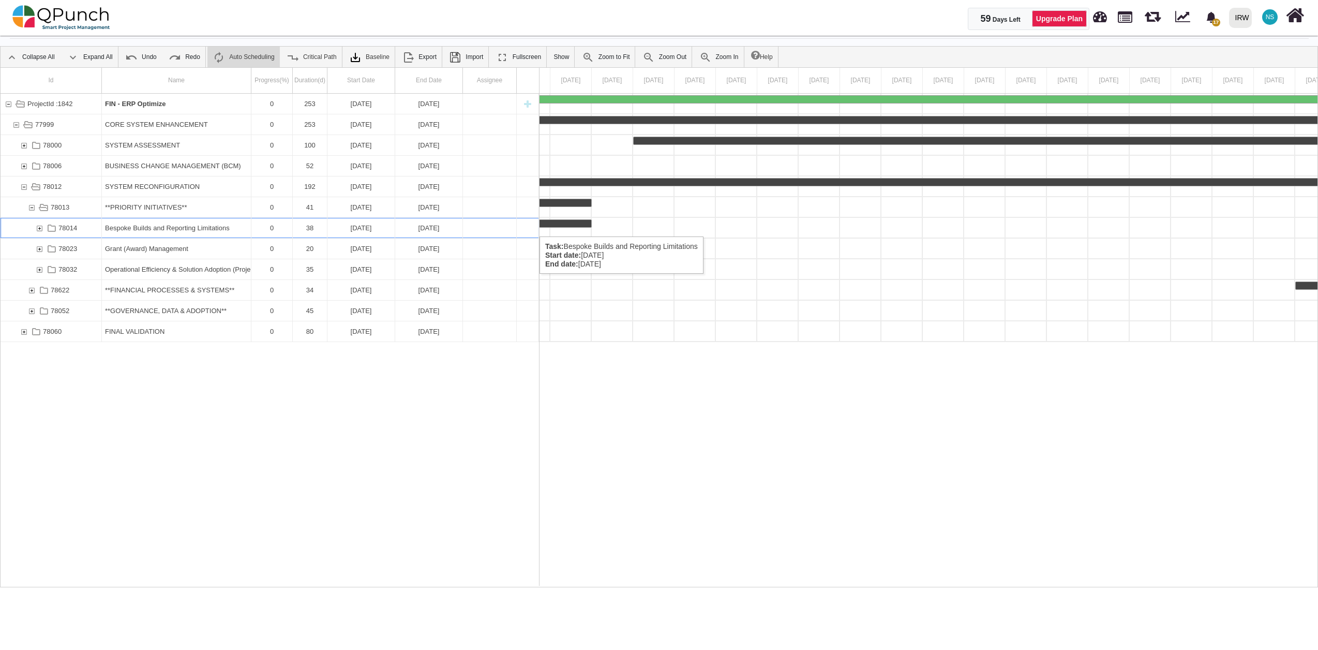
click at [38, 226] on div "78014" at bounding box center [39, 228] width 9 height 20
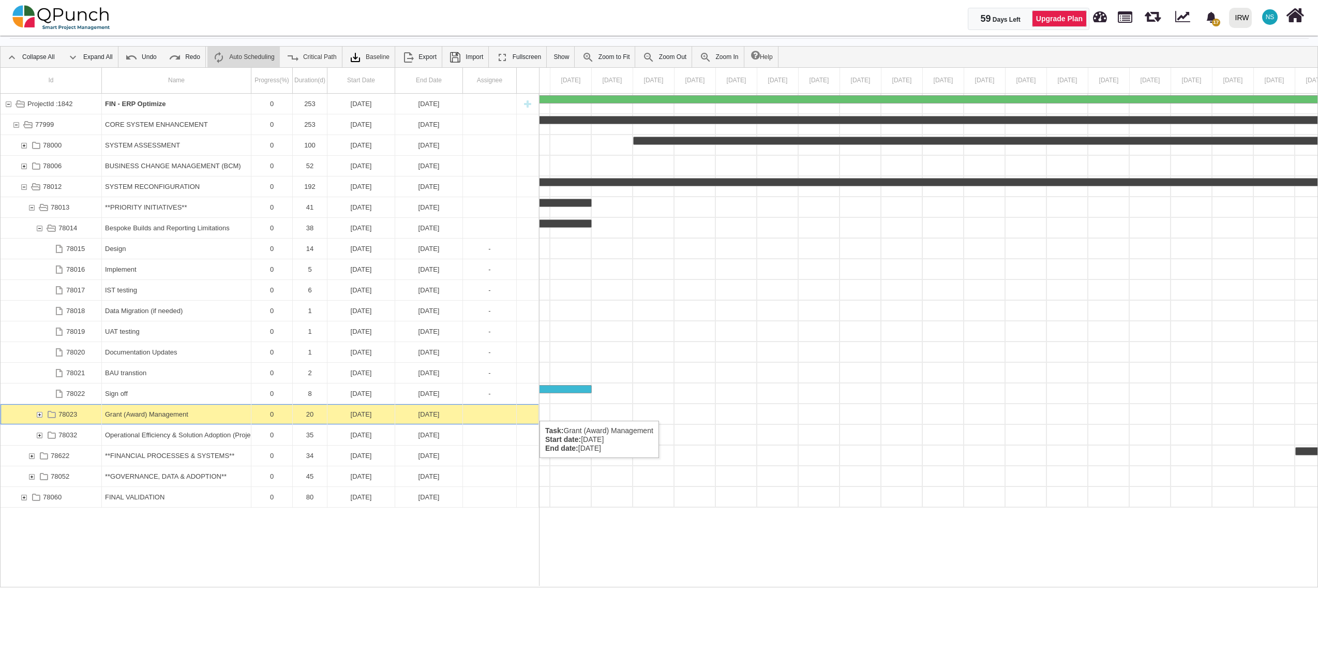
click at [42, 410] on div "78023" at bounding box center [39, 414] width 9 height 20
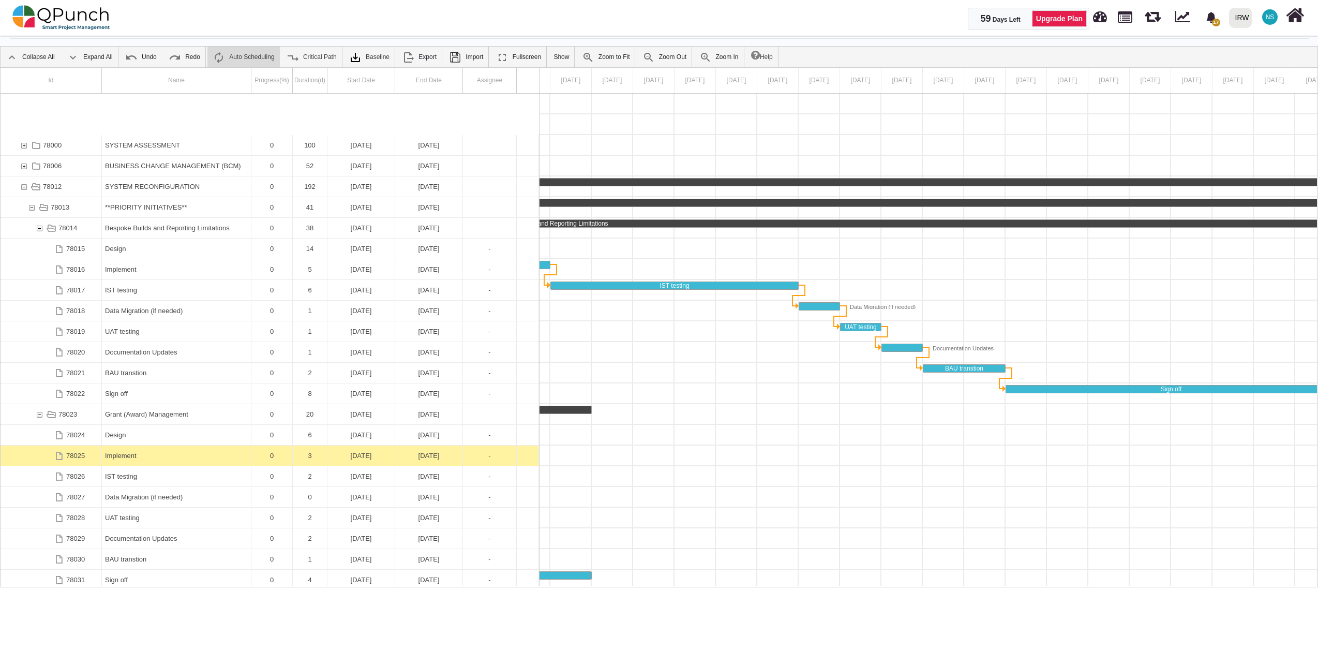
scroll to position [62, 0]
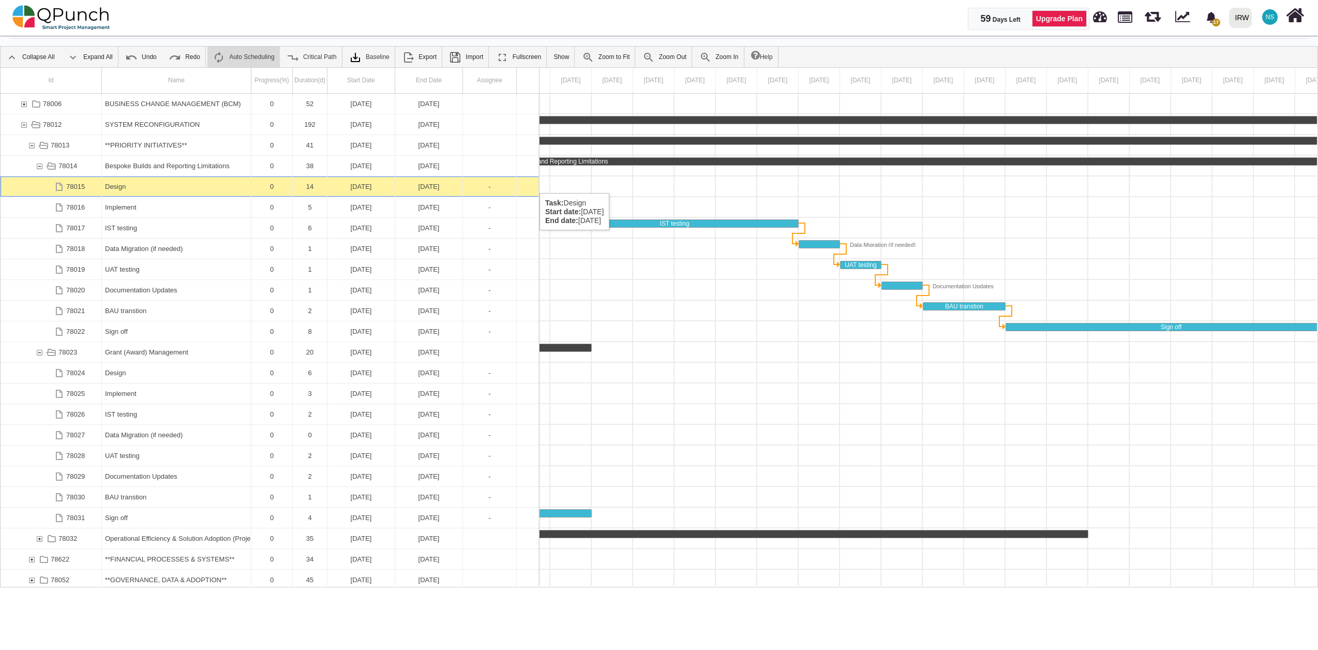
click at [165, 183] on div "Design" at bounding box center [176, 186] width 143 height 20
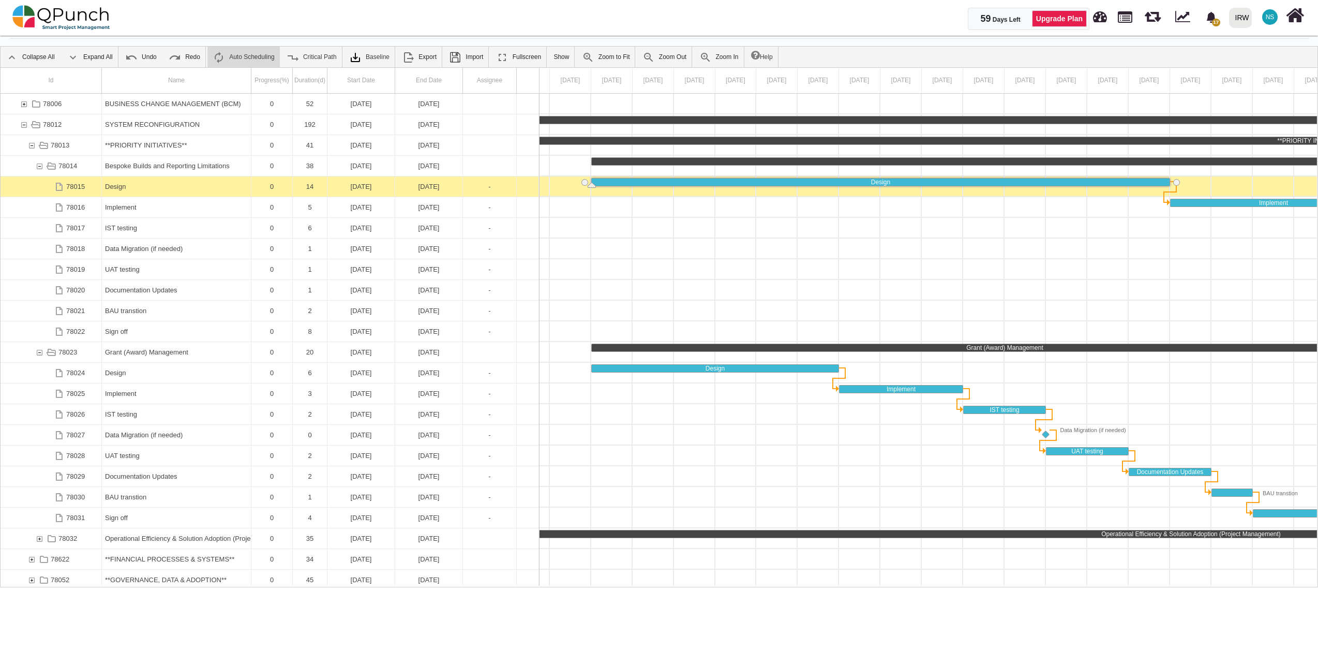
click at [165, 183] on div "Design" at bounding box center [176, 186] width 143 height 20
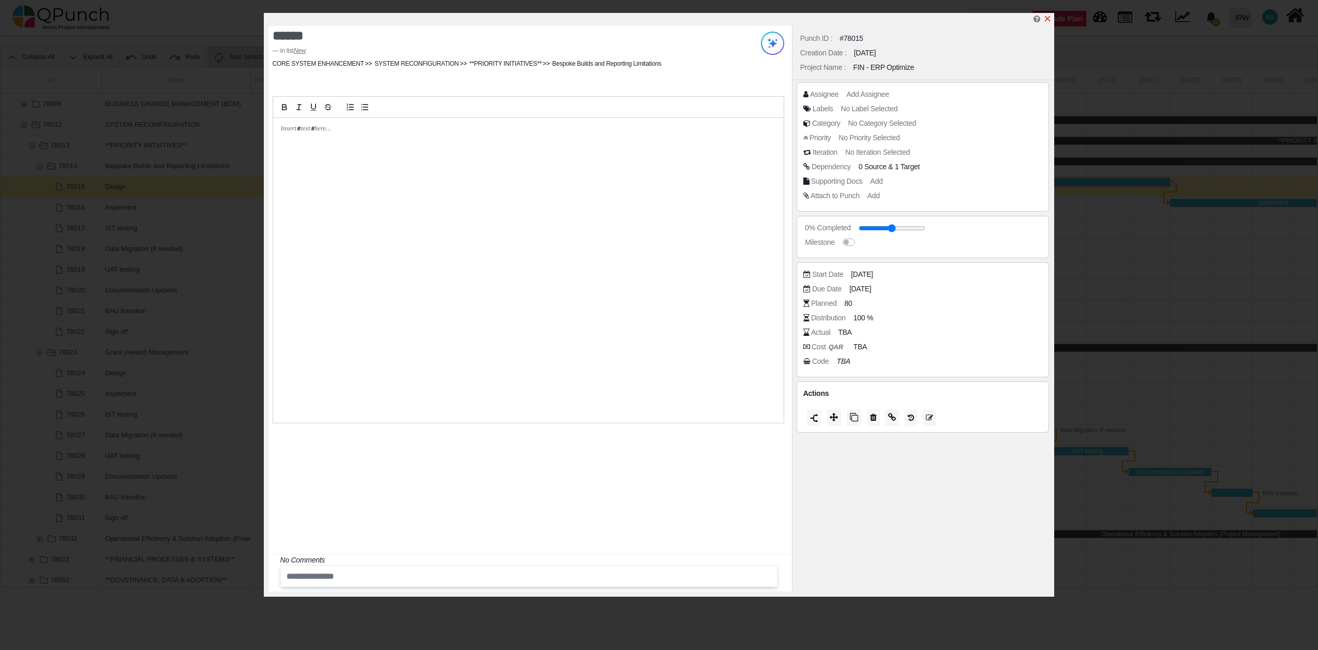
click at [1049, 20] on icon "x" at bounding box center [1047, 18] width 8 height 8
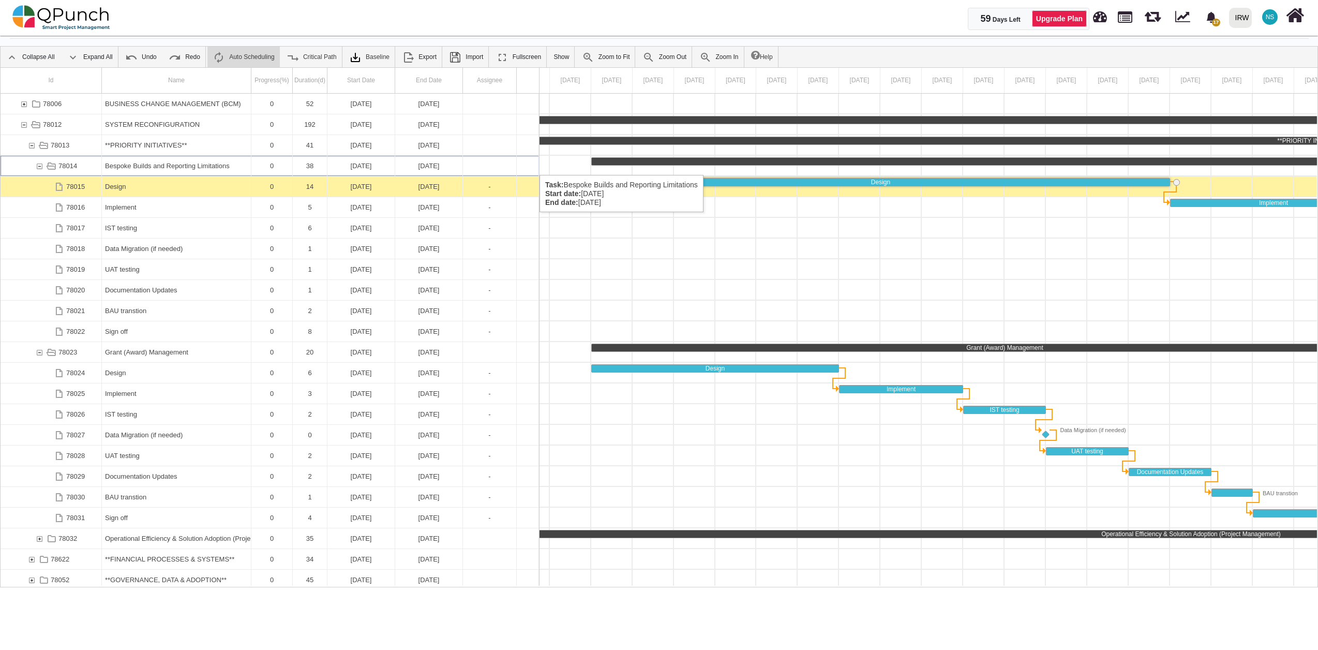
click at [39, 164] on div "78014" at bounding box center [39, 166] width 9 height 20
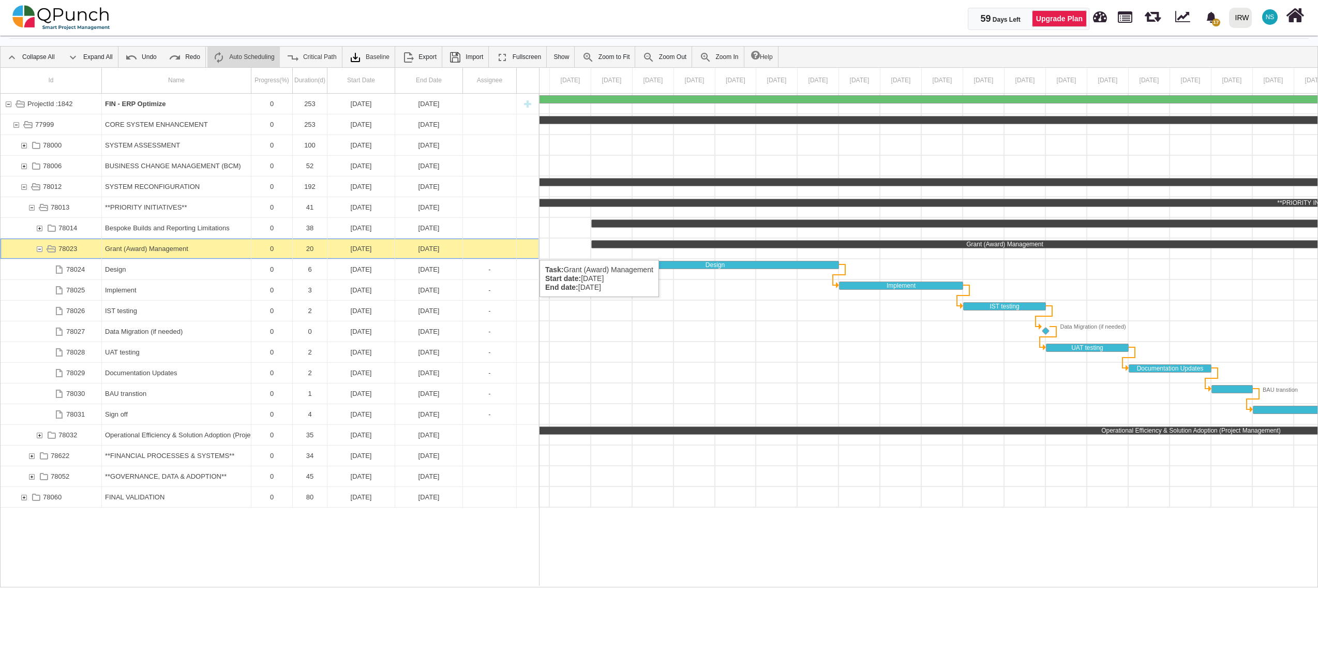
click at [39, 249] on div "78023" at bounding box center [39, 248] width 9 height 20
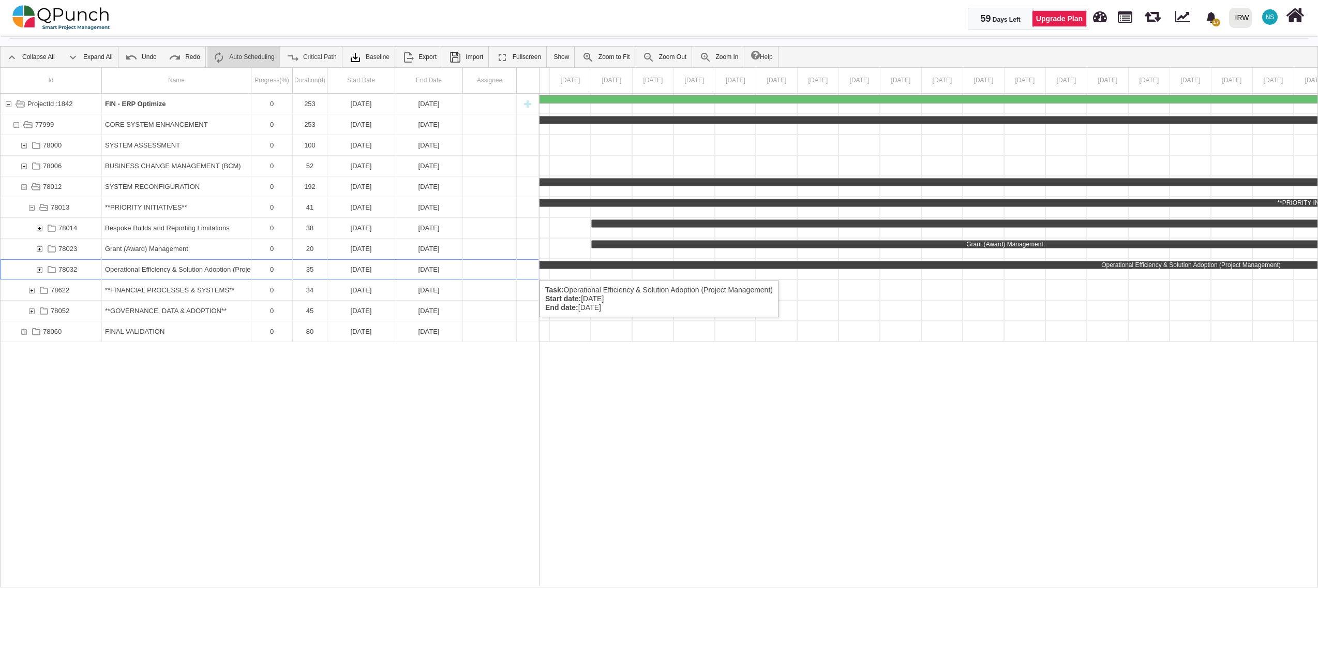
click at [40, 269] on div "78032" at bounding box center [39, 269] width 9 height 20
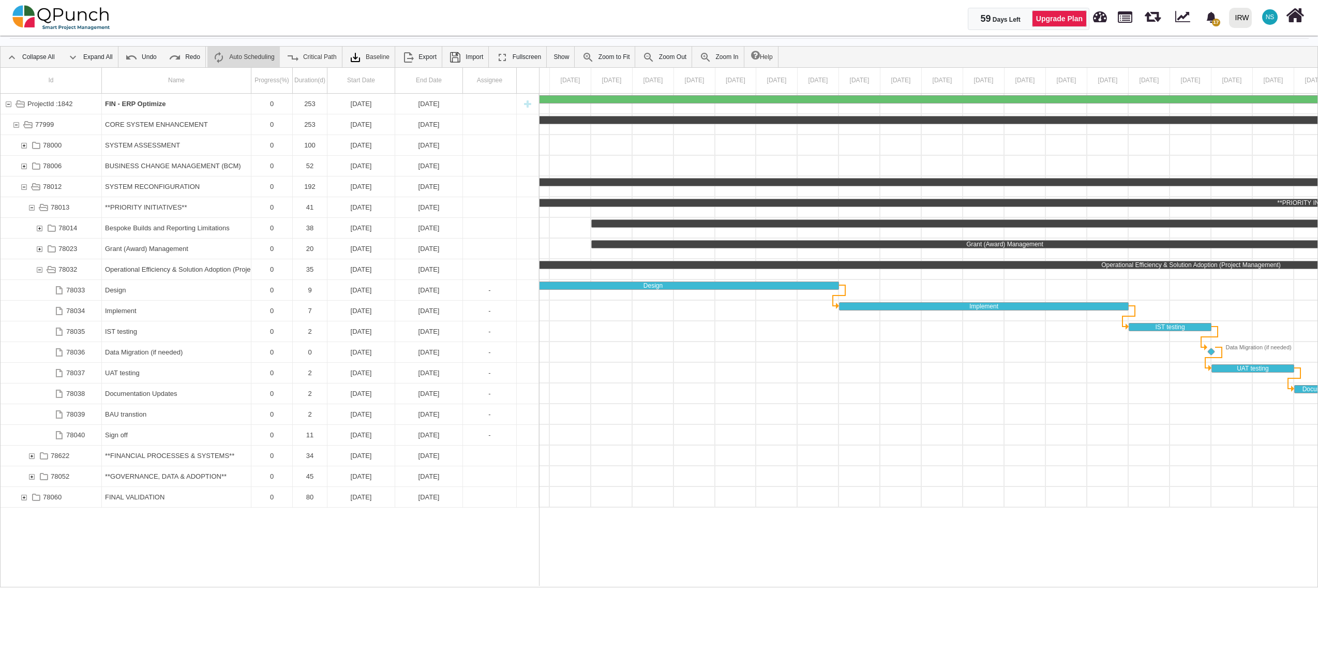
click at [40, 269] on div "78032" at bounding box center [39, 269] width 9 height 20
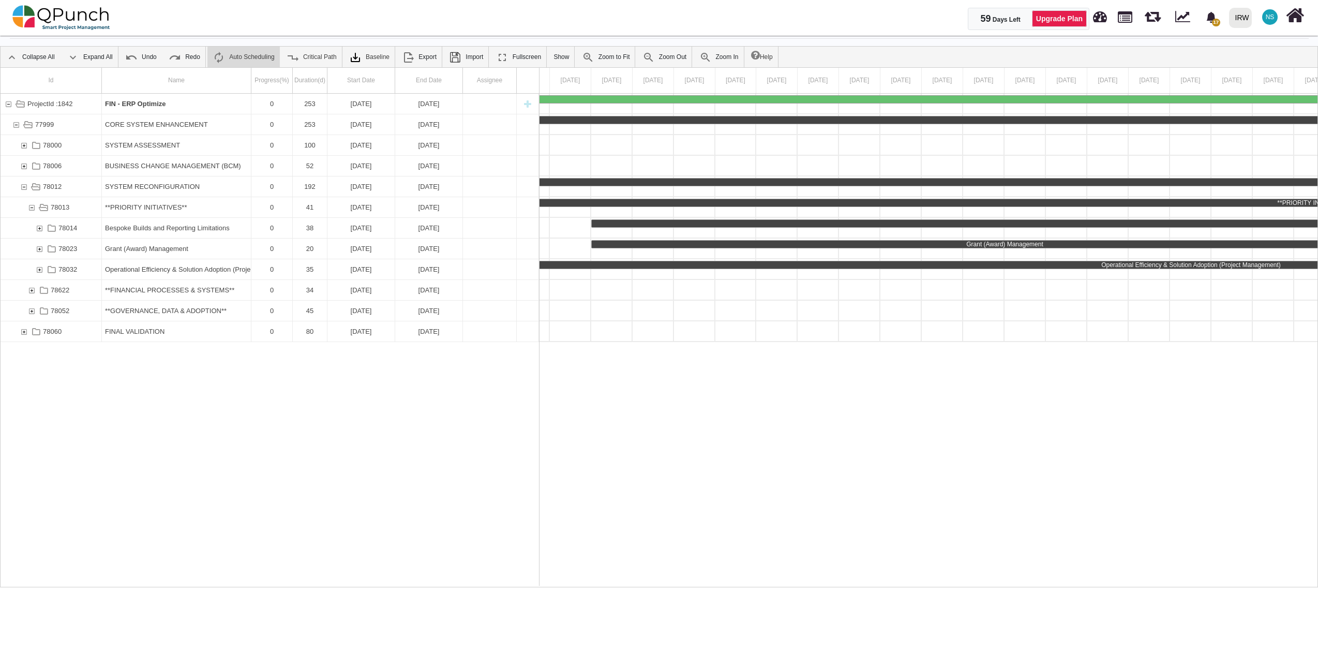
click at [40, 269] on div "78032" at bounding box center [39, 269] width 9 height 20
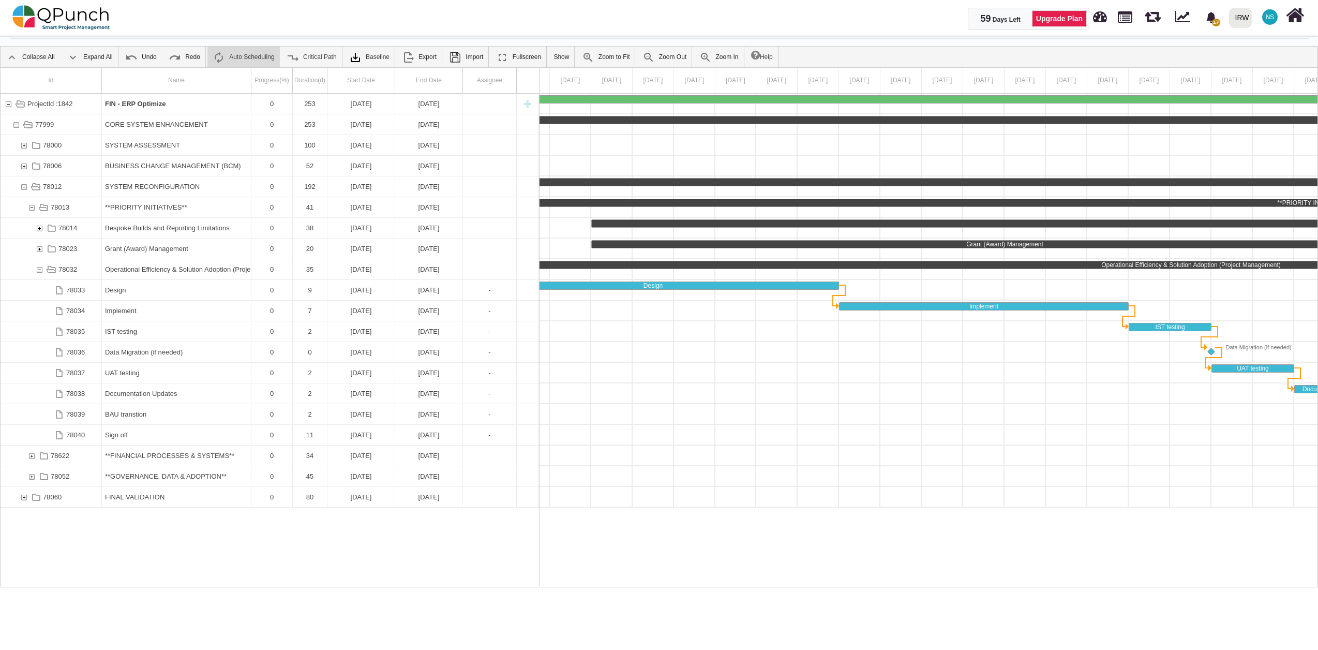
click at [40, 269] on div "78032" at bounding box center [39, 269] width 9 height 20
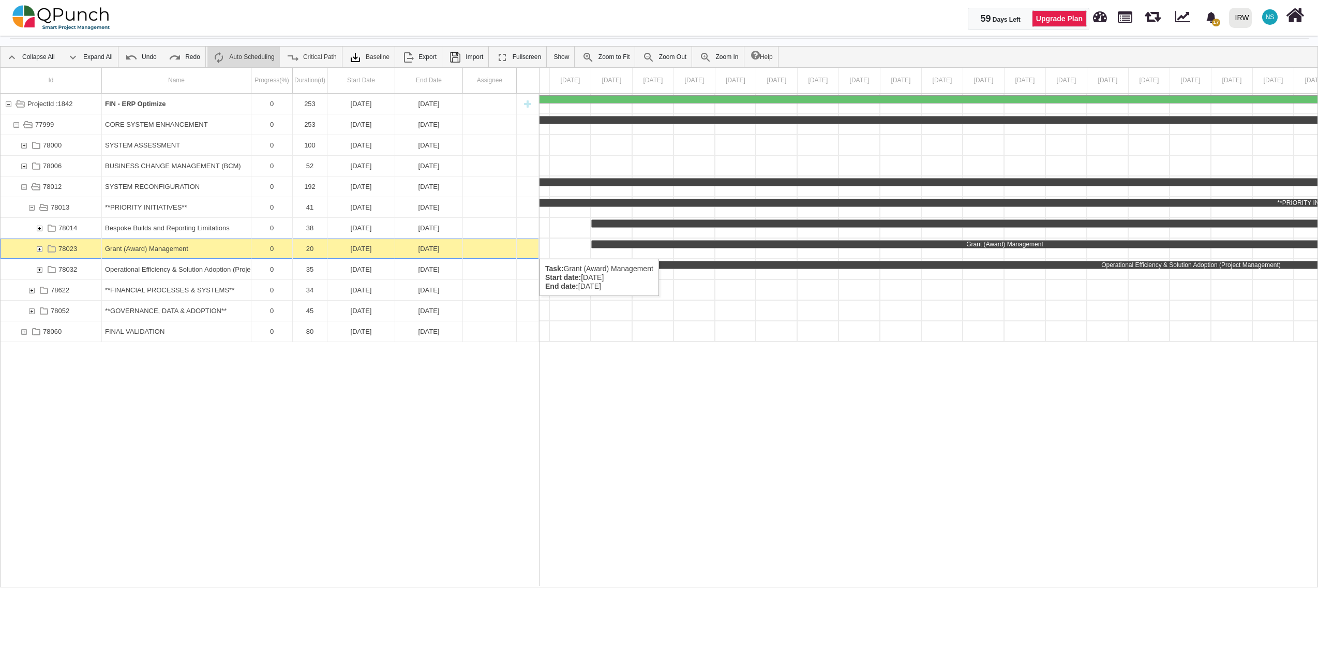
click at [40, 248] on div "78023" at bounding box center [39, 248] width 9 height 20
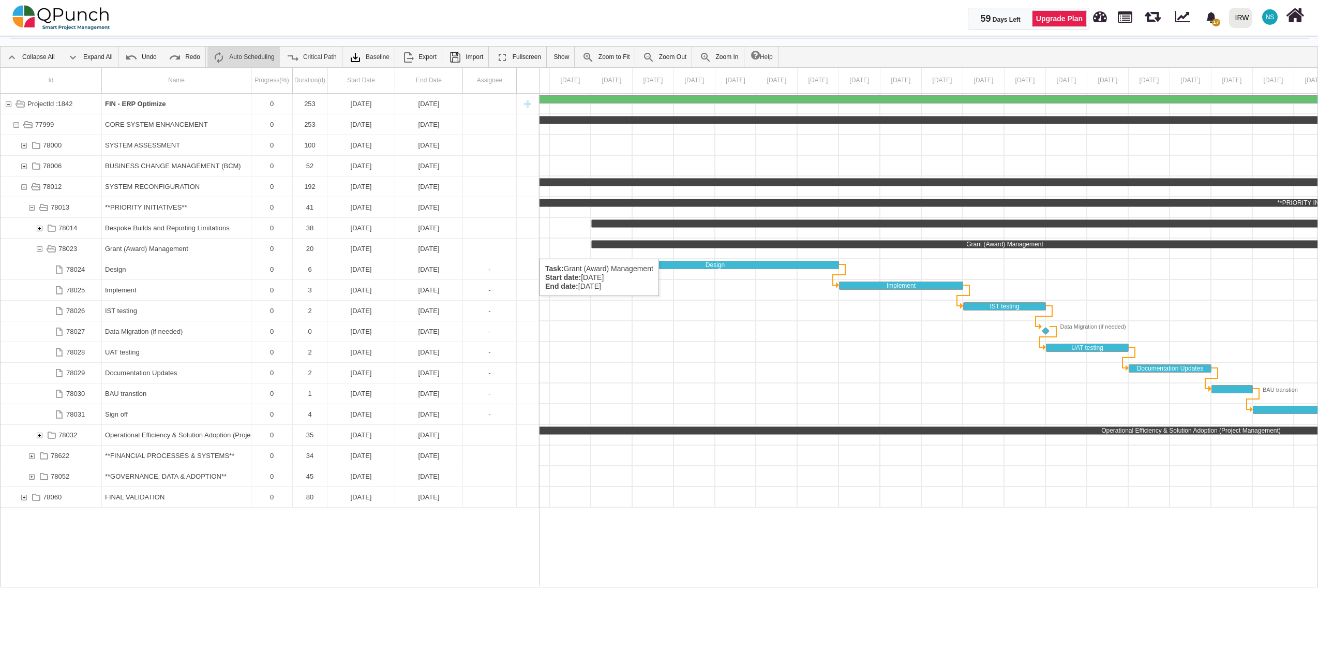
click at [40, 248] on div "78023" at bounding box center [39, 248] width 9 height 20
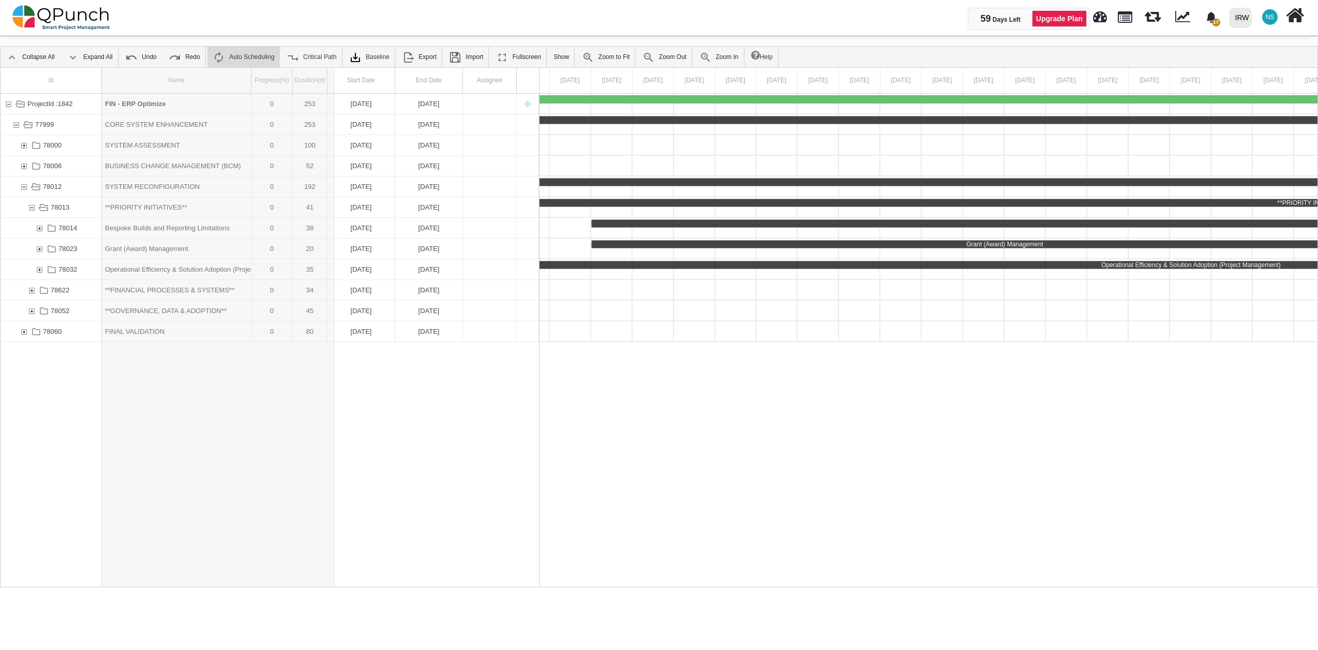
drag, startPoint x: 249, startPoint y: 81, endPoint x: 335, endPoint y: 79, distance: 85.9
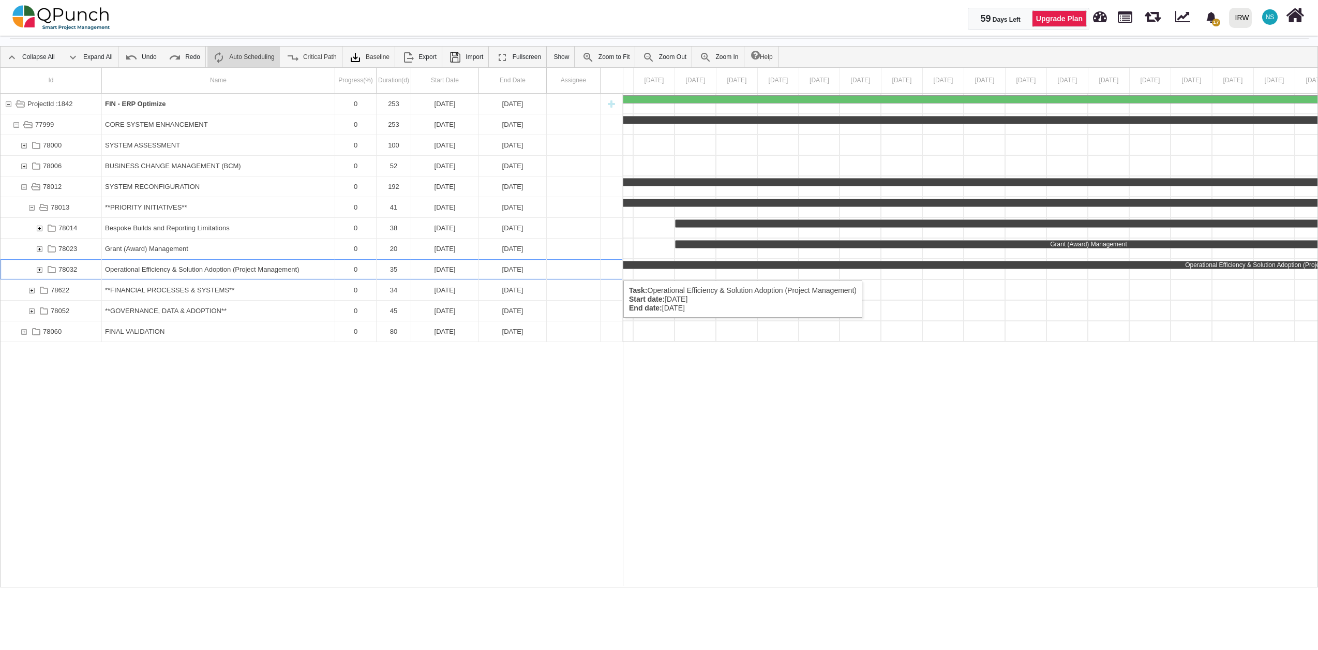
click at [42, 270] on div "78032" at bounding box center [39, 269] width 9 height 20
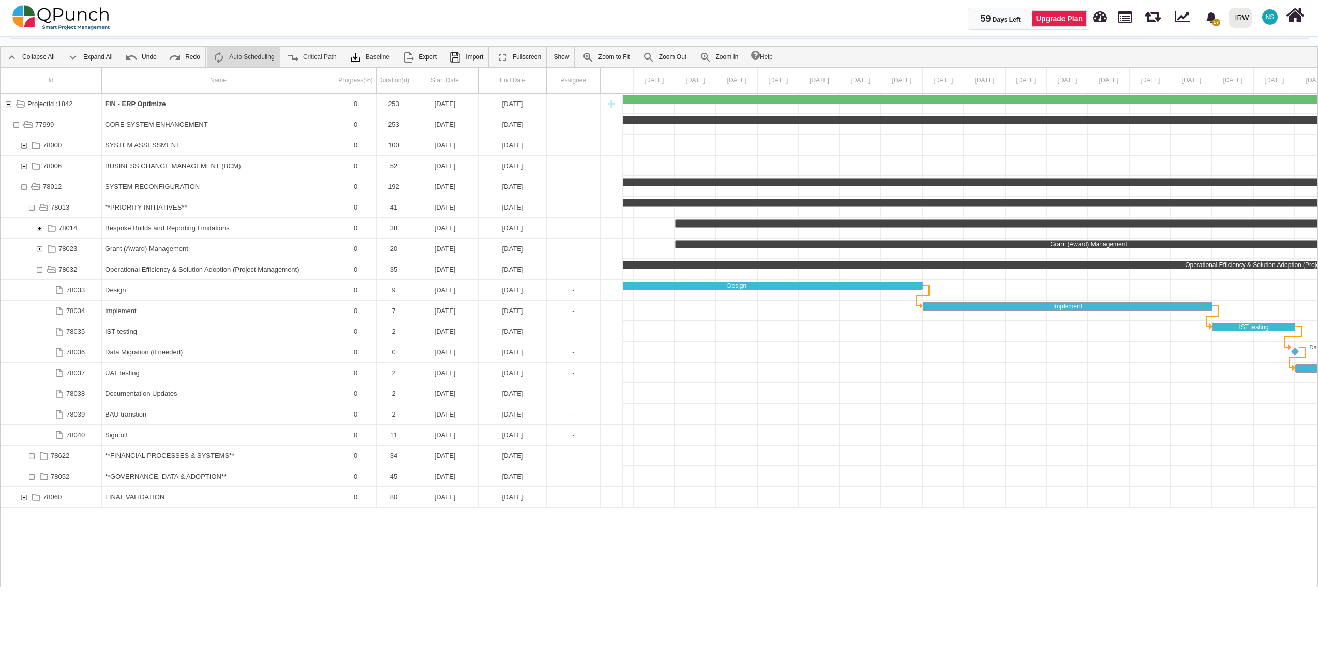
click at [42, 270] on div "78032" at bounding box center [39, 269] width 9 height 20
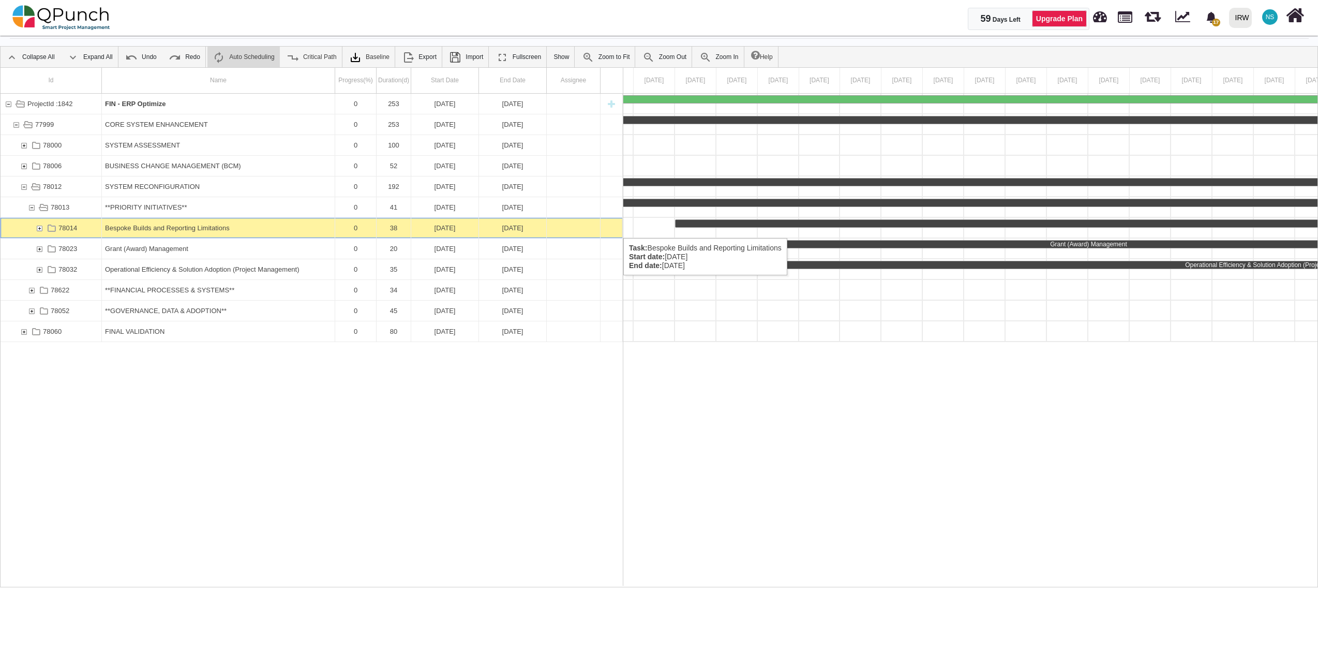
click at [38, 228] on div "78014" at bounding box center [39, 228] width 9 height 20
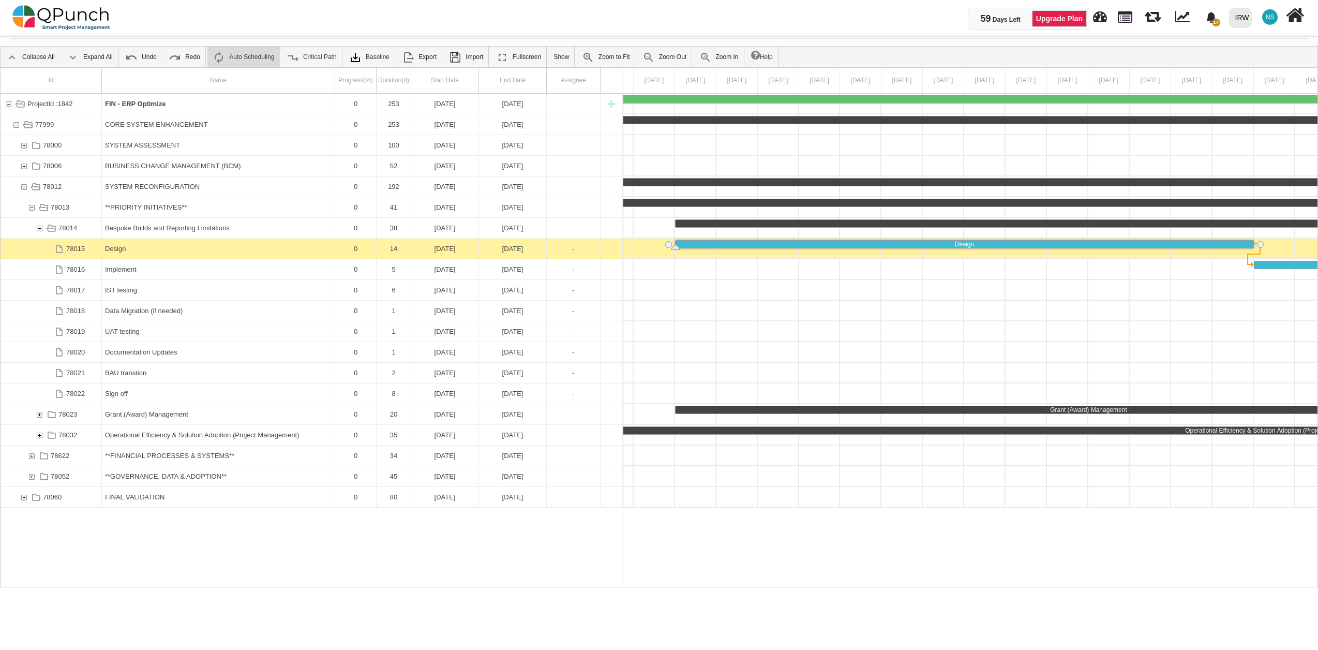
click at [38, 228] on div "78014" at bounding box center [39, 228] width 9 height 20
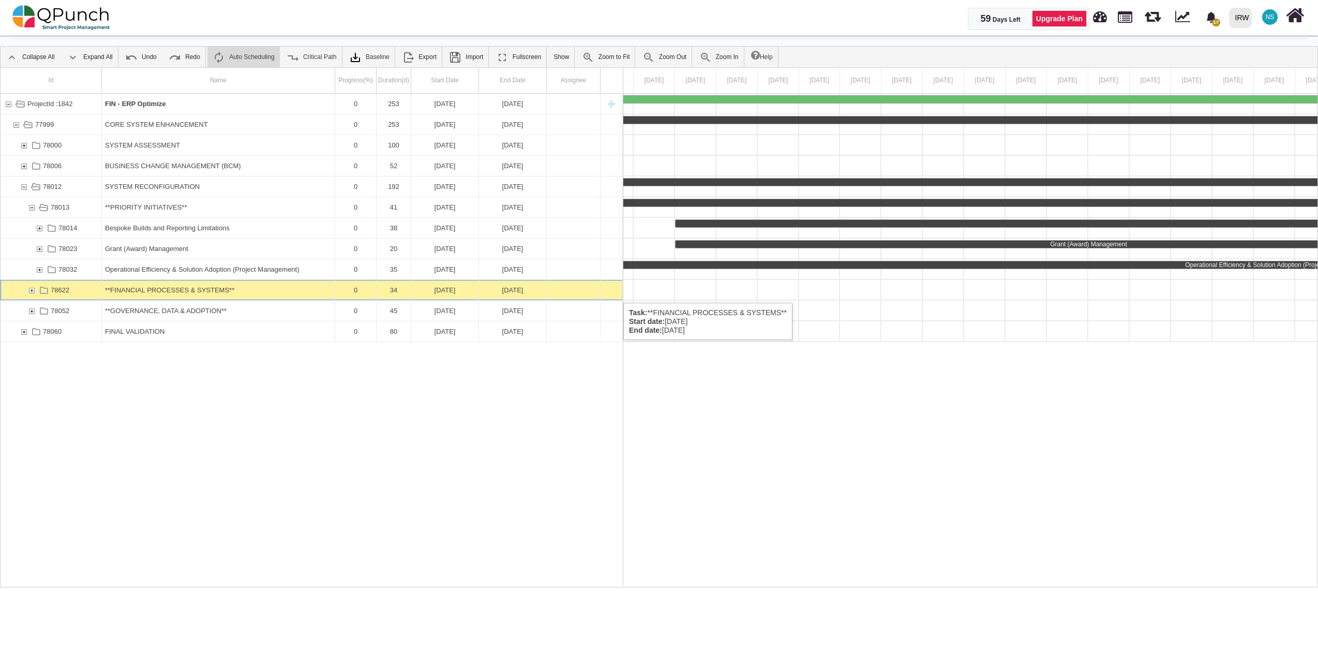
click at [34, 292] on div "78622" at bounding box center [31, 290] width 9 height 20
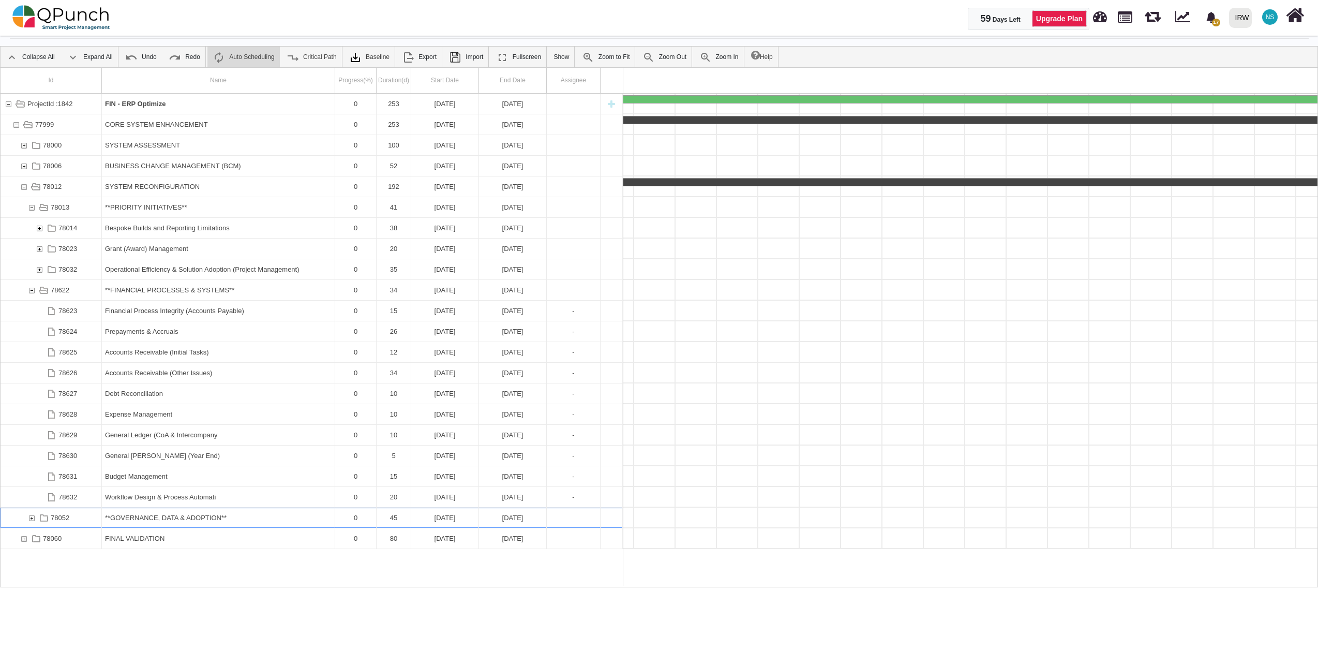
scroll to position [0, 6071]
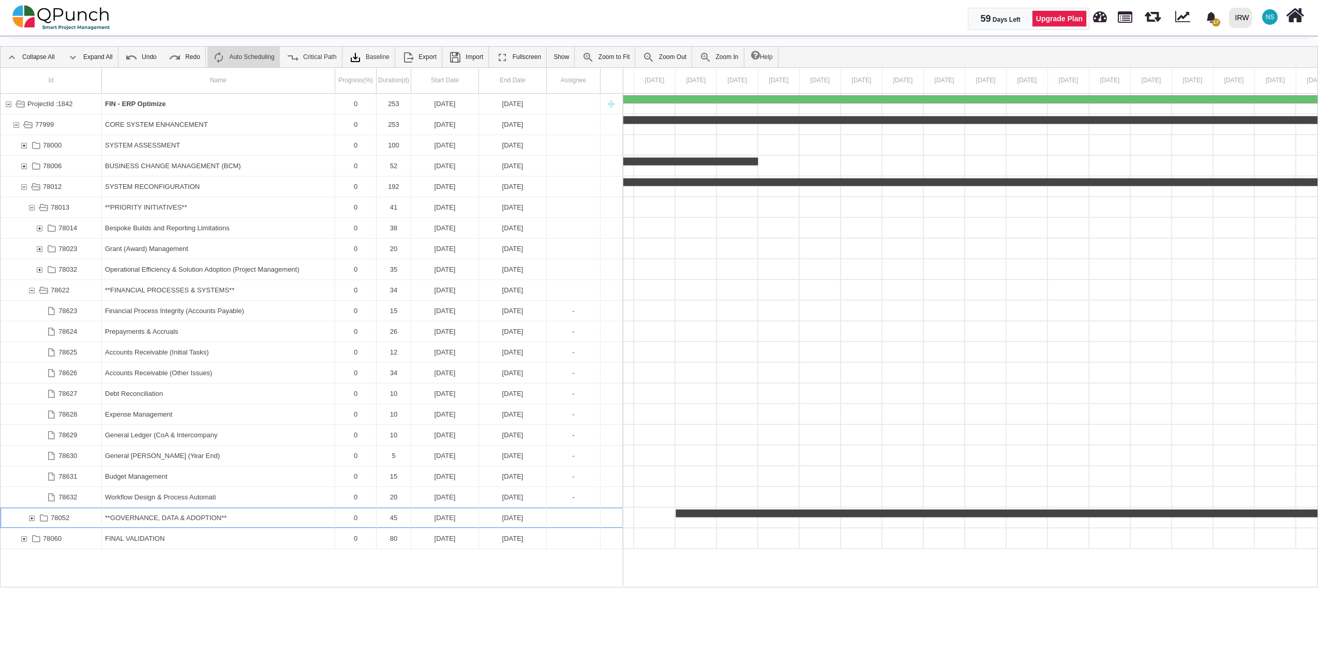
click at [29, 517] on div "78052" at bounding box center [31, 517] width 9 height 20
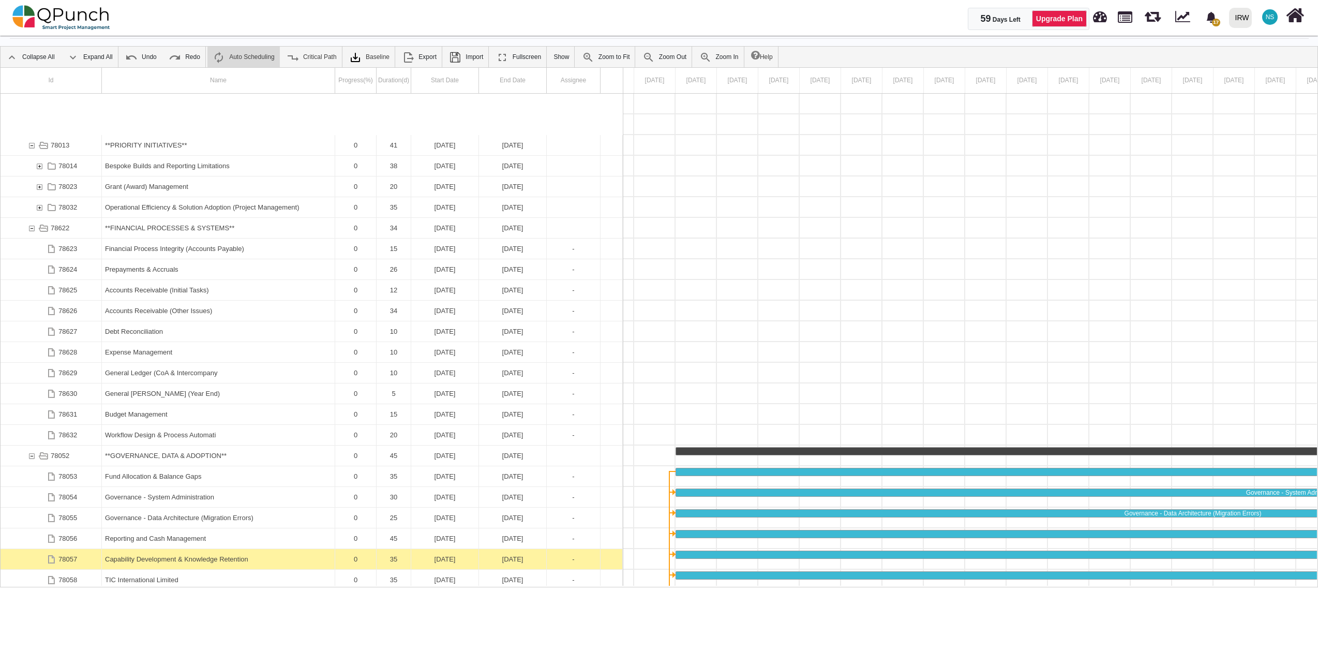
scroll to position [108, 0]
